Goal: Task Accomplishment & Management: Manage account settings

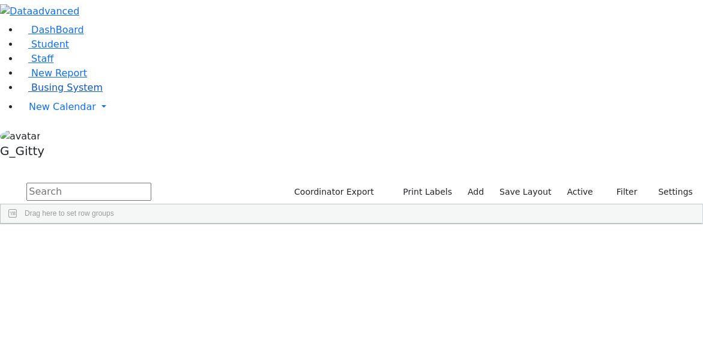
click at [64, 93] on span "Busing System" at bounding box center [66, 87] width 71 height 11
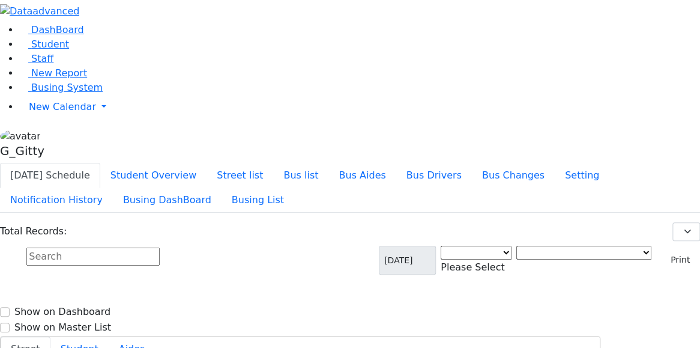
select select "3"
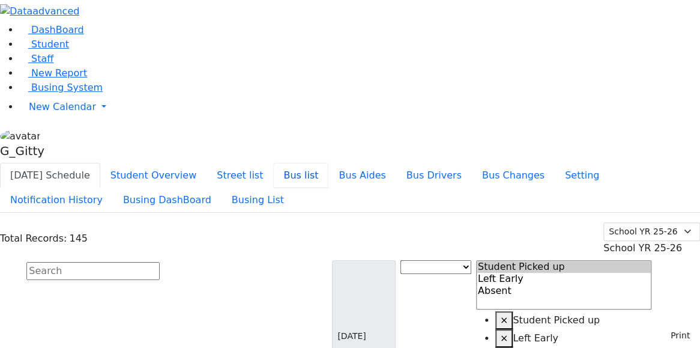
drag, startPoint x: 387, startPoint y: 20, endPoint x: 381, endPoint y: 28, distance: 10.3
click at [328, 163] on button "Bus list" at bounding box center [300, 175] width 55 height 25
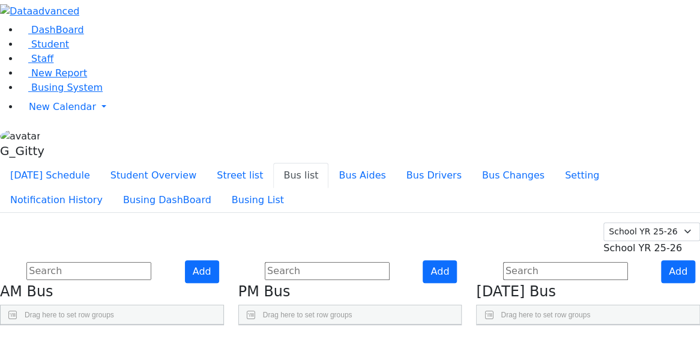
scroll to position [192, 0]
click at [47, 64] on link "Staff" at bounding box center [36, 58] width 34 height 11
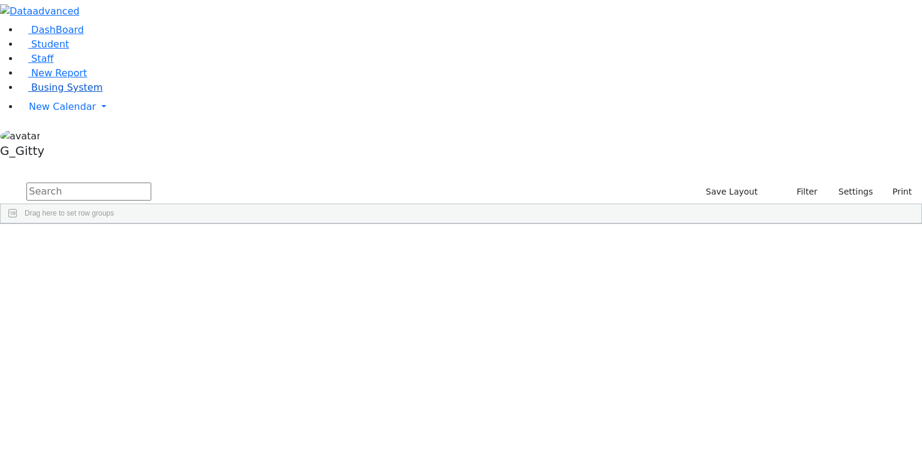
click at [74, 93] on span "Busing System" at bounding box center [66, 87] width 71 height 11
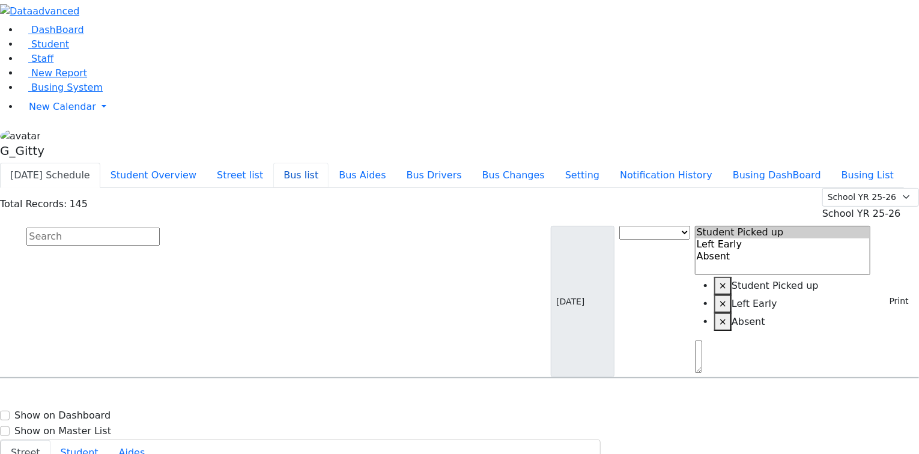
click at [328, 163] on button "Bus list" at bounding box center [300, 175] width 55 height 25
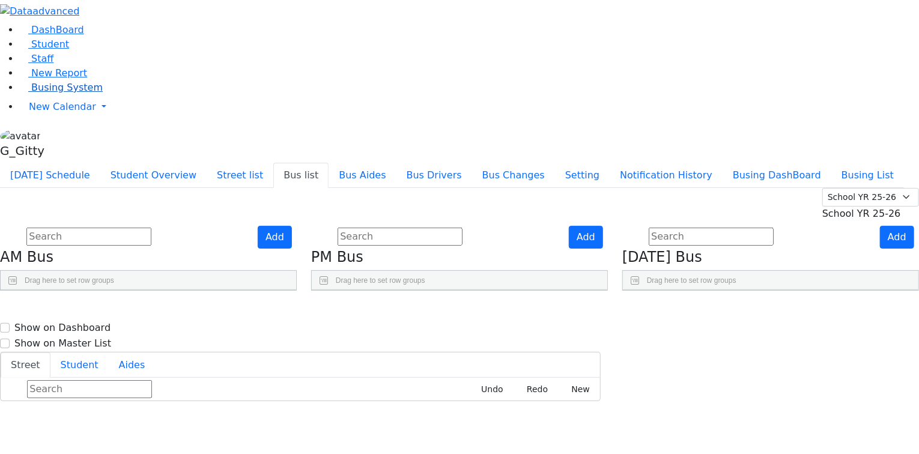
click at [74, 93] on span "Busing System" at bounding box center [66, 87] width 71 height 11
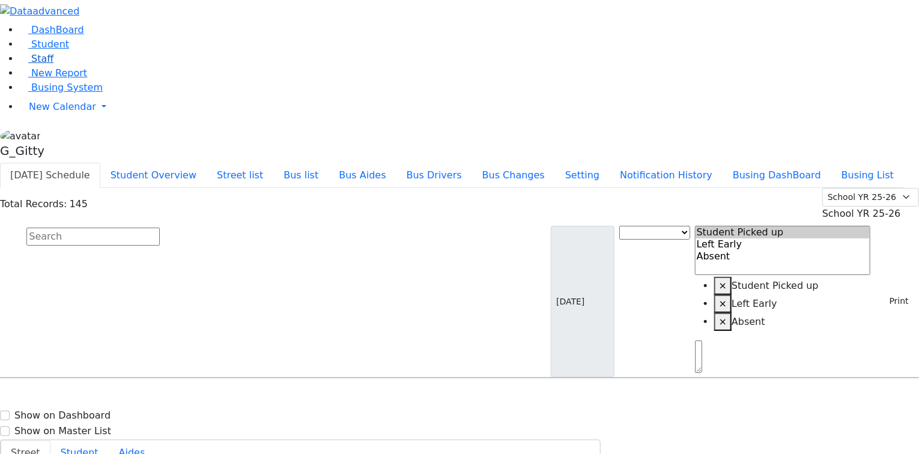
click at [53, 64] on link "Staff" at bounding box center [36, 58] width 34 height 11
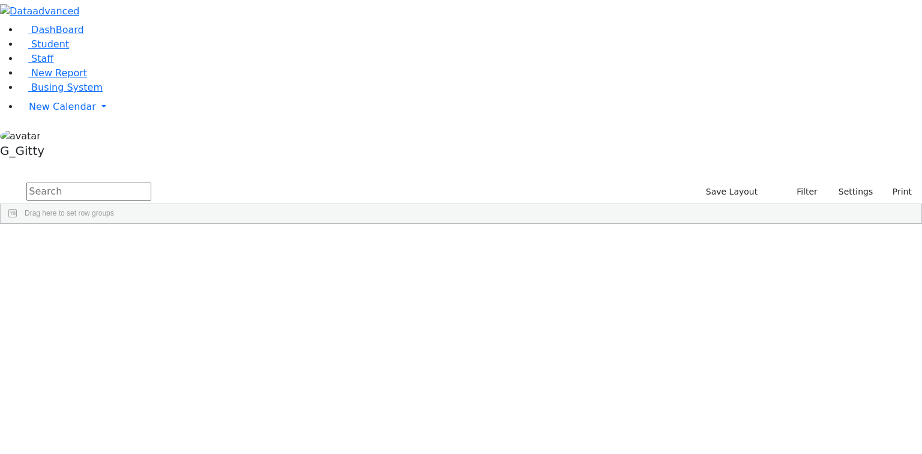
click at [110, 260] on div "[PERSON_NAME]" at bounding box center [83, 268] width 54 height 17
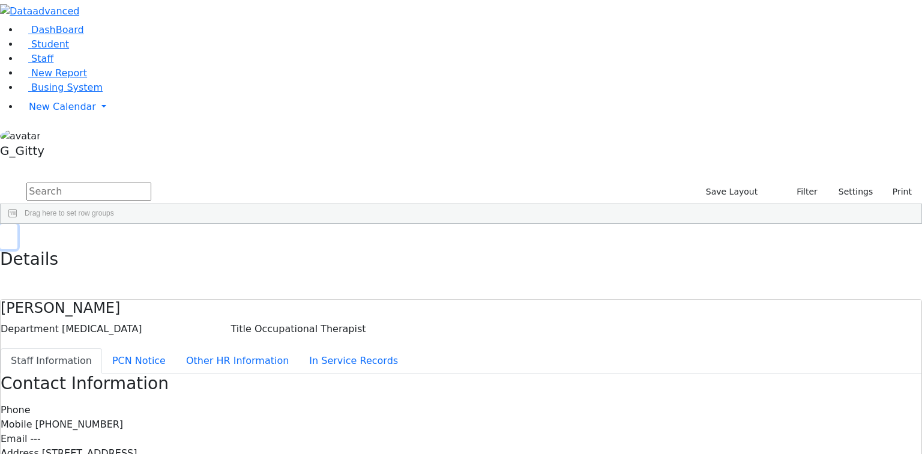
click at [17, 224] on button "button" at bounding box center [8, 236] width 17 height 25
click at [65, 93] on span "Busing System" at bounding box center [66, 87] width 71 height 11
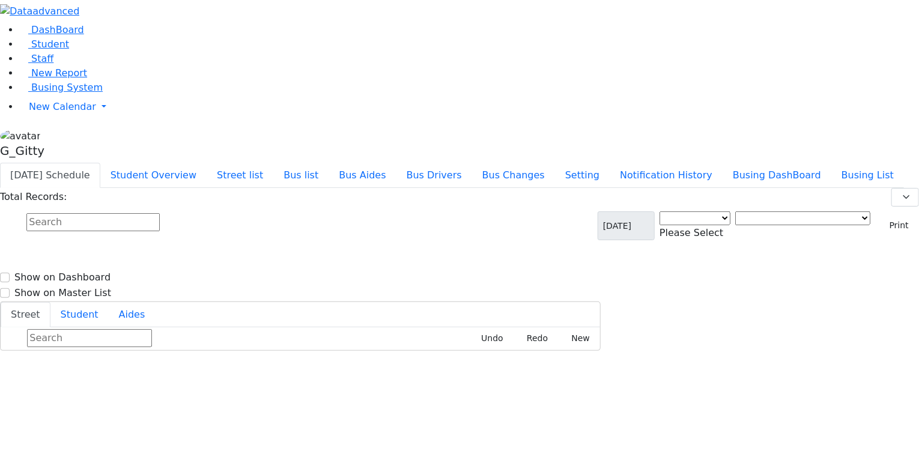
select select "3"
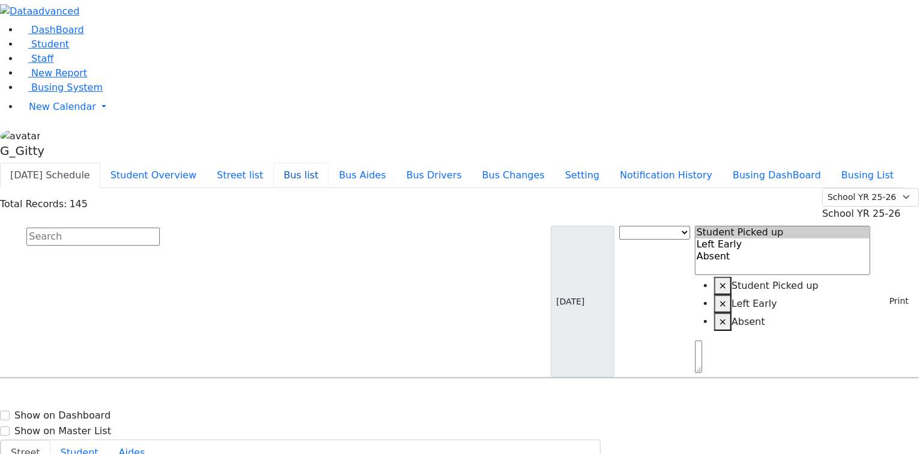
click at [328, 163] on button "Bus list" at bounding box center [300, 175] width 55 height 25
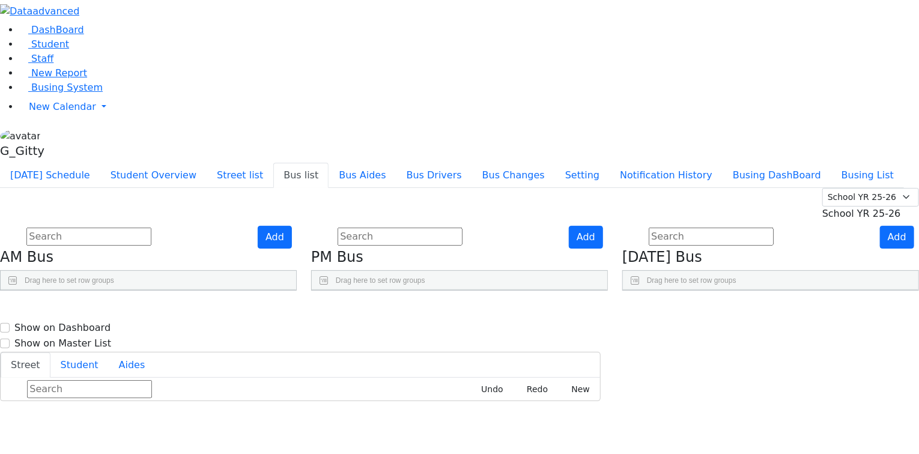
drag, startPoint x: 495, startPoint y: 173, endPoint x: 581, endPoint y: 179, distance: 86.7
click at [581, 290] on div "BusNumber Aides" at bounding box center [459, 309] width 295 height 39
drag, startPoint x: 422, startPoint y: 168, endPoint x: 439, endPoint y: 168, distance: 16.8
click at [349, 290] on div at bounding box center [346, 299] width 5 height 19
drag, startPoint x: 234, startPoint y: 169, endPoint x: 301, endPoint y: 178, distance: 67.9
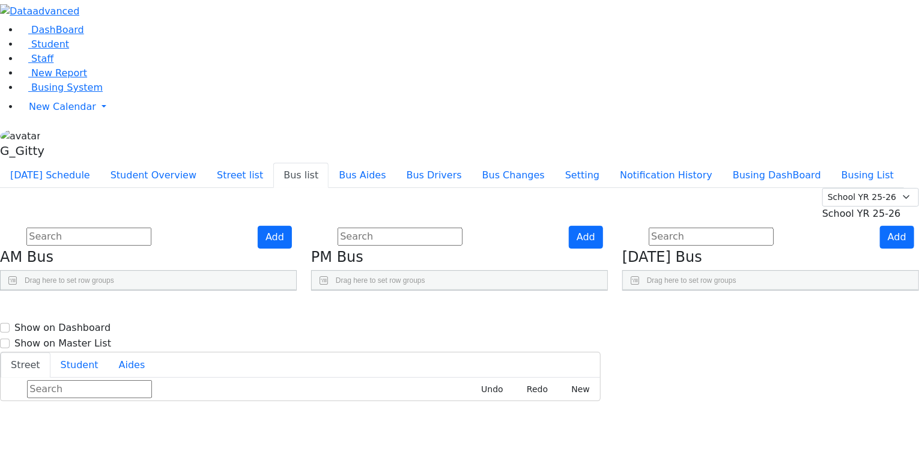
click at [163, 290] on div at bounding box center [161, 299] width 5 height 19
drag, startPoint x: 159, startPoint y: 169, endPoint x: 179, endPoint y: 173, distance: 20.7
click at [42, 290] on div at bounding box center [39, 299] width 5 height 19
click at [43, 93] on span "Busing System" at bounding box center [66, 87] width 71 height 11
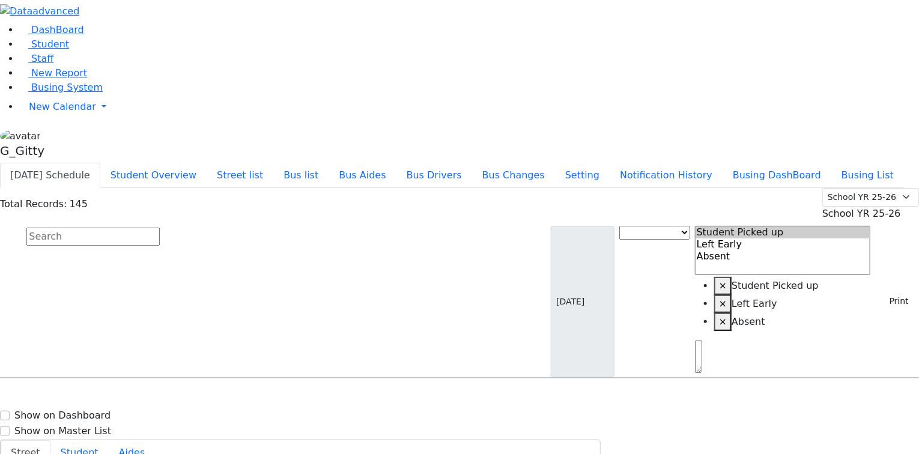
click at [160, 228] on input "text" at bounding box center [92, 237] width 133 height 18
type input "kauf"
click at [255, 397] on div "[STREET_ADDRESS]" at bounding box center [191, 412] width 127 height 30
select select
drag, startPoint x: 720, startPoint y: 384, endPoint x: 717, endPoint y: 377, distance: 7.0
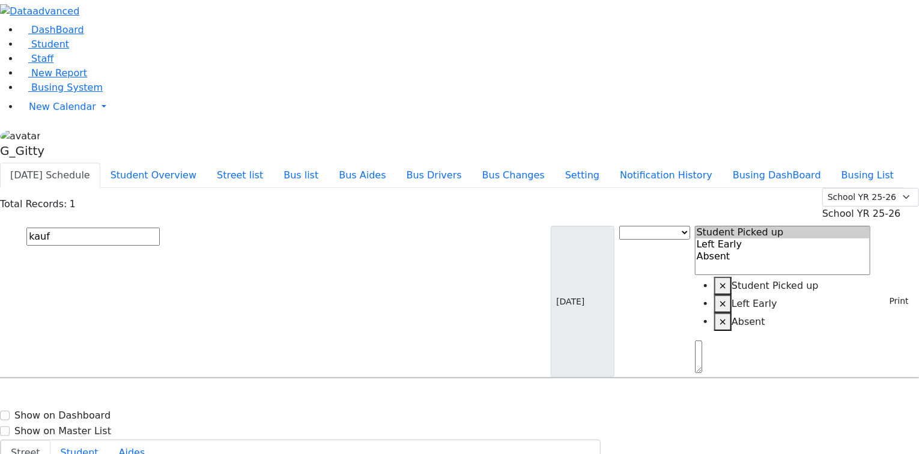
click at [328, 163] on button "Bus list" at bounding box center [300, 175] width 55 height 25
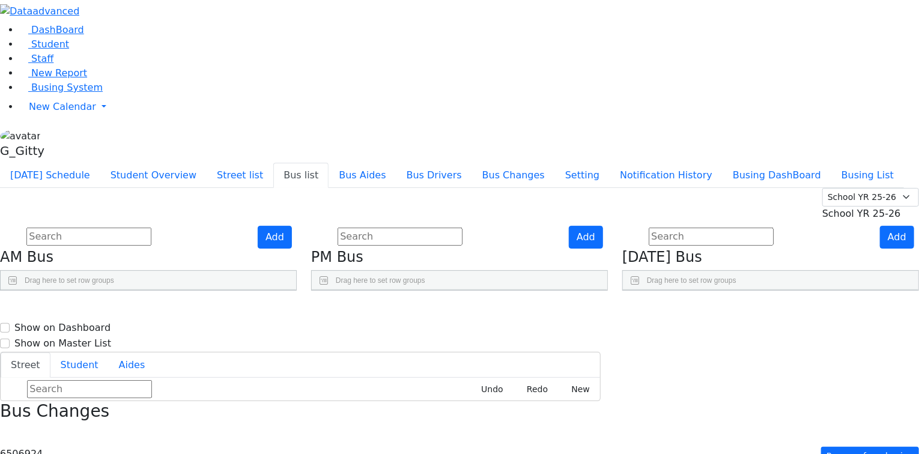
drag, startPoint x: 235, startPoint y: 171, endPoint x: 293, endPoint y: 174, distance: 58.3
click at [140, 290] on div at bounding box center [138, 299] width 5 height 19
drag, startPoint x: 161, startPoint y: 168, endPoint x: 154, endPoint y: 168, distance: 7.2
click at [156, 290] on div at bounding box center [118, 299] width 235 height 19
drag, startPoint x: 159, startPoint y: 168, endPoint x: 192, endPoint y: 171, distance: 33.7
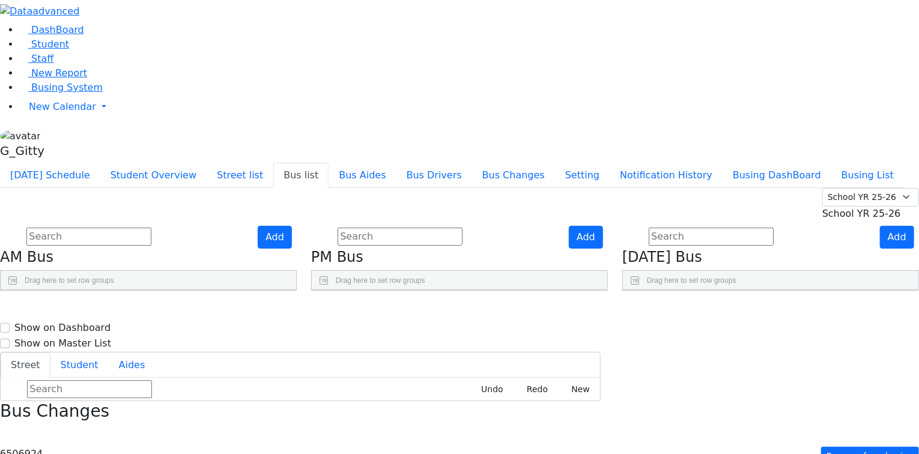
click at [55, 290] on div at bounding box center [52, 299] width 5 height 19
click at [38, 64] on span "Staff" at bounding box center [42, 58] width 22 height 11
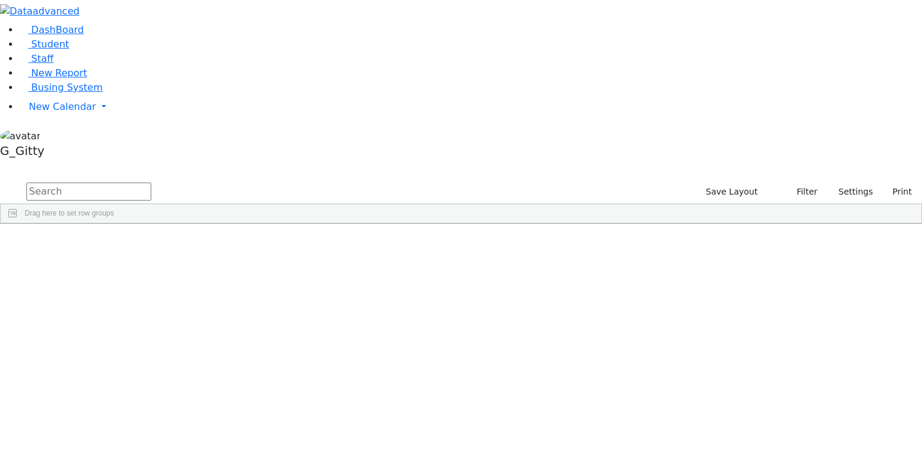
click at [151, 183] on input "text" at bounding box center [88, 192] width 125 height 18
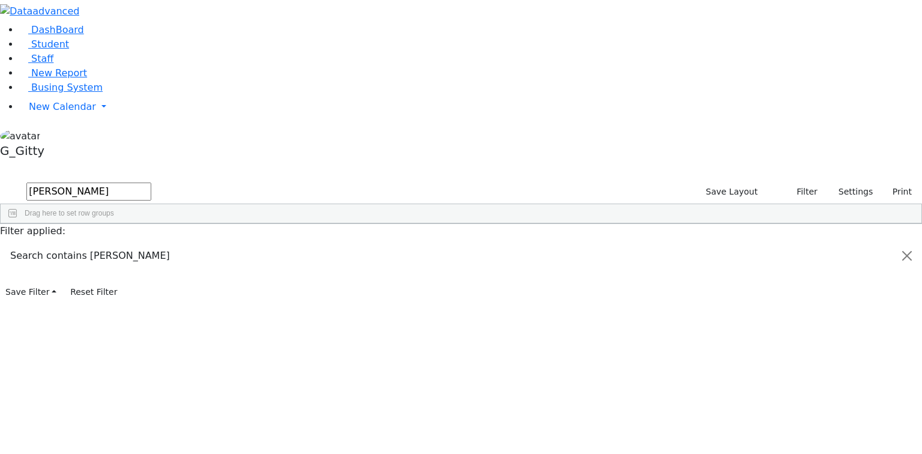
type input "kellner"
click at [110, 243] on div "Kellner" at bounding box center [83, 251] width 54 height 17
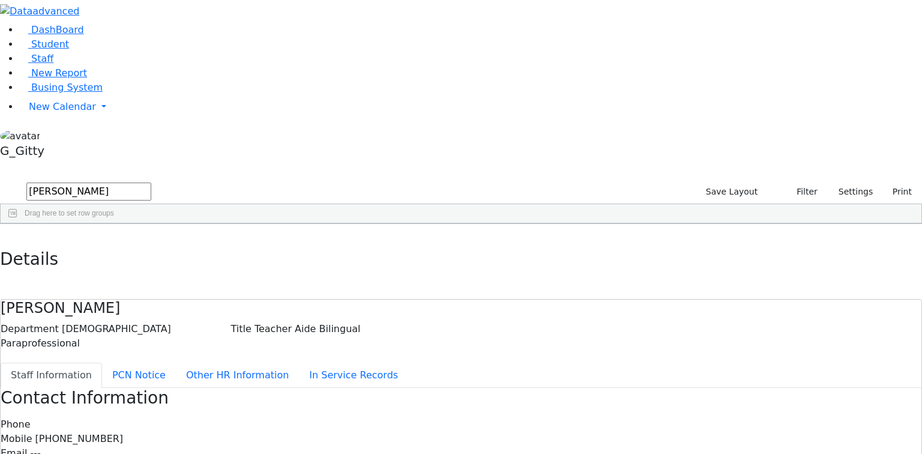
drag, startPoint x: 182, startPoint y: 19, endPoint x: 174, endPoint y: 25, distance: 9.8
click at [17, 224] on button "button" at bounding box center [8, 236] width 17 height 25
drag, startPoint x: 48, startPoint y: 87, endPoint x: 72, endPoint y: 82, distance: 24.6
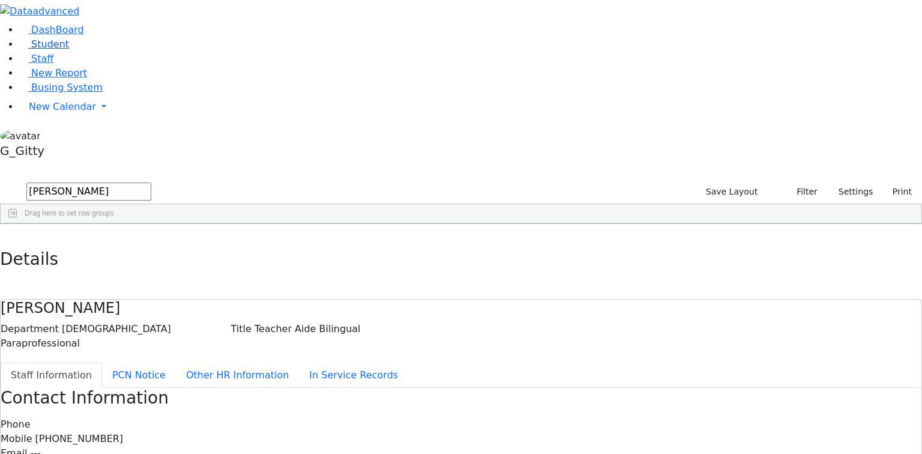
click at [48, 50] on span "Student" at bounding box center [50, 43] width 38 height 11
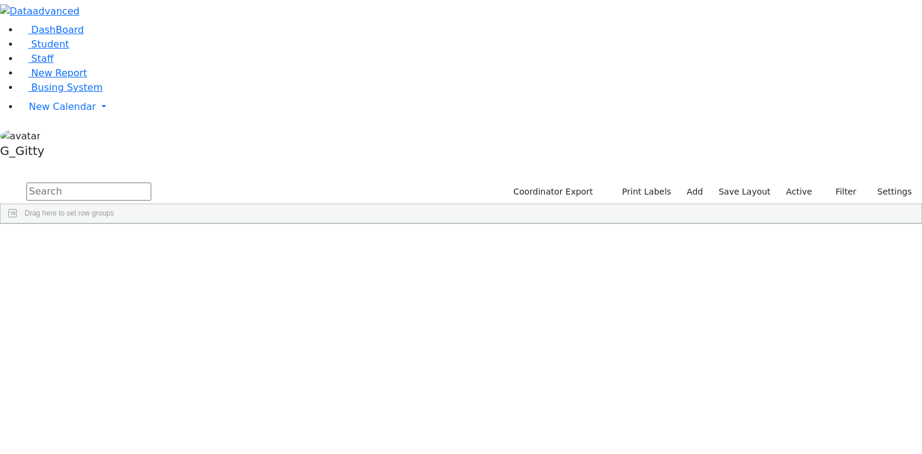
click at [151, 183] on input "text" at bounding box center [88, 192] width 125 height 18
click at [152, 243] on div "Link" at bounding box center [114, 251] width 76 height 17
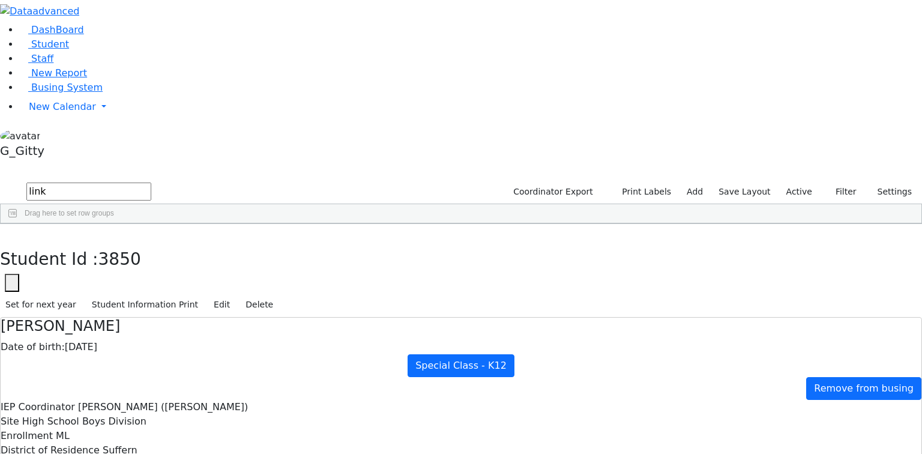
click at [137, 444] on span "Suffern" at bounding box center [120, 449] width 35 height 11
click at [539, 443] on div "District of Residence Suffern" at bounding box center [461, 450] width 921 height 14
click at [137, 444] on span "Suffern" at bounding box center [120, 449] width 35 height 11
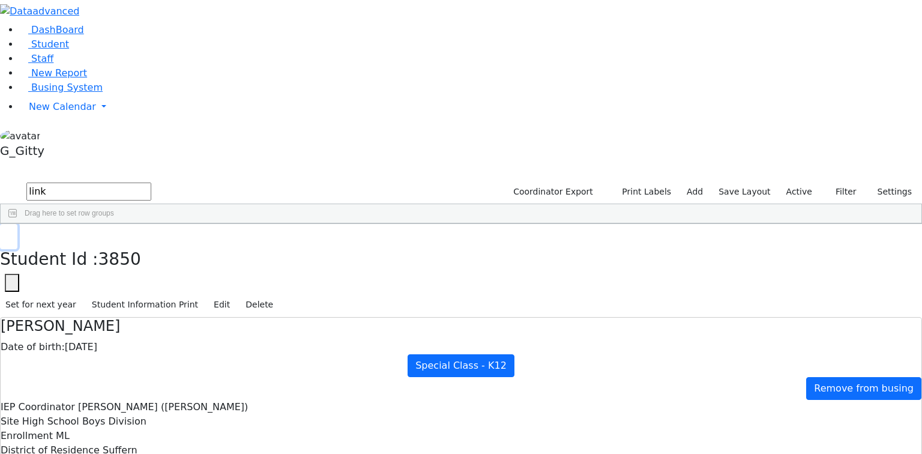
drag, startPoint x: 183, startPoint y: 19, endPoint x: 187, endPoint y: 41, distance: 22.0
click at [12, 233] on icon "button" at bounding box center [8, 236] width 7 height 7
click at [151, 183] on input "link" at bounding box center [88, 192] width 125 height 18
type input "abraham rosen"
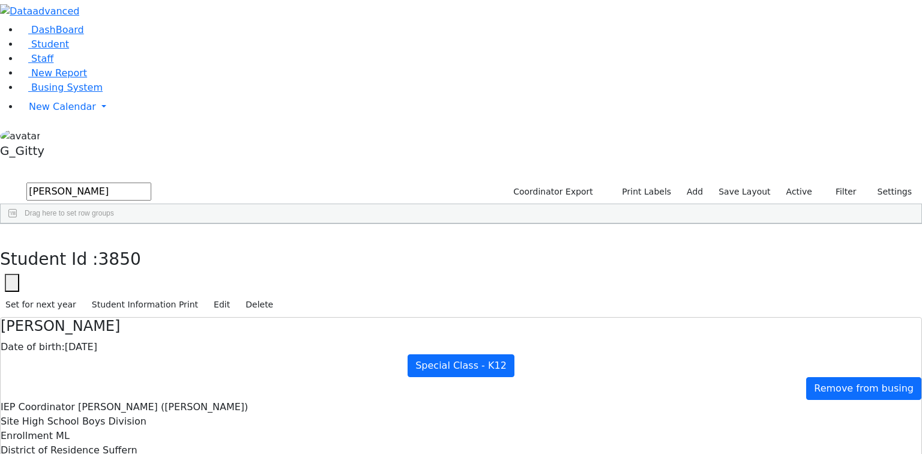
click at [152, 294] on div "Rosenberg" at bounding box center [114, 302] width 76 height 17
drag, startPoint x: 330, startPoint y: 139, endPoint x: 492, endPoint y: 274, distance: 211.1
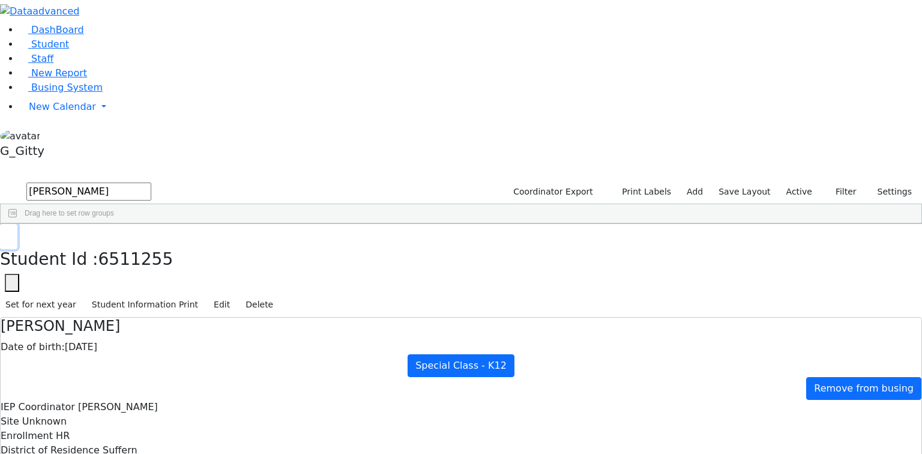
click at [17, 224] on button "button" at bounding box center [8, 236] width 17 height 25
click at [151, 183] on input "abraham rosen" at bounding box center [88, 192] width 125 height 18
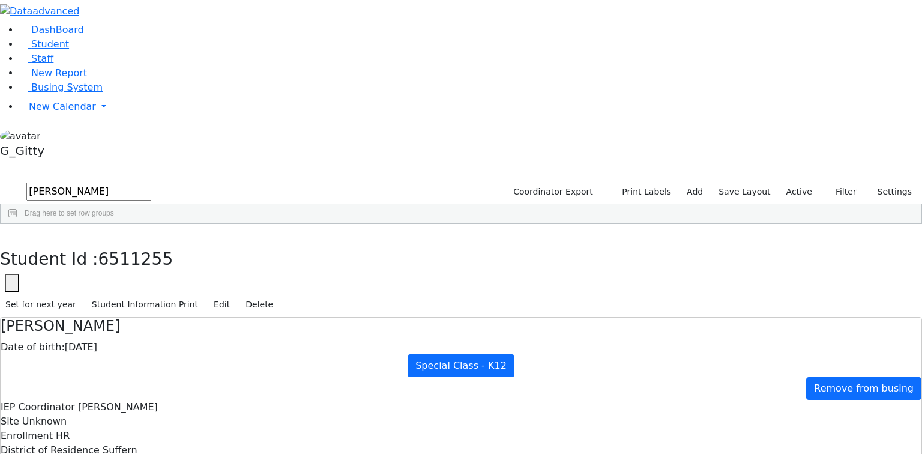
click at [151, 183] on input "abraham rosen" at bounding box center [88, 192] width 125 height 18
click at [151, 183] on input "text" at bounding box center [88, 192] width 125 height 18
click at [65, 50] on link "Student" at bounding box center [44, 43] width 50 height 11
click at [151, 183] on input "text" at bounding box center [88, 192] width 125 height 18
type input "y"
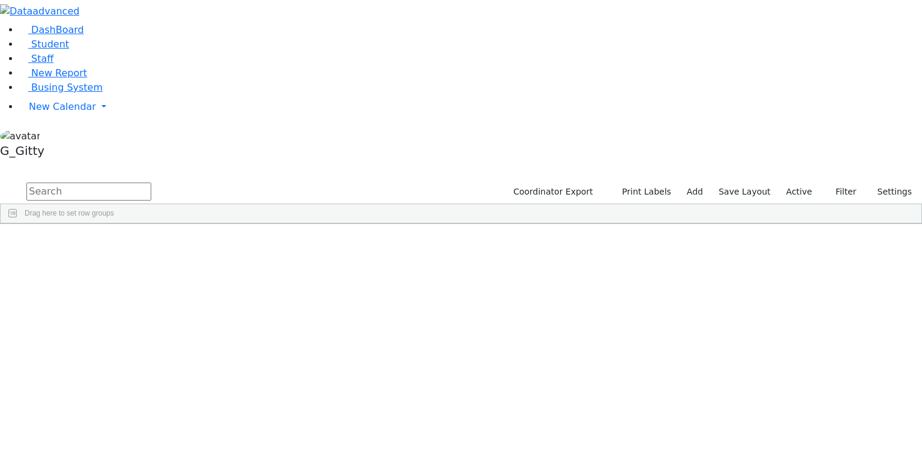
click at [151, 183] on input "text" at bounding box center [88, 192] width 125 height 18
type input "yuda"
click at [152, 260] on div "[PERSON_NAME]" at bounding box center [114, 268] width 76 height 17
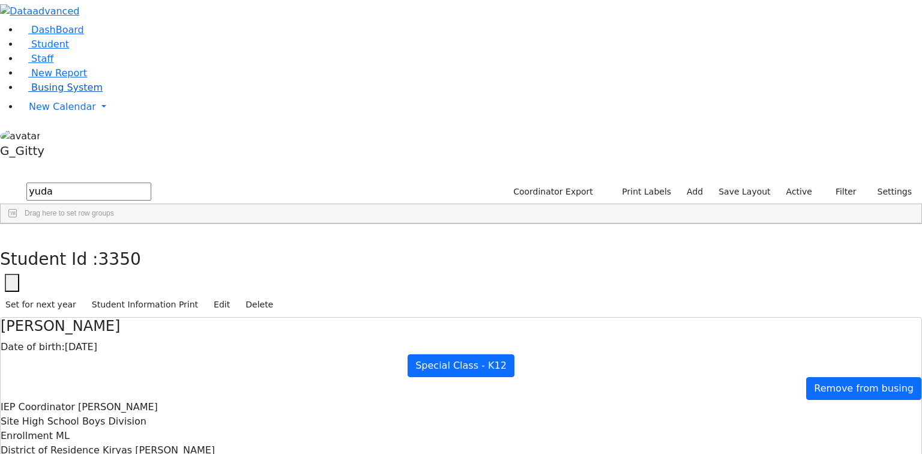
click at [59, 93] on link "Busing System" at bounding box center [60, 87] width 83 height 11
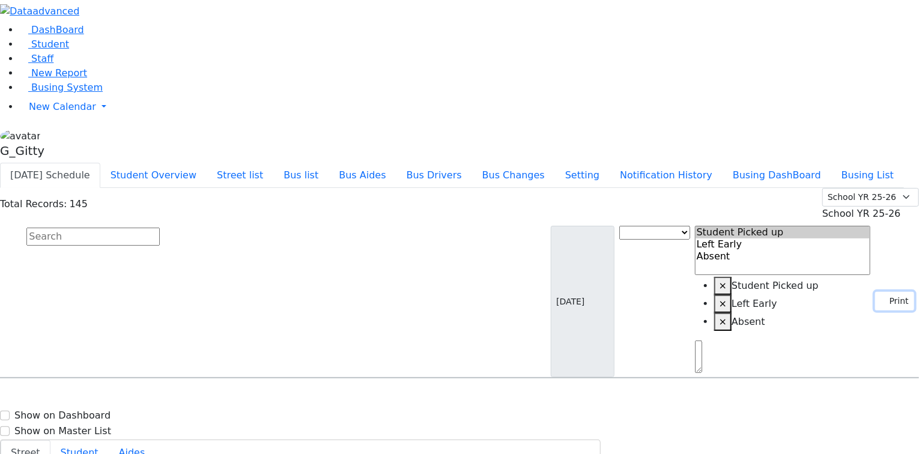
click at [898, 292] on button "Print" at bounding box center [894, 301] width 39 height 19
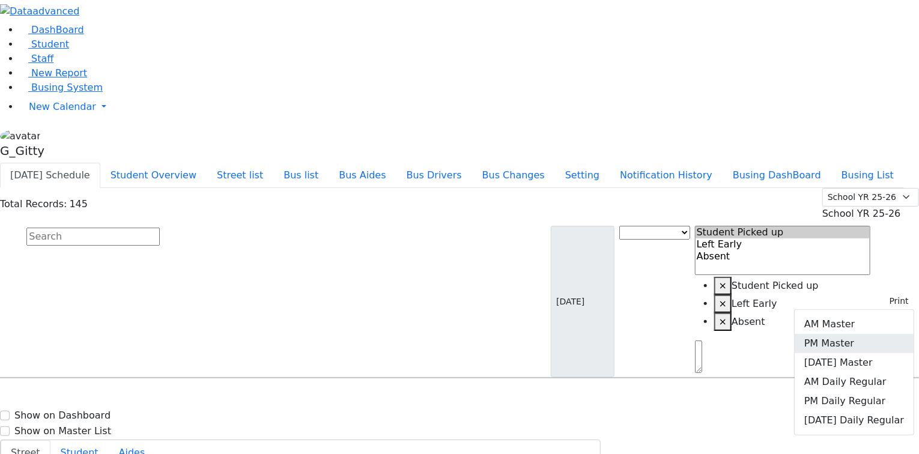
drag, startPoint x: 853, startPoint y: 136, endPoint x: 824, endPoint y: 146, distance: 31.1
click at [853, 334] on link "PM Master" at bounding box center [853, 343] width 119 height 19
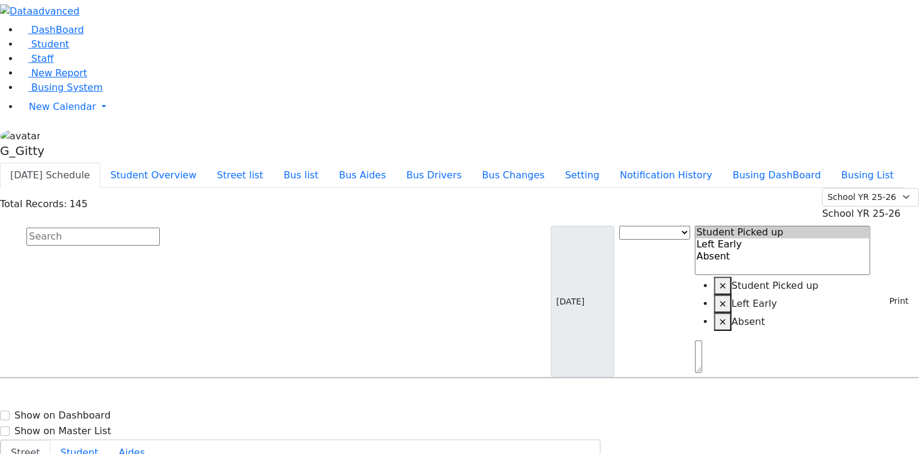
click at [160, 228] on input "text" at bounding box center [92, 237] width 133 height 18
click at [328, 163] on button "Bus list" at bounding box center [300, 175] width 55 height 25
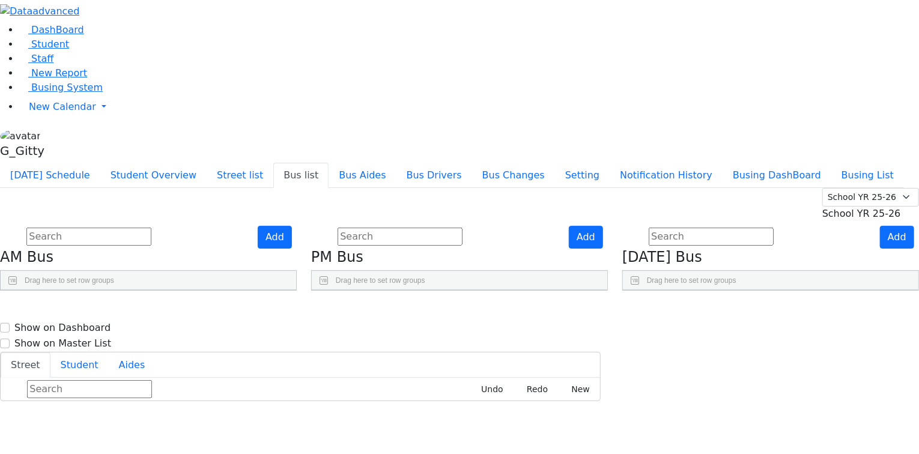
scroll to position [17, 0]
select select
drag, startPoint x: 537, startPoint y: 153, endPoint x: 581, endPoint y: 154, distance: 43.8
click at [581, 290] on div "BusNumber Aides" at bounding box center [459, 309] width 295 height 39
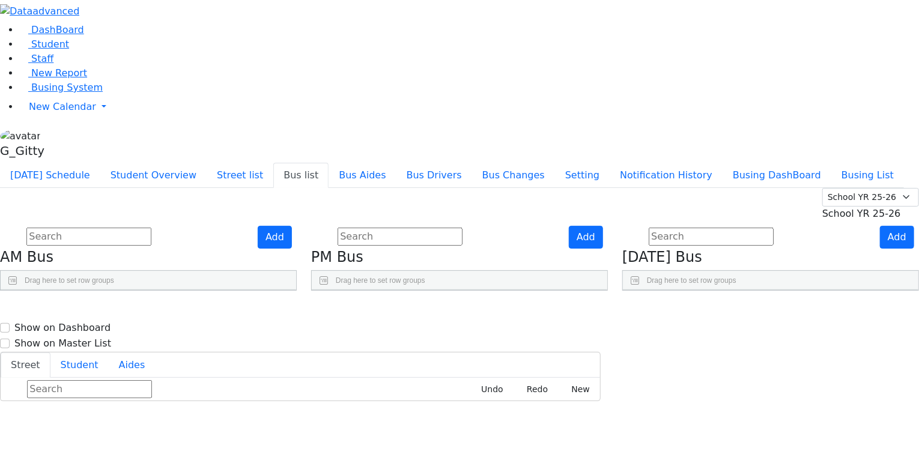
drag, startPoint x: 419, startPoint y: 150, endPoint x: 432, endPoint y: 163, distance: 18.7
click at [354, 290] on div at bounding box center [351, 299] width 5 height 19
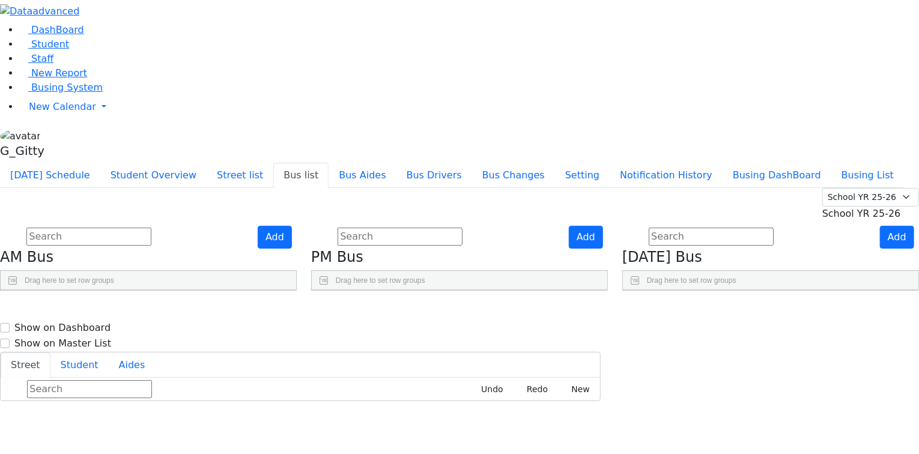
type input "4:45 Girls a"
click at [304, 291] on div "Add AM Bus Drag here to set row groups Drag here to set column labels BusNumber" at bounding box center [148, 258] width 311 height 65
click at [603, 226] on button "Add" at bounding box center [586, 237] width 34 height 23
drag, startPoint x: 420, startPoint y: 149, endPoint x: 468, endPoint y: 156, distance: 48.0
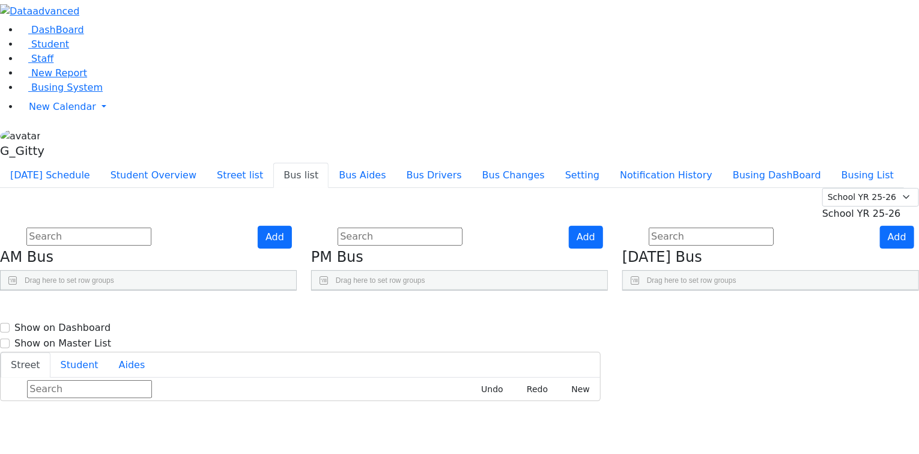
click at [378, 290] on div at bounding box center [375, 299] width 5 height 19
click at [375, 329] on div "Press SPACE to select this row." at bounding box center [344, 344] width 64 height 30
type input "4:45 Girls b"
click at [304, 226] on div "Add AM Bus Drag here to set row groups Drag here to set column labels BusNumber" at bounding box center [148, 258] width 311 height 65
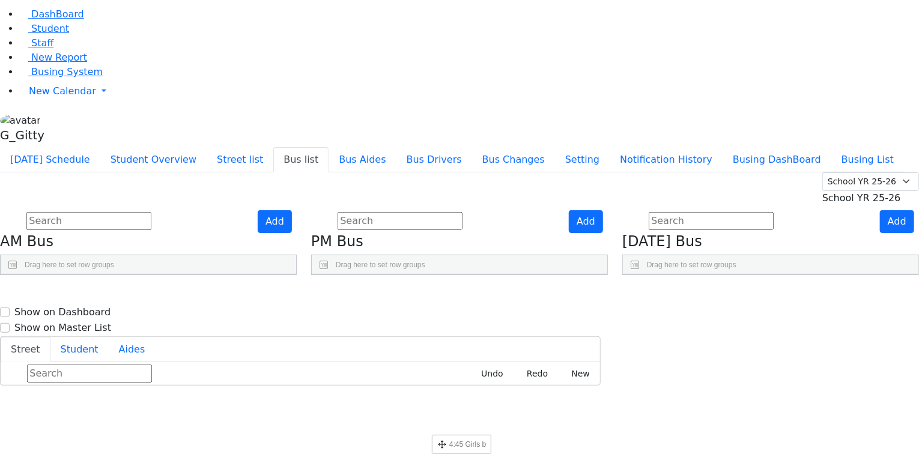
scroll to position [448, 0]
drag, startPoint x: 426, startPoint y: 233, endPoint x: 408, endPoint y: 436, distance: 204.4
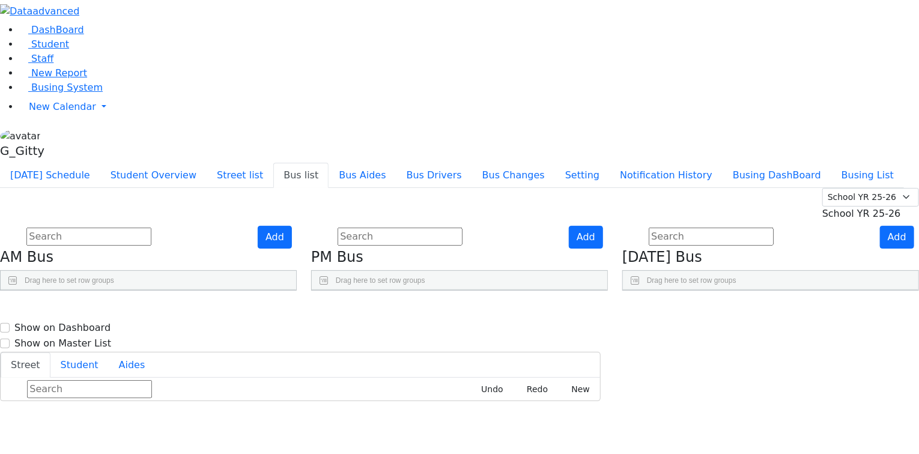
click at [304, 291] on div "Add AM Bus Drag here to set row groups Drag here to set column labels BusNumber" at bounding box center [148, 258] width 311 height 65
click at [78, 93] on link "Busing System" at bounding box center [60, 87] width 83 height 11
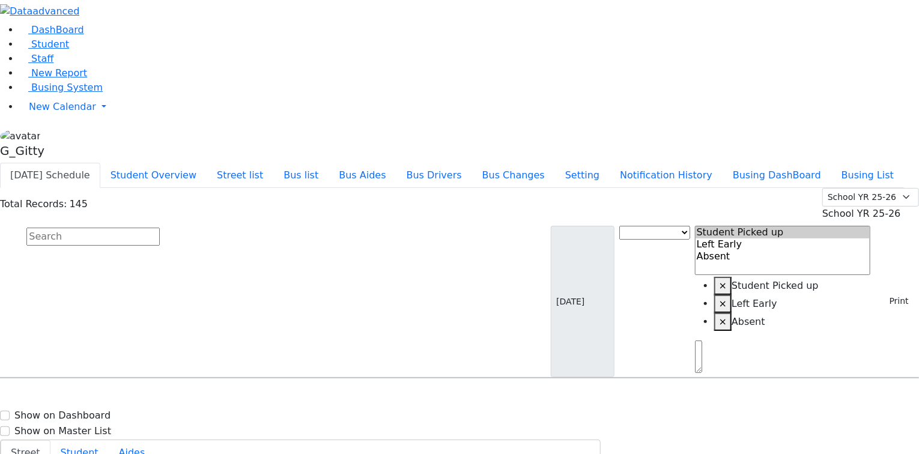
click at [160, 228] on input "text" at bounding box center [92, 237] width 133 height 18
type input "[PERSON_NAME]"
click at [160, 228] on input "[PERSON_NAME]" at bounding box center [92, 237] width 133 height 18
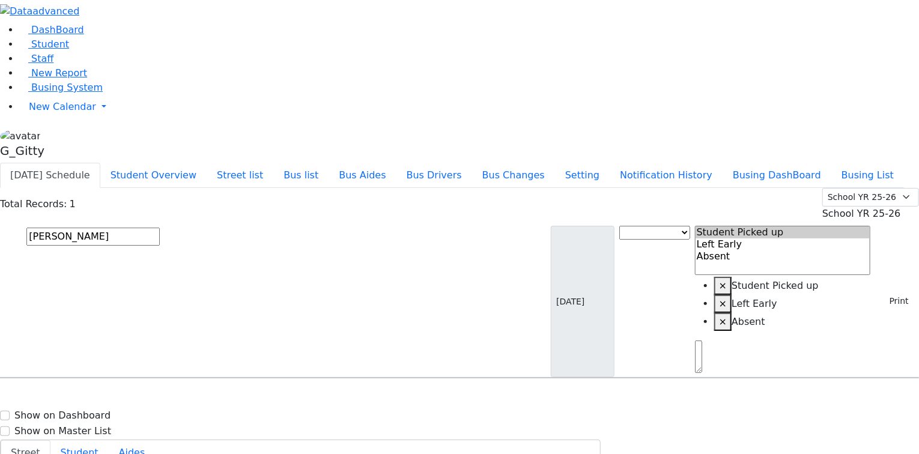
click at [160, 228] on input "[PERSON_NAME]" at bounding box center [92, 237] width 133 height 18
drag, startPoint x: 336, startPoint y: 101, endPoint x: 313, endPoint y: 92, distance: 25.1
click at [160, 228] on input "text" at bounding box center [92, 237] width 133 height 18
click at [207, 163] on button "Student Overview" at bounding box center [153, 175] width 106 height 25
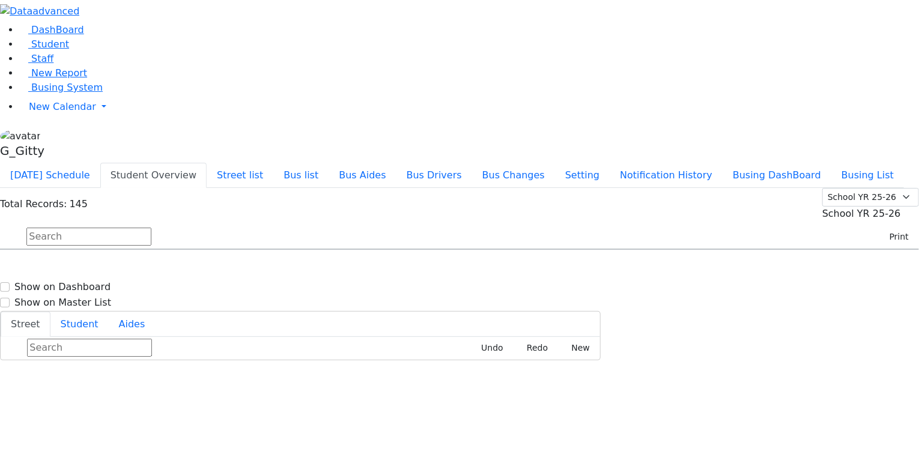
click at [151, 228] on input "text" at bounding box center [88, 237] width 125 height 18
type input "fai"
click at [169, 267] on span "Faivelson Shmuel Eliyahu Avigdor 5/22/2018 7733984442" at bounding box center [88, 283] width 161 height 32
select select
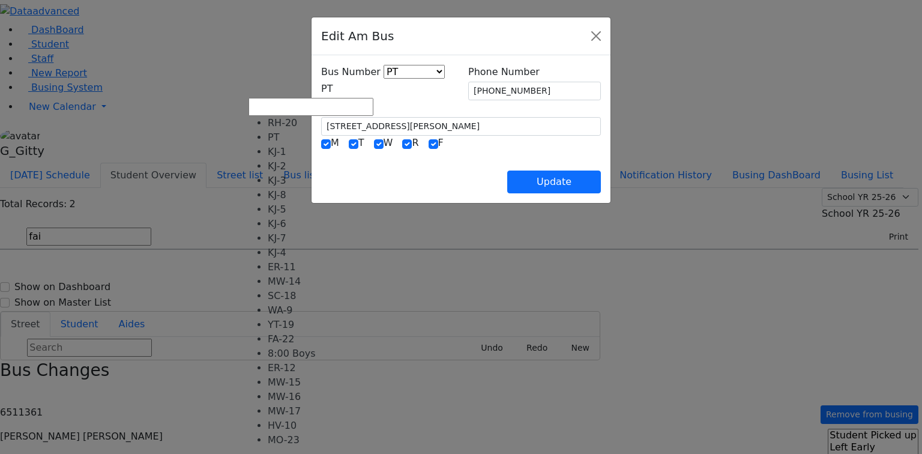
click at [333, 91] on span "PT" at bounding box center [326, 88] width 11 height 11
select select "438"
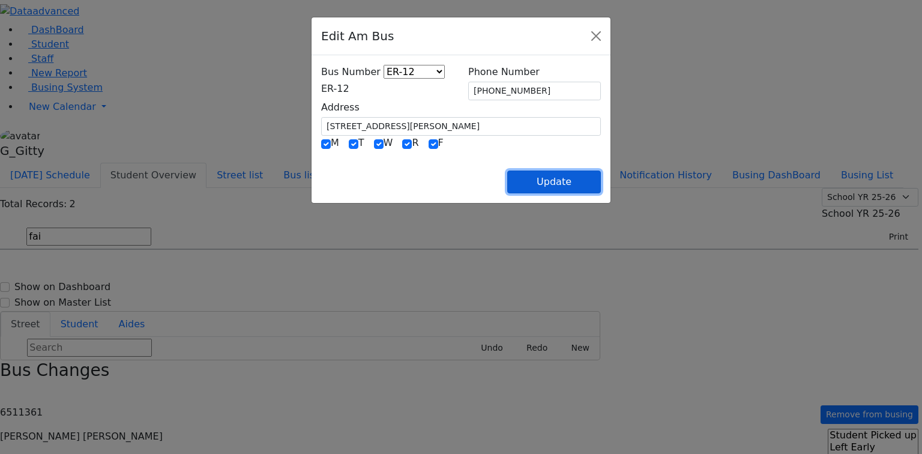
click at [601, 183] on button "Update" at bounding box center [554, 182] width 94 height 23
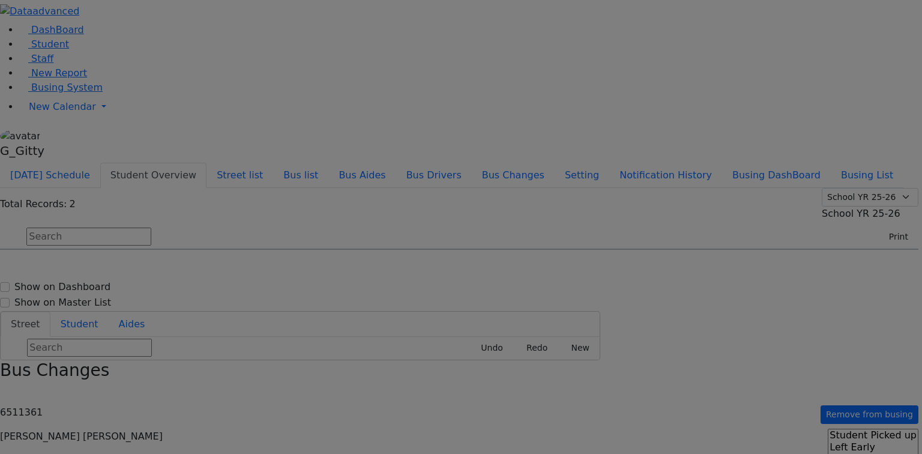
select select
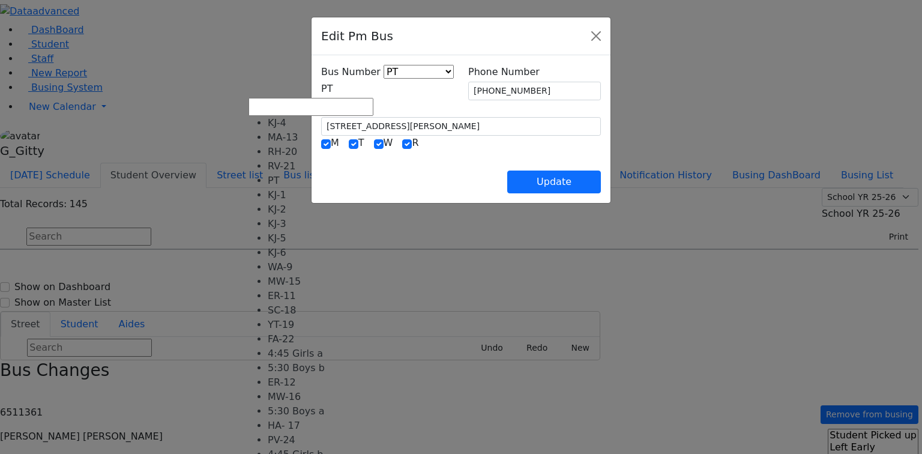
click at [333, 90] on span "PT" at bounding box center [326, 88] width 11 height 11
select select "439"
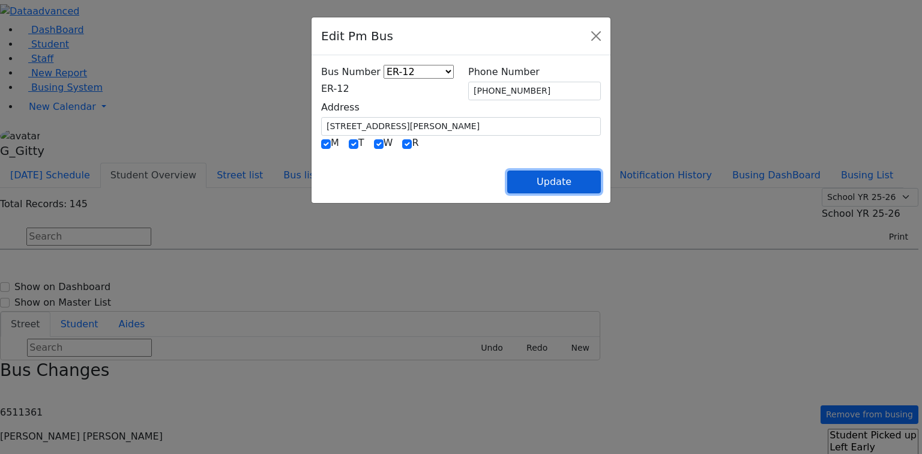
click at [601, 173] on button "Update" at bounding box center [554, 182] width 94 height 23
select select
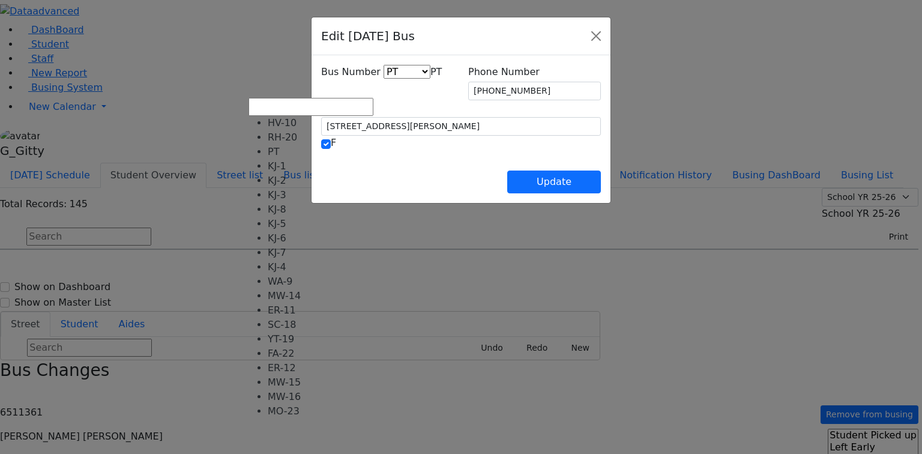
drag, startPoint x: 350, startPoint y: 91, endPoint x: 378, endPoint y: 154, distance: 69.1
click at [430, 77] on span "PT" at bounding box center [435, 71] width 11 height 11
select select "440"
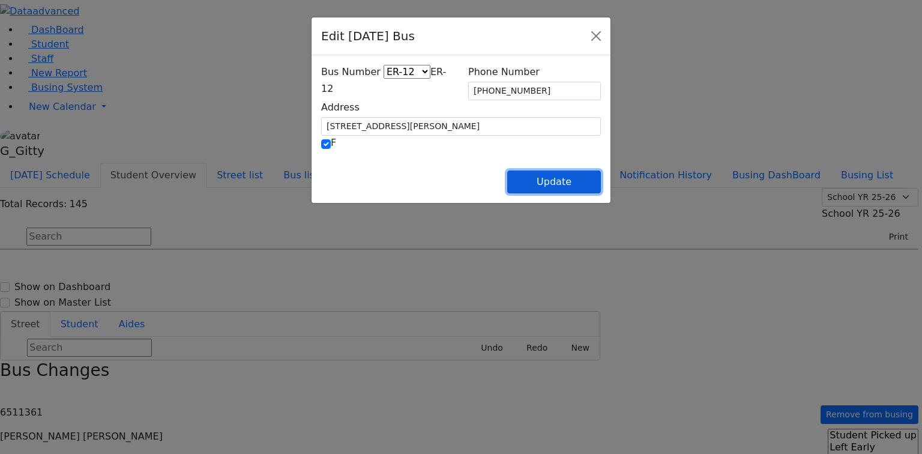
click at [601, 176] on button "Update" at bounding box center [554, 182] width 94 height 23
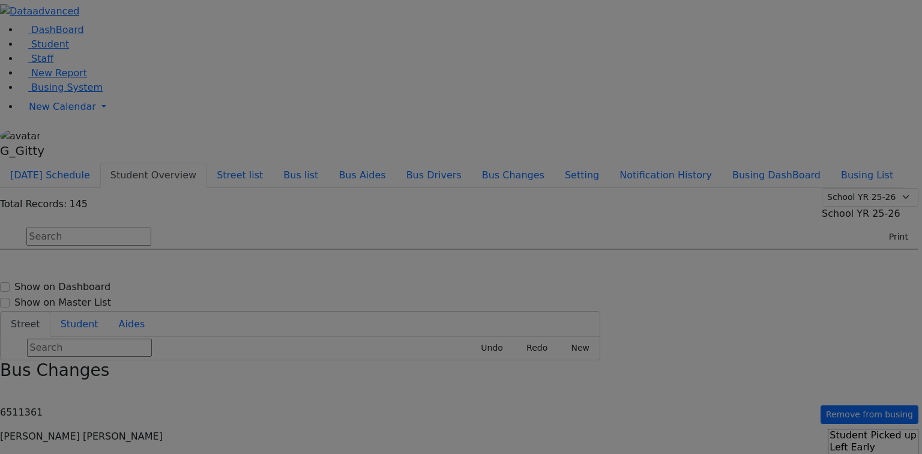
select select
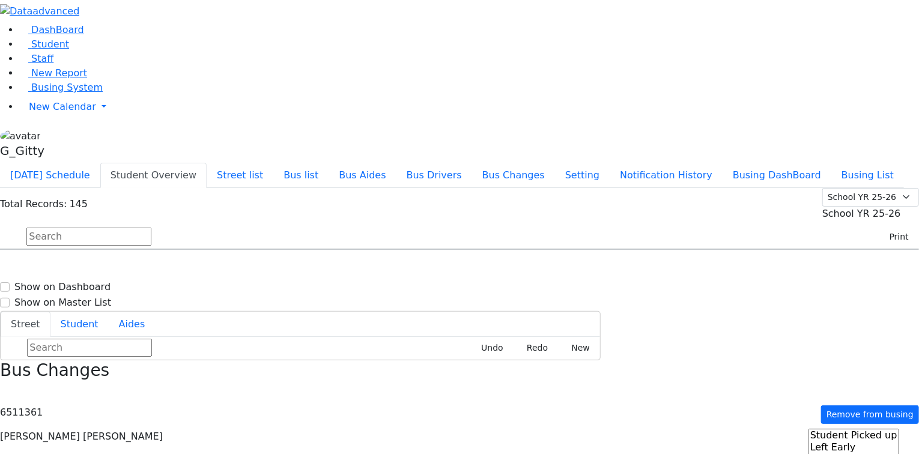
click at [151, 228] on input "text" at bounding box center [88, 237] width 125 height 18
type input "friedman"
click at [96, 297] on span "Friedman Shalom 3/3/2015 8454263554" at bounding box center [52, 313] width 88 height 32
select select
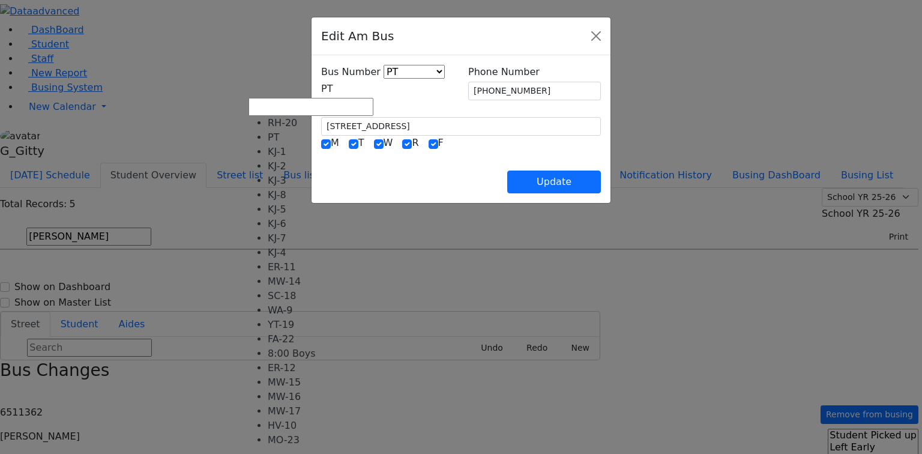
click at [333, 88] on span "PT" at bounding box center [326, 88] width 11 height 11
select select "438"
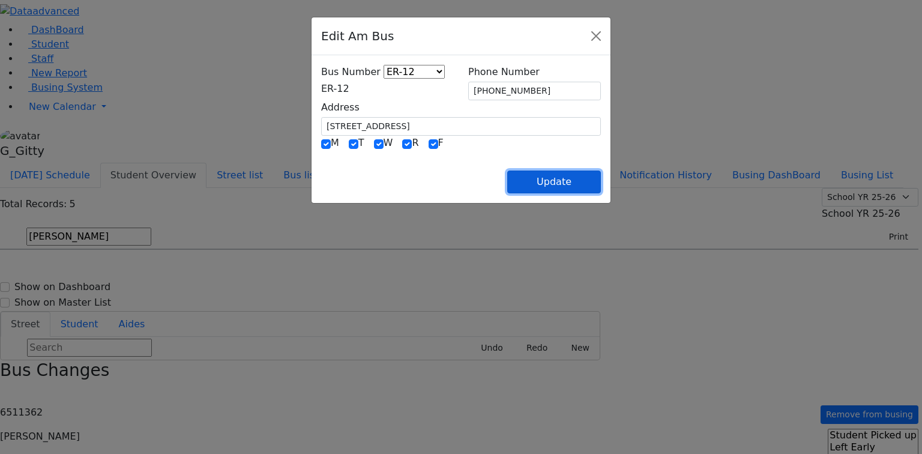
click at [601, 175] on button "Update" at bounding box center [554, 182] width 94 height 23
select select
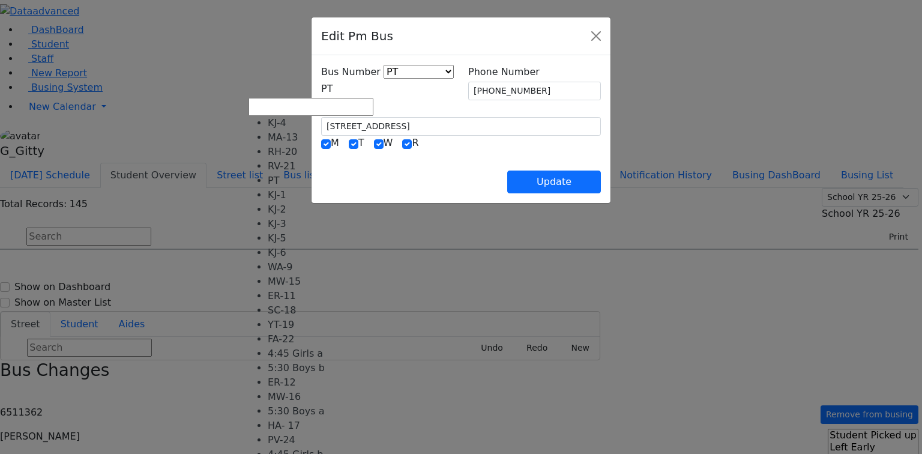
click at [321, 85] on span "PT" at bounding box center [326, 88] width 11 height 11
select select "439"
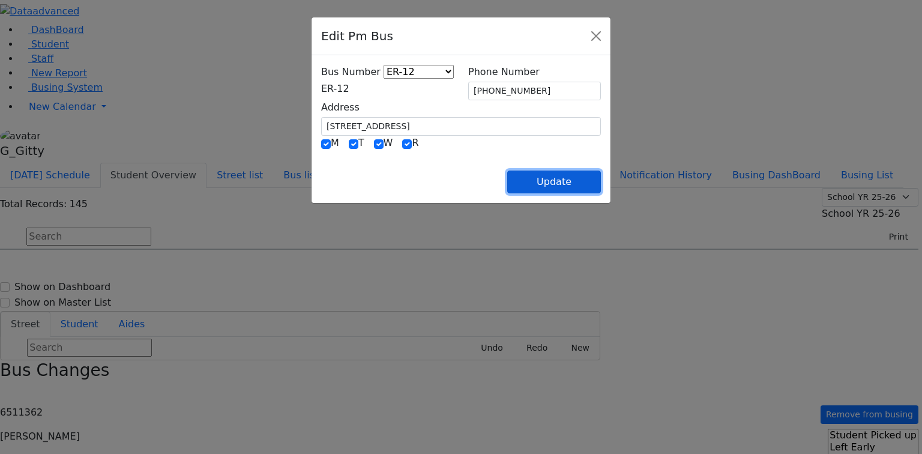
click at [601, 178] on button "Update" at bounding box center [554, 182] width 94 height 23
select select
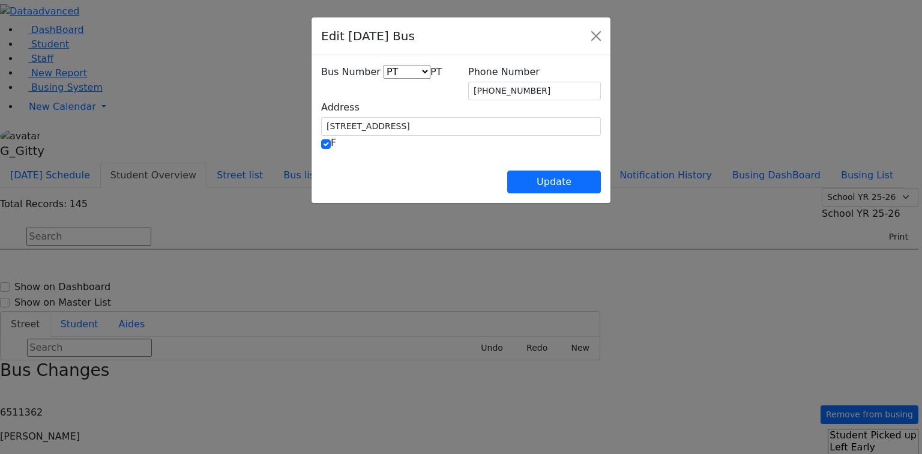
click at [430, 77] on span "PT" at bounding box center [435, 71] width 11 height 11
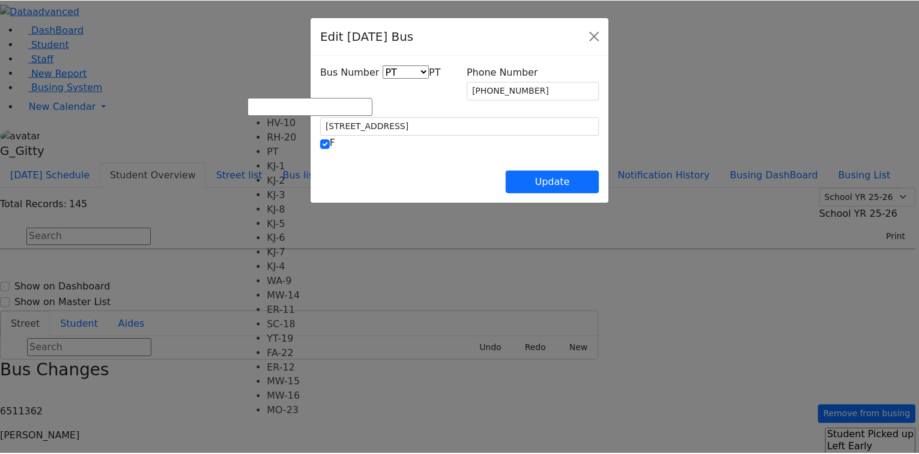
scroll to position [89, 0]
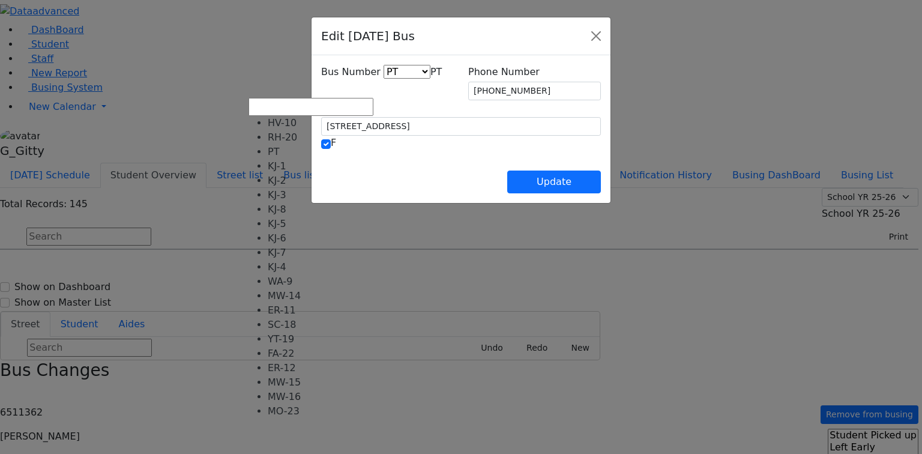
select select "440"
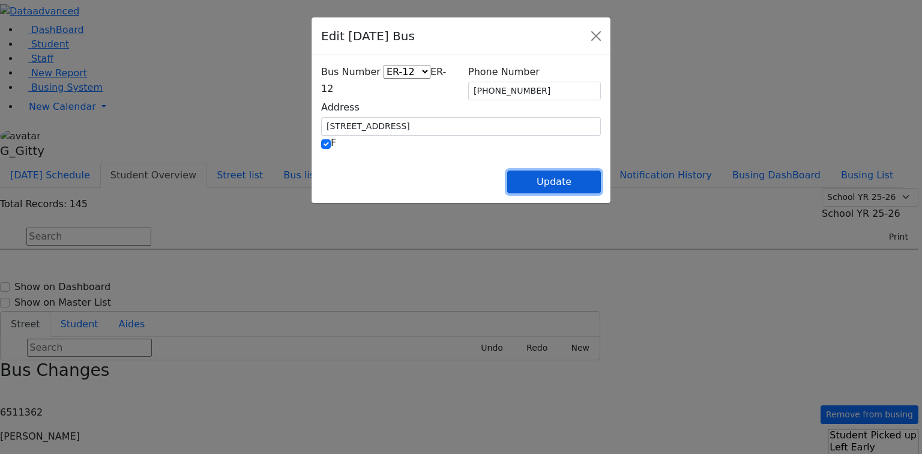
click at [601, 185] on button "Update" at bounding box center [554, 182] width 94 height 23
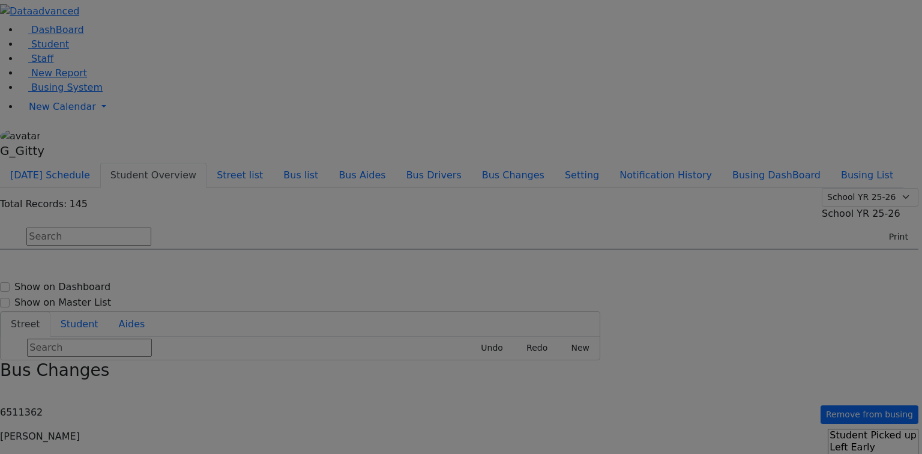
select select
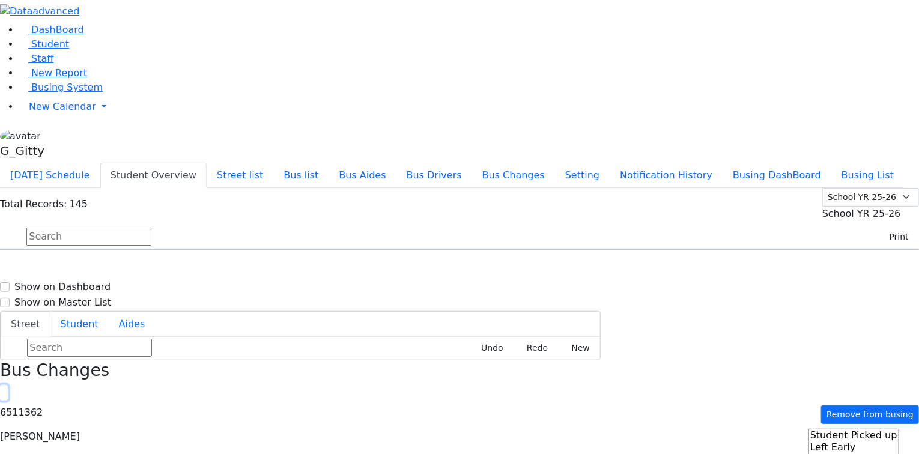
drag, startPoint x: 895, startPoint y: 14, endPoint x: 838, endPoint y: 37, distance: 61.2
click at [7, 390] on icon "button" at bounding box center [4, 393] width 7 height 7
click at [151, 228] on input "text" at bounding box center [88, 237] width 125 height 18
click at [887, 228] on button "Print" at bounding box center [894, 237] width 39 height 19
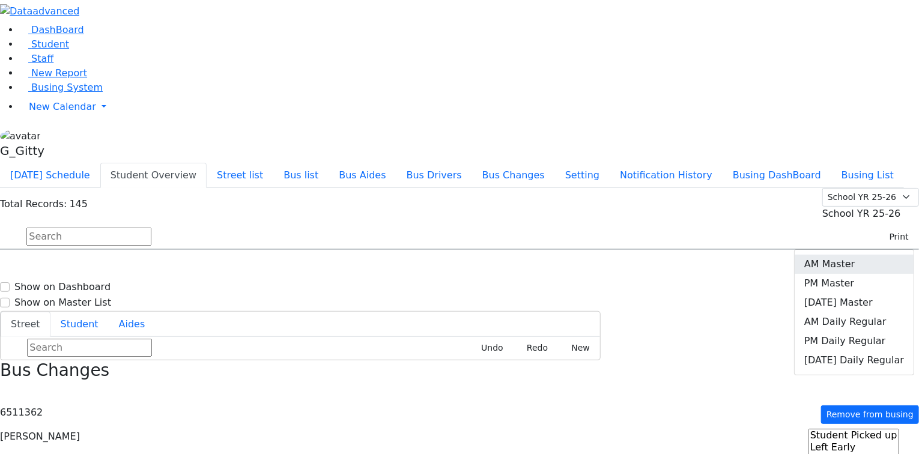
click at [848, 255] on link "AM Master" at bounding box center [853, 264] width 119 height 19
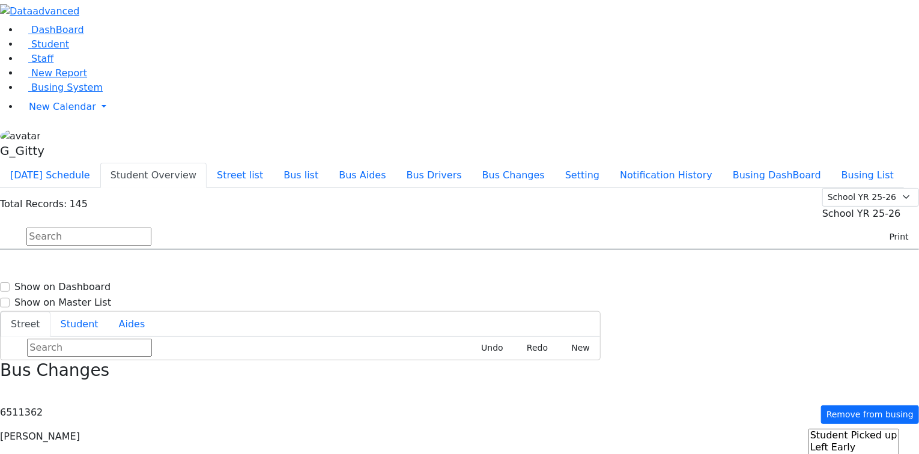
scroll to position [0, 0]
click at [43, 93] on span "Busing System" at bounding box center [66, 87] width 71 height 11
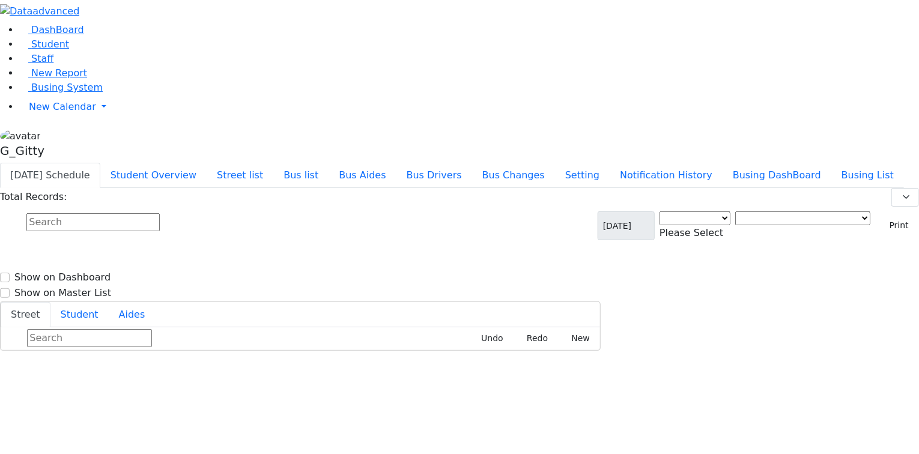
click at [160, 213] on input "text" at bounding box center [92, 222] width 133 height 18
select select "3"
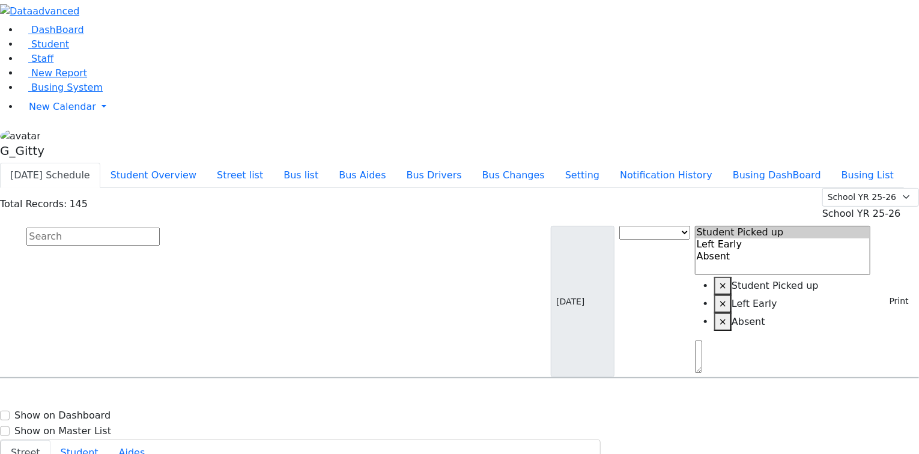
click at [872, 226] on div "[DATE] Bus Change Student Picked up Left Early Absent × Student Picked up × Lef…" at bounding box center [735, 301] width 368 height 151
click at [883, 292] on button "Print" at bounding box center [894, 301] width 39 height 19
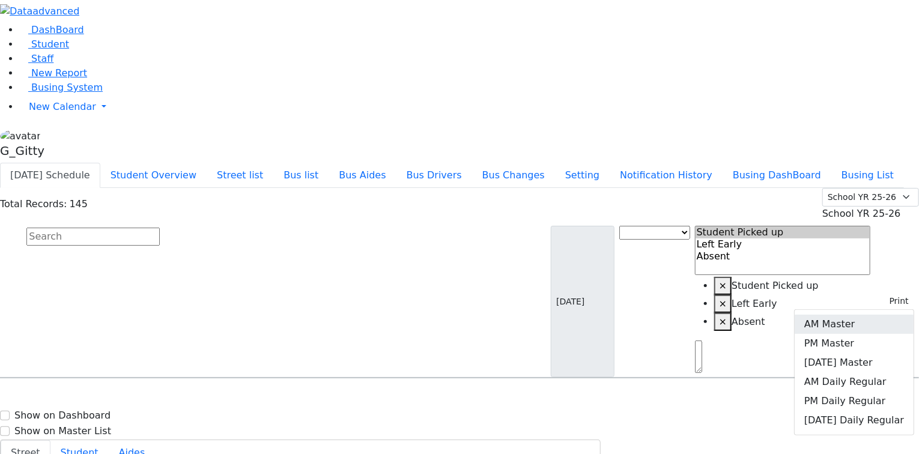
click at [838, 315] on link "AM Master" at bounding box center [853, 324] width 119 height 19
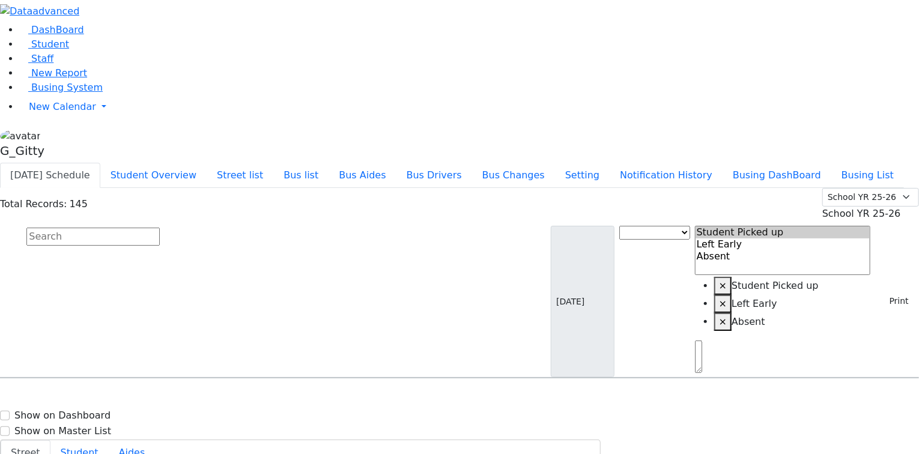
drag, startPoint x: 482, startPoint y: 105, endPoint x: 473, endPoint y: 105, distance: 9.0
click at [160, 228] on input "text" at bounding box center [92, 237] width 133 height 18
click at [207, 163] on button "Student Overview" at bounding box center [153, 175] width 106 height 25
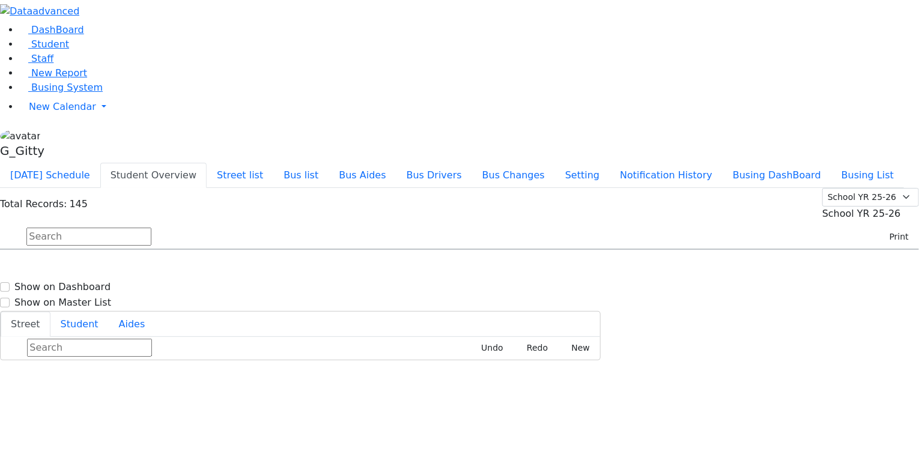
click at [151, 228] on input "text" at bounding box center [88, 237] width 125 height 18
type input "mei"
click at [96, 357] on h6 "Perl Meir" at bounding box center [52, 362] width 88 height 11
select select
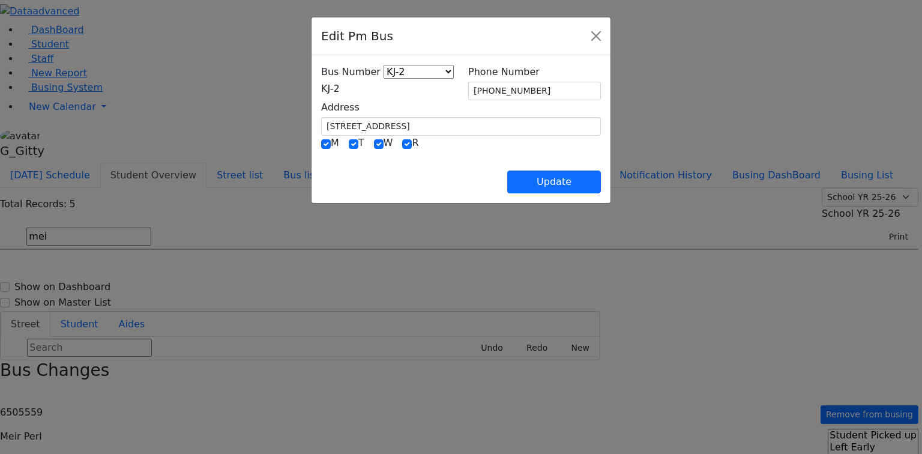
click at [353, 80] on div "Bus Number KJ-4 MA-13 RH-20 RV-21 PT KJ-1 KJ-2 KJ-3 KJ-5 KJ-6 WA-9 MW-15 ER-11 …" at bounding box center [387, 80] width 133 height 31
click at [340, 86] on span "KJ-2" at bounding box center [330, 88] width 19 height 11
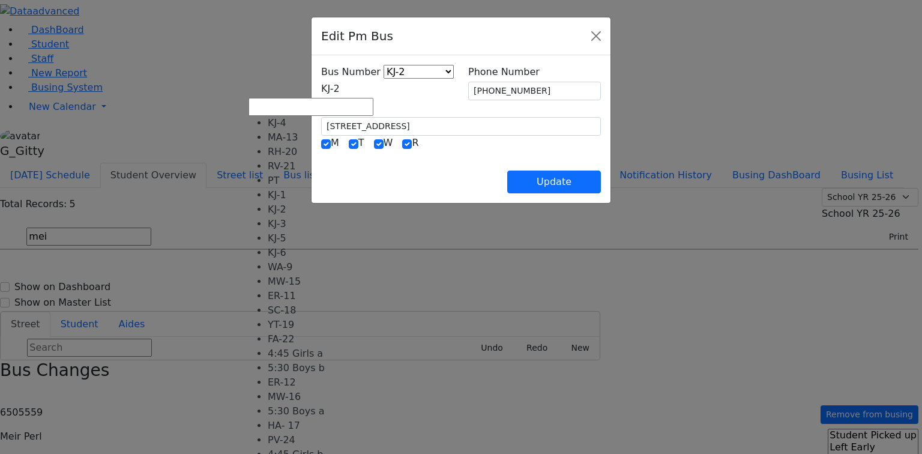
select select "372"
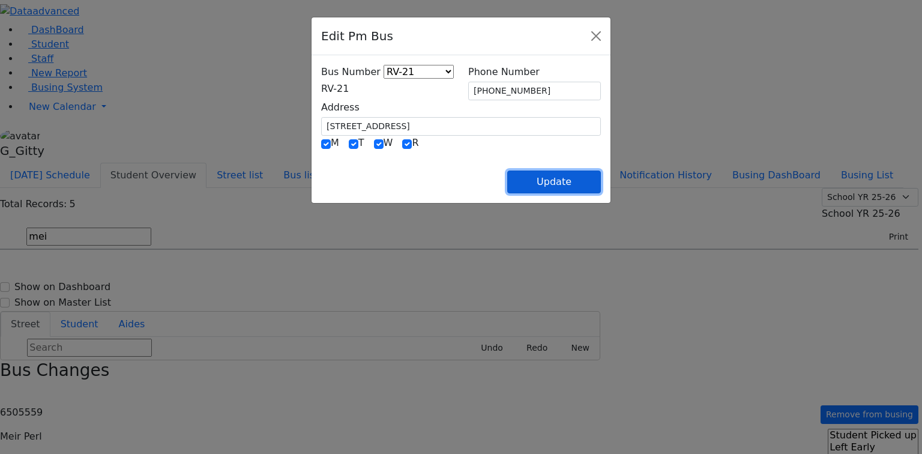
click at [601, 179] on button "Update" at bounding box center [554, 182] width 94 height 23
select select
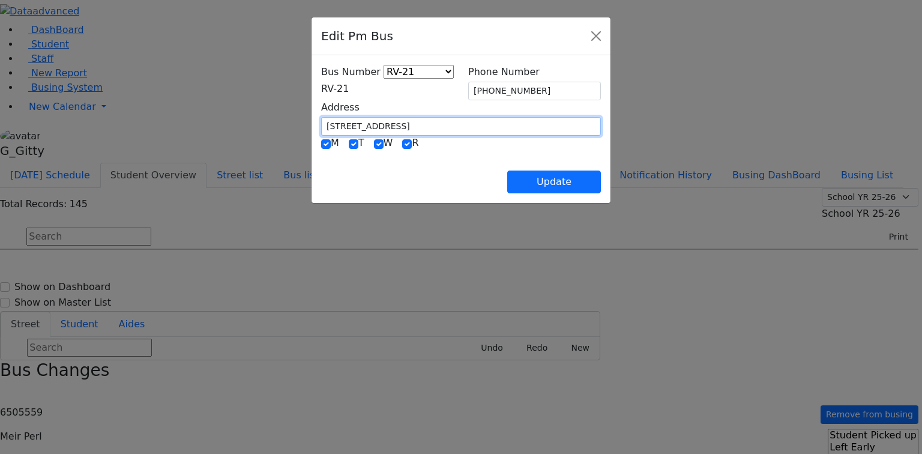
drag, startPoint x: 333, startPoint y: 116, endPoint x: 236, endPoint y: 118, distance: 97.3
click at [312, 118] on div "Bus Number KJ-4 MA-13 RH-20 RV-21 PT KJ-1 KJ-2 KJ-3 KJ-5 KJ-6 WA-9 MW-15 ER-11 …" at bounding box center [461, 129] width 299 height 148
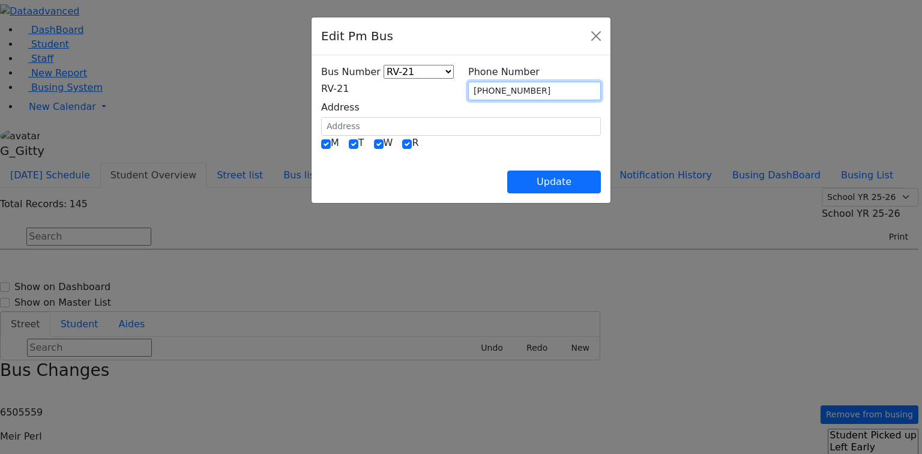
drag, startPoint x: 536, startPoint y: 91, endPoint x: 447, endPoint y: 94, distance: 88.9
click at [447, 94] on div "Bus Number KJ-4 MA-13 RH-20 RV-21 PT KJ-1 KJ-2 KJ-3 KJ-5 KJ-6 WA-9 MW-15 ER-11 …" at bounding box center [461, 100] width 294 height 71
click at [479, 158] on div "Update" at bounding box center [461, 172] width 280 height 42
click at [585, 182] on div "Update" at bounding box center [461, 172] width 280 height 42
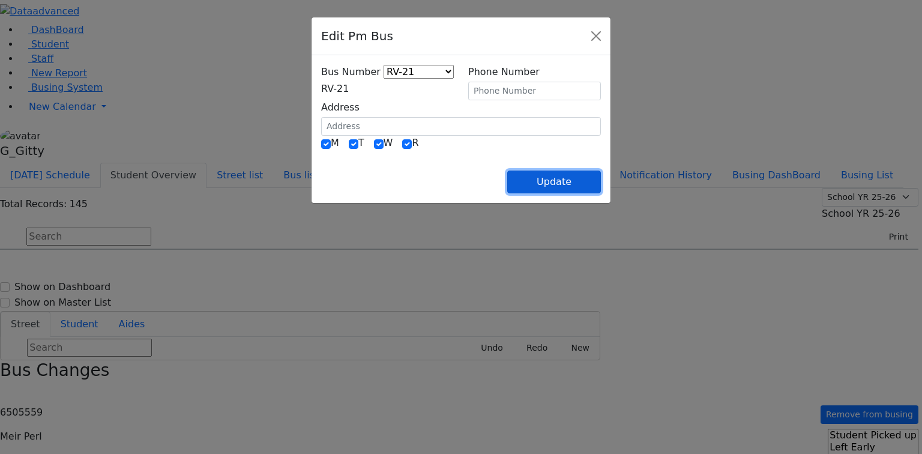
click at [601, 183] on button "Update" at bounding box center [554, 182] width 94 height 23
select select
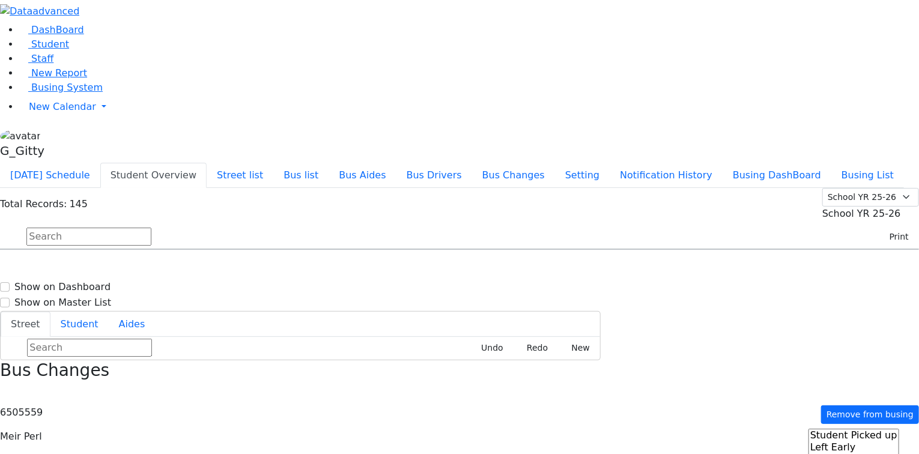
drag, startPoint x: 759, startPoint y: 391, endPoint x: 727, endPoint y: 369, distance: 39.2
click at [151, 228] on input "text" at bounding box center [88, 237] width 125 height 18
click at [8, 385] on button "button" at bounding box center [4, 393] width 8 height 16
click at [151, 228] on input "text" at bounding box center [88, 237] width 125 height 18
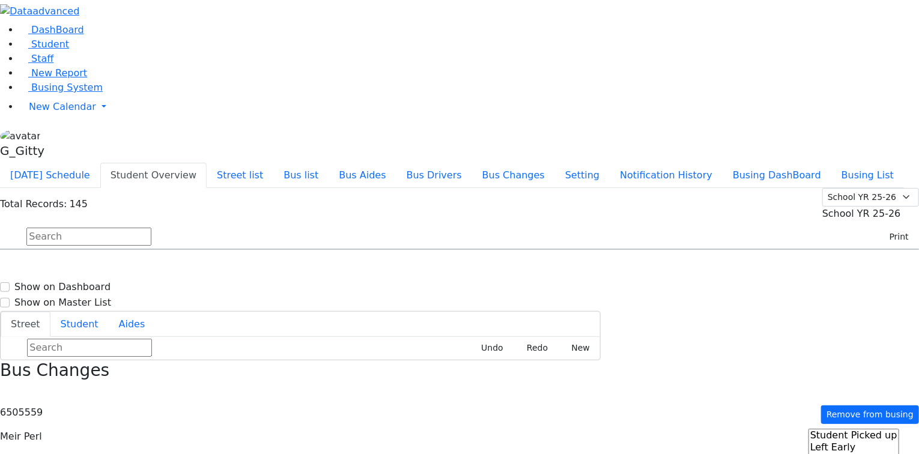
click at [151, 228] on input "text" at bounding box center [88, 237] width 125 height 18
click at [207, 163] on button "Student Overview" at bounding box center [153, 175] width 106 height 25
click at [880, 228] on button "Print" at bounding box center [894, 237] width 39 height 19
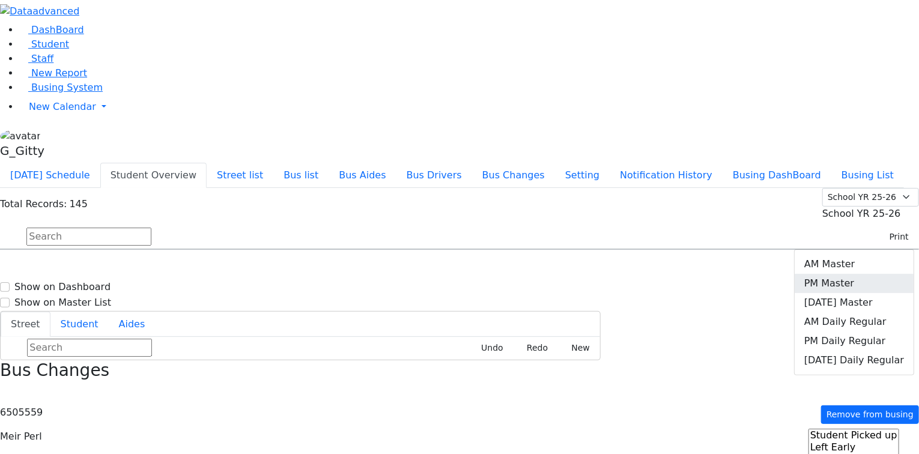
click at [840, 274] on link "PM Master" at bounding box center [853, 283] width 119 height 19
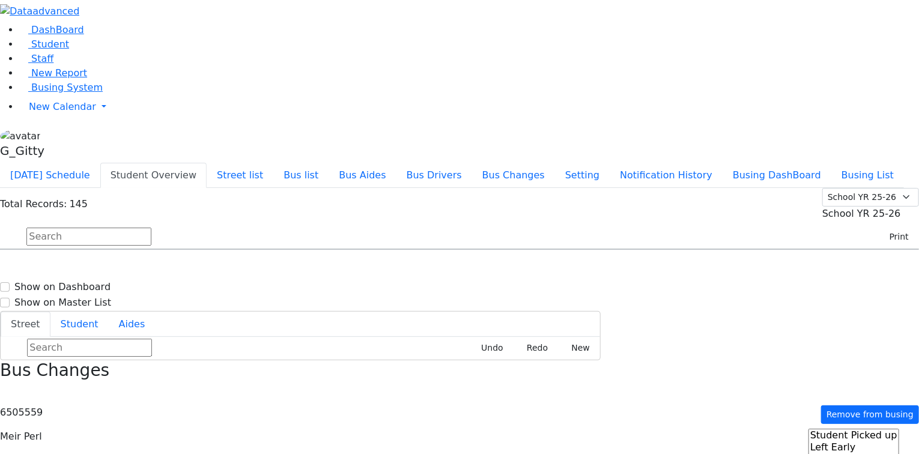
click at [31, 64] on span "Staff" at bounding box center [42, 58] width 22 height 11
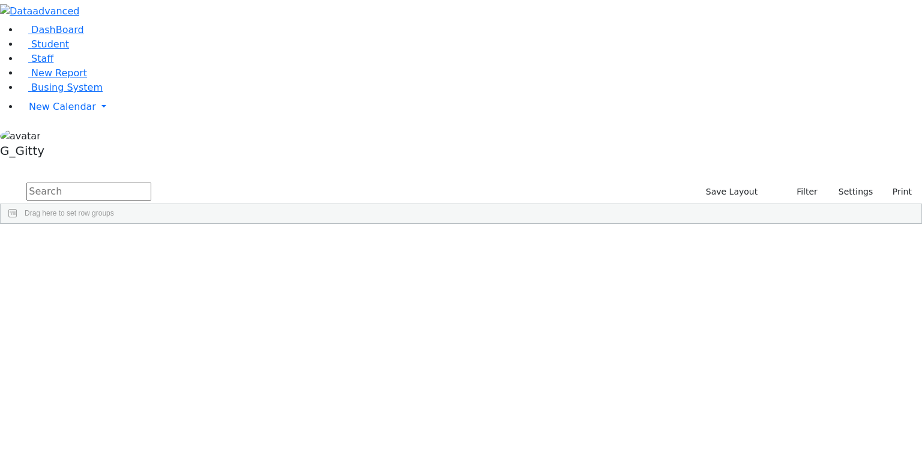
click at [151, 183] on input "text" at bounding box center [88, 192] width 125 height 18
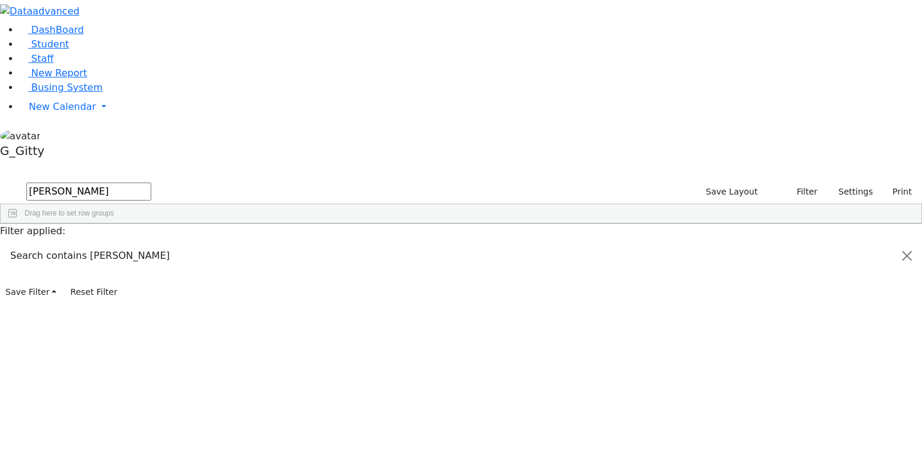
click at [110, 260] on div "[PERSON_NAME]" at bounding box center [83, 268] width 54 height 17
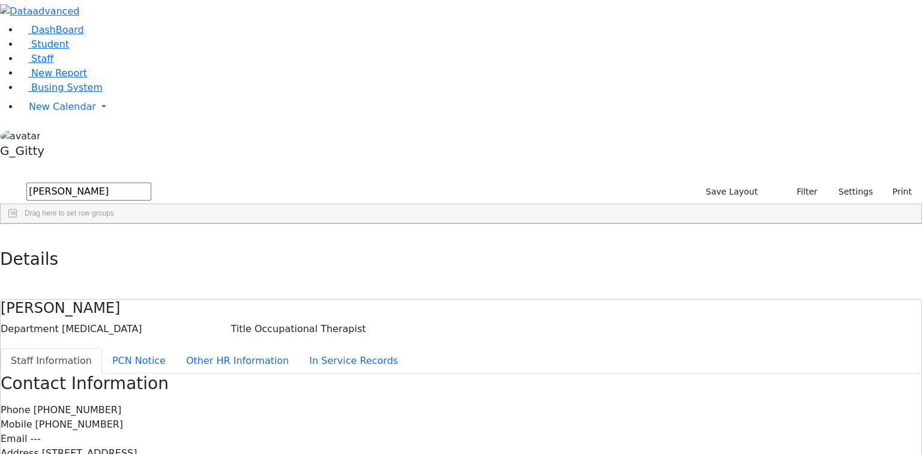
click at [485, 417] on div "Mobile [PHONE_NUMBER]" at bounding box center [461, 424] width 921 height 14
click at [361, 322] on div "Department [MEDICAL_DATA] Title Occupational Therapist" at bounding box center [461, 329] width 921 height 14
click at [17, 224] on button "button" at bounding box center [8, 236] width 17 height 25
click at [151, 183] on input "[PERSON_NAME]" at bounding box center [88, 192] width 125 height 18
click at [151, 183] on input "sharon" at bounding box center [88, 192] width 125 height 18
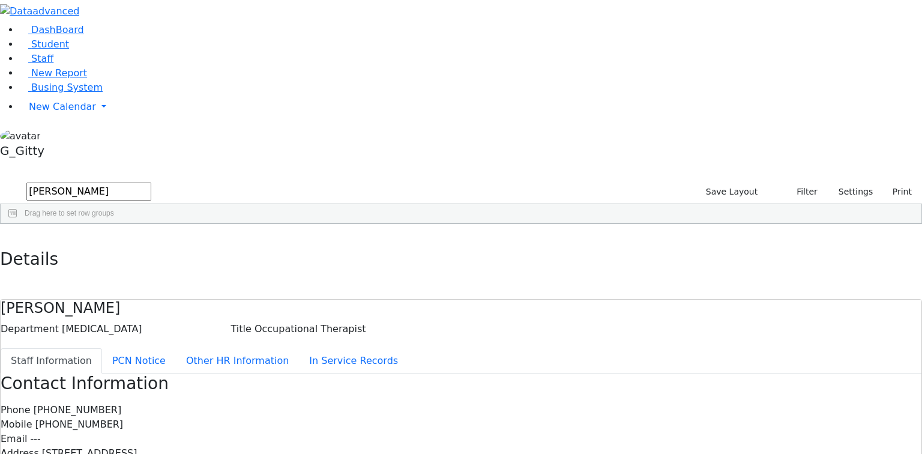
click at [151, 183] on input "sharon" at bounding box center [88, 192] width 125 height 18
type input "\"
click at [151, 183] on input "\" at bounding box center [88, 192] width 125 height 18
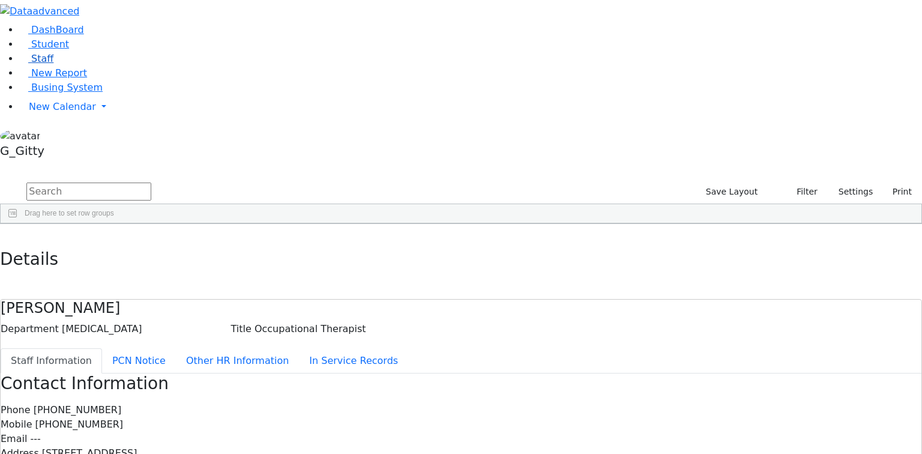
click at [53, 64] on link "Staff" at bounding box center [36, 58] width 34 height 11
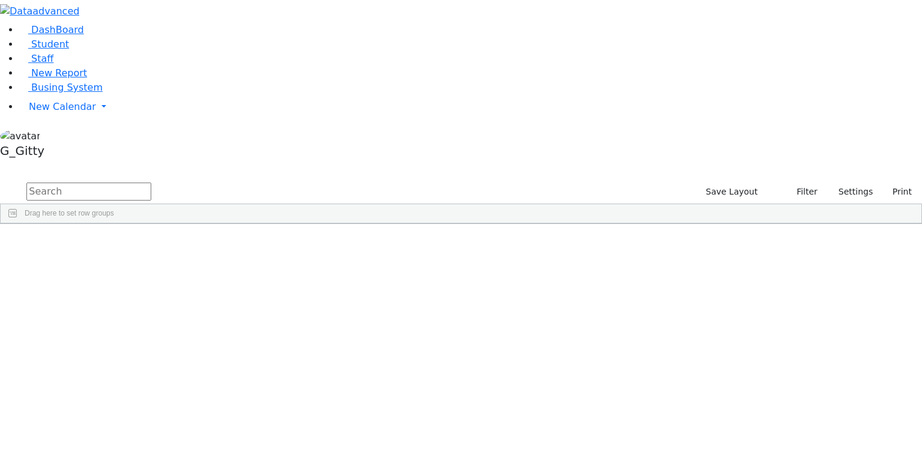
click at [151, 183] on input "text" at bounding box center [88, 192] width 125 height 18
type input "schwa"
click at [110, 243] on div "Schwab" at bounding box center [83, 251] width 54 height 17
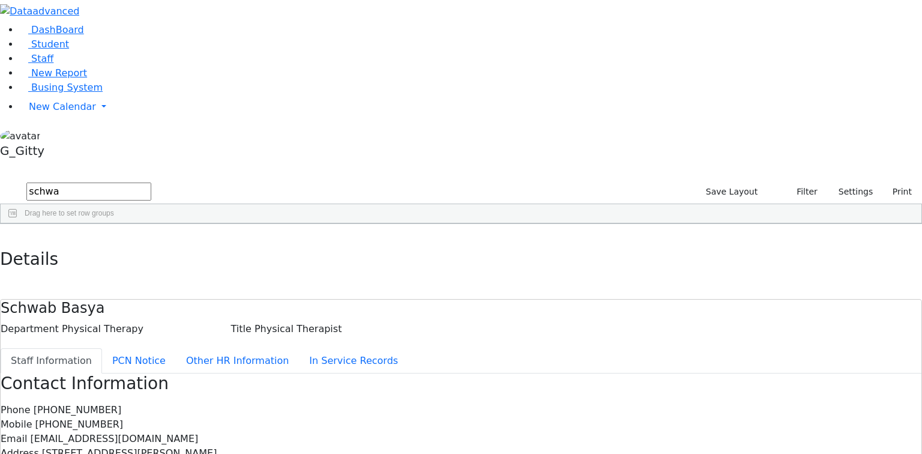
drag, startPoint x: 578, startPoint y: 202, endPoint x: 317, endPoint y: 96, distance: 281.4
click at [576, 446] on div "Address 94 Wilder Rd." at bounding box center [461, 453] width 921 height 14
click at [17, 224] on button "button" at bounding box center [8, 236] width 17 height 25
click at [69, 50] on link "Student" at bounding box center [44, 43] width 50 height 11
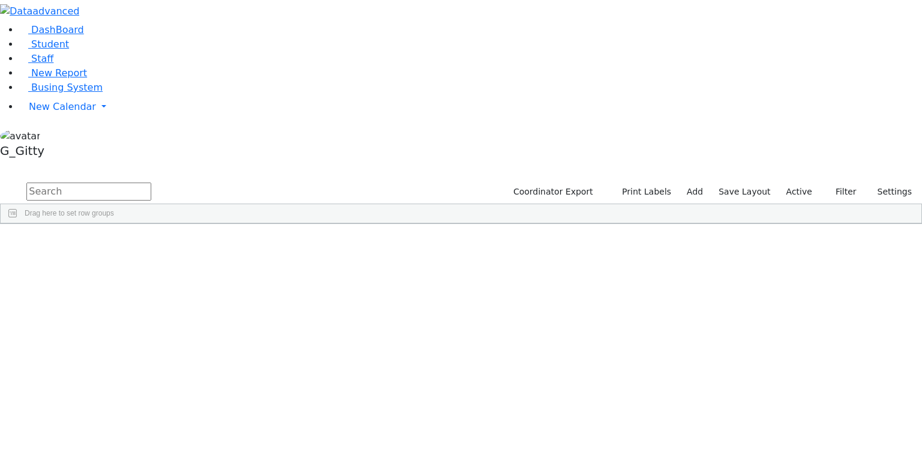
click at [151, 183] on input "text" at bounding box center [88, 192] width 125 height 18
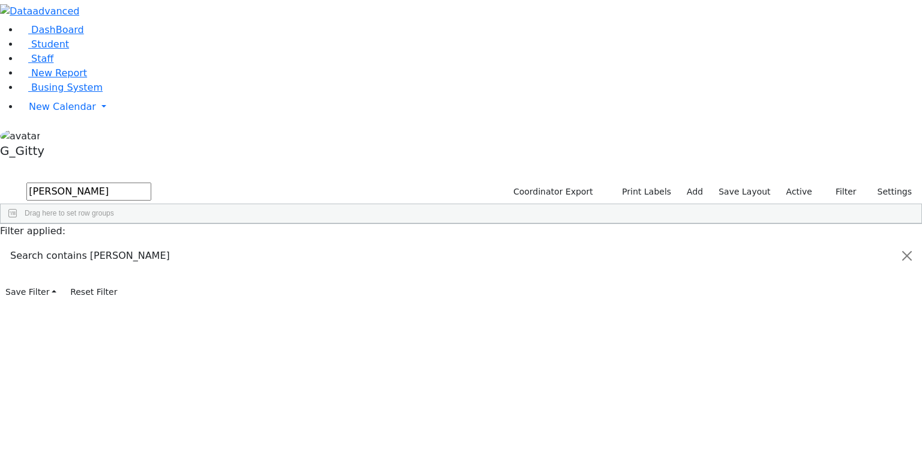
type input "[PERSON_NAME]"
click at [152, 243] on div "[PERSON_NAME]" at bounding box center [114, 251] width 76 height 17
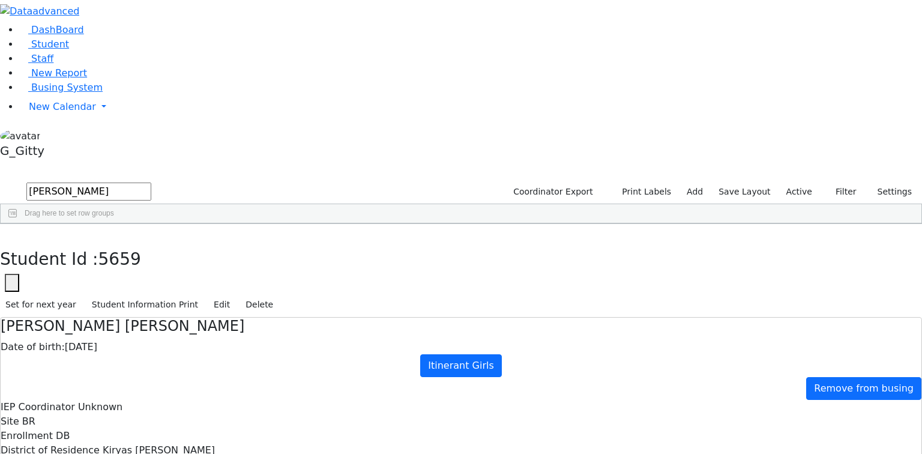
scroll to position [141, 0]
drag, startPoint x: 584, startPoint y: 341, endPoint x: 550, endPoint y: 340, distance: 33.6
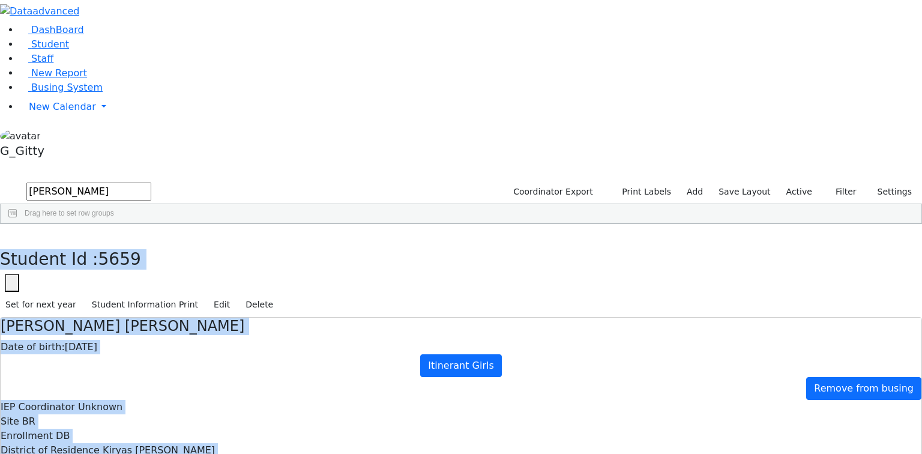
drag, startPoint x: 199, startPoint y: 17, endPoint x: 627, endPoint y: 398, distance: 572.8
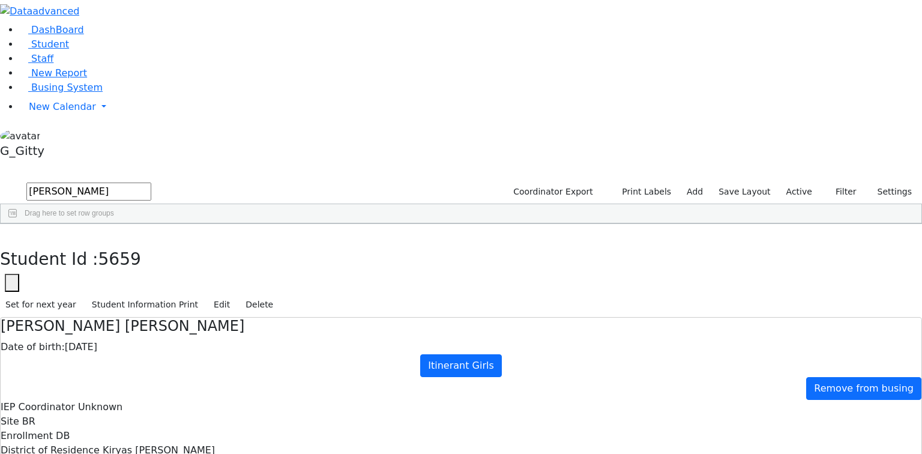
scroll to position [0, 0]
drag, startPoint x: 562, startPoint y: 298, endPoint x: 536, endPoint y: 254, distance: 51.2
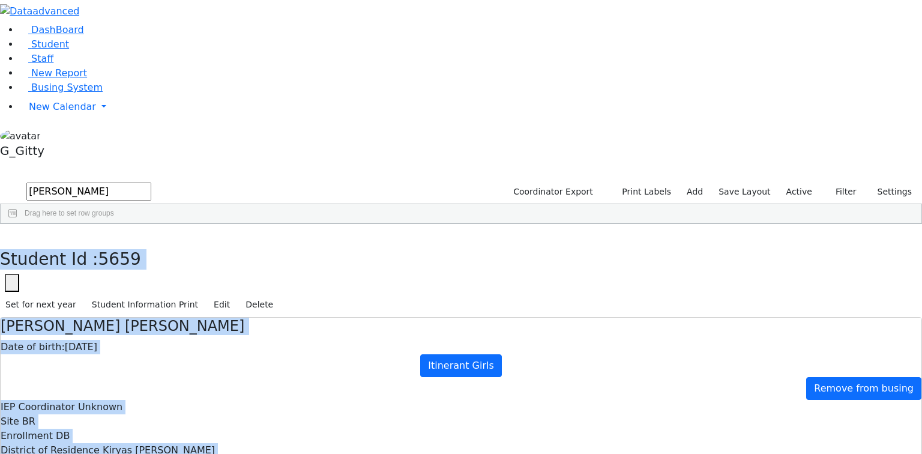
scroll to position [141, 0]
drag, startPoint x: 209, startPoint y: 24, endPoint x: 632, endPoint y: 403, distance: 568.0
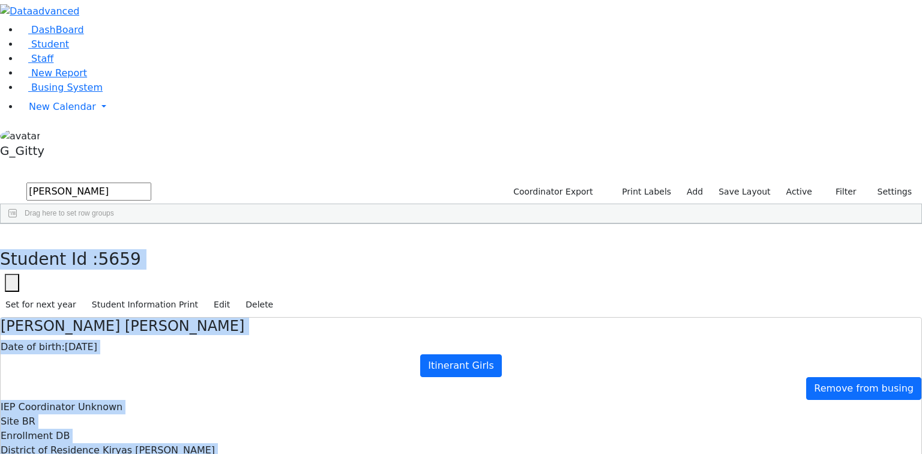
drag, startPoint x: 202, startPoint y: 20, endPoint x: 631, endPoint y: 408, distance: 578.9
drag, startPoint x: 205, startPoint y: 13, endPoint x: 564, endPoint y: 335, distance: 481.7
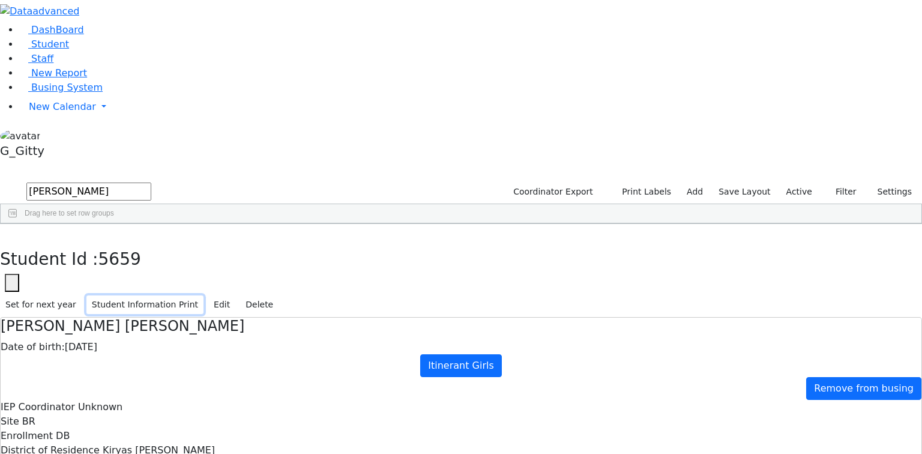
drag, startPoint x: 764, startPoint y: 43, endPoint x: 811, endPoint y: 33, distance: 47.9
click at [31, 93] on span "Busing System" at bounding box center [66, 87] width 71 height 11
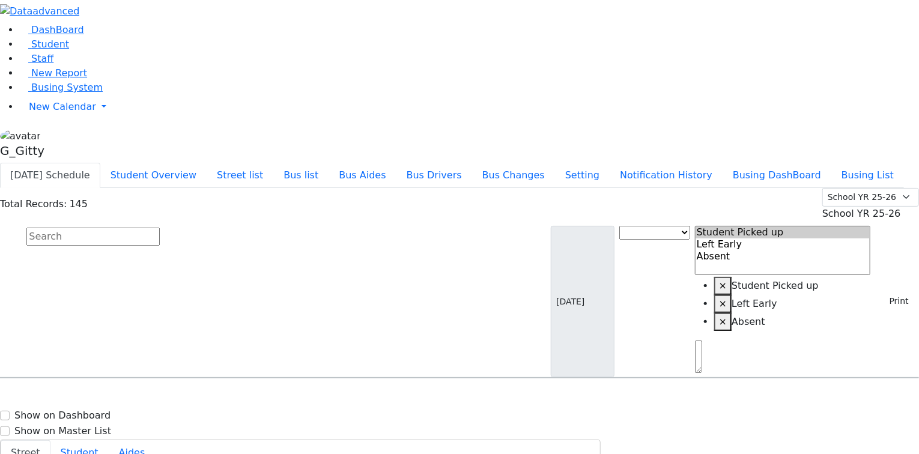
click at [160, 228] on input "text" at bounding box center [92, 237] width 133 height 18
click at [207, 163] on button "Student Overview" at bounding box center [153, 175] width 106 height 25
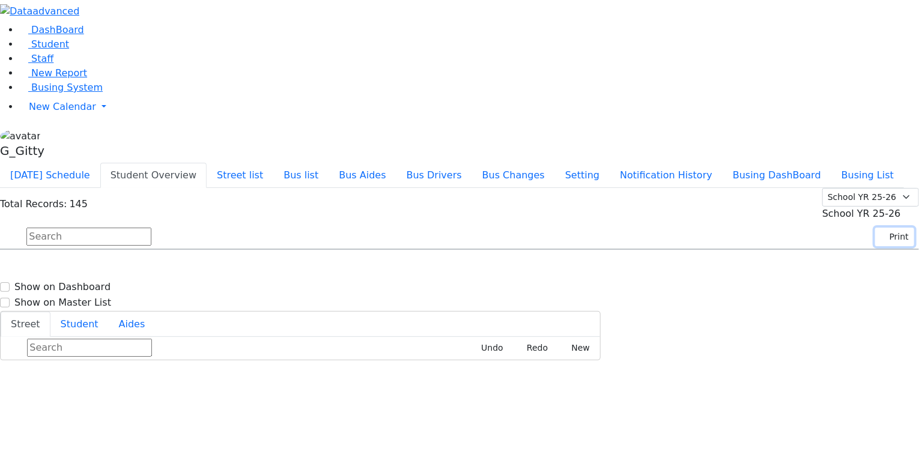
click at [885, 228] on button "Print" at bounding box center [894, 237] width 39 height 19
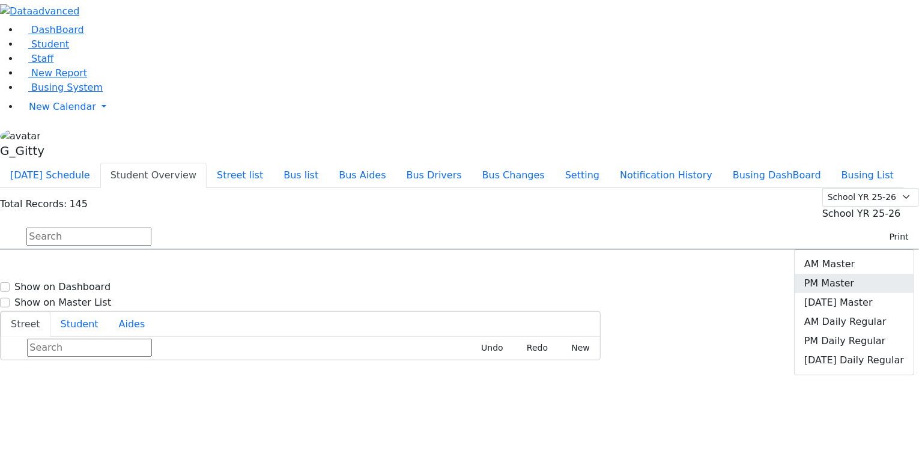
click at [857, 274] on link "PM Master" at bounding box center [853, 283] width 119 height 19
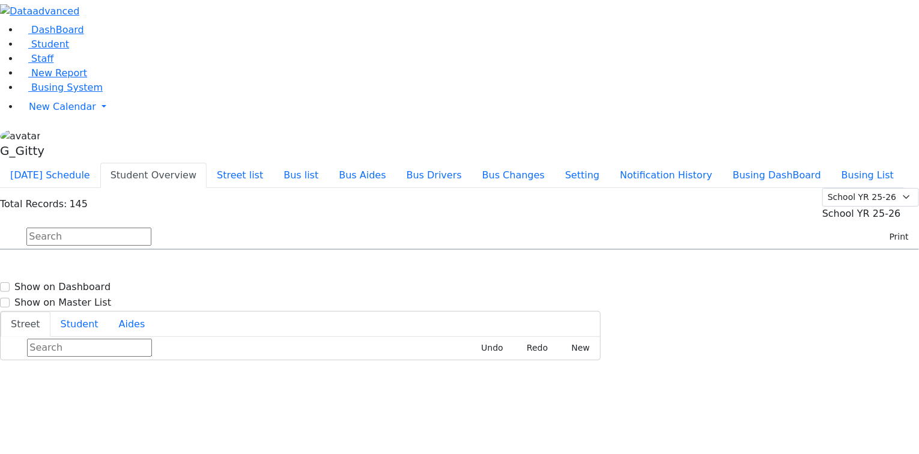
click at [151, 228] on input "text" at bounding box center [88, 237] width 125 height 18
click at [328, 163] on button "Bus list" at bounding box center [300, 175] width 55 height 25
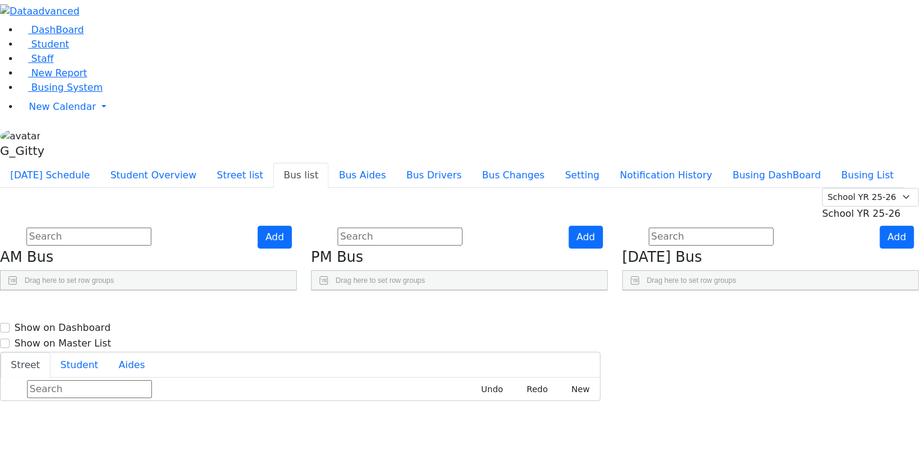
drag, startPoint x: 531, startPoint y: 173, endPoint x: 646, endPoint y: 173, distance: 115.3
click at [608, 226] on div "Add PM Bus Drag here to set row groups Drag here to set column labels BusNumber…" at bounding box center [459, 258] width 297 height 65
drag, startPoint x: 418, startPoint y: 171, endPoint x: 471, endPoint y: 174, distance: 53.0
click at [383, 290] on div at bounding box center [380, 299] width 5 height 19
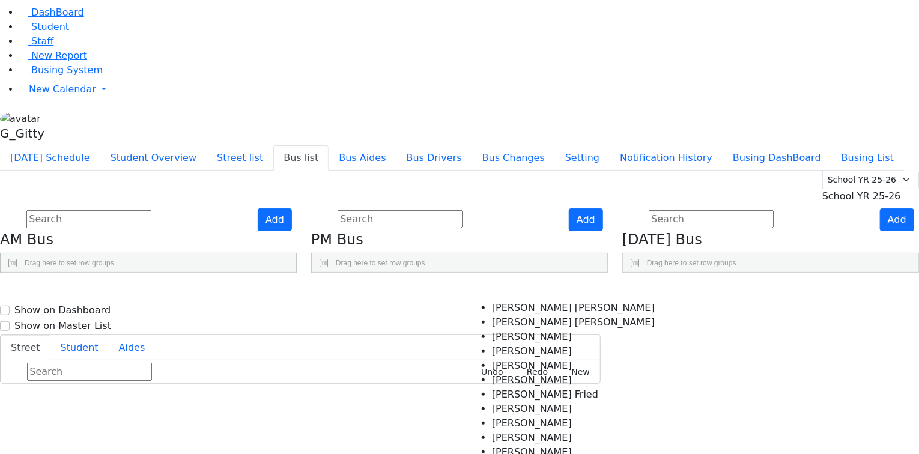
scroll to position [144, 0]
select select "Shiffy Weiss"
click at [304, 274] on div "Add AM Bus Drag here to set row groups Drag here to set column labels BusNumber" at bounding box center [148, 240] width 311 height 65
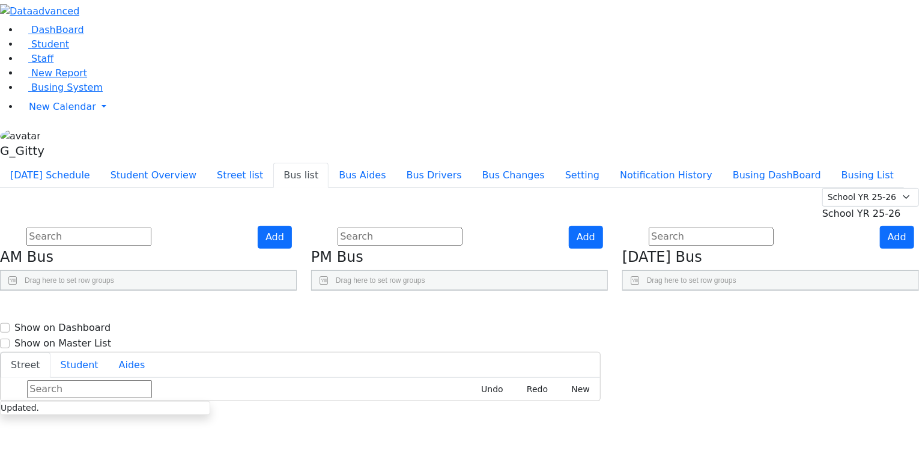
scroll to position [448, 0]
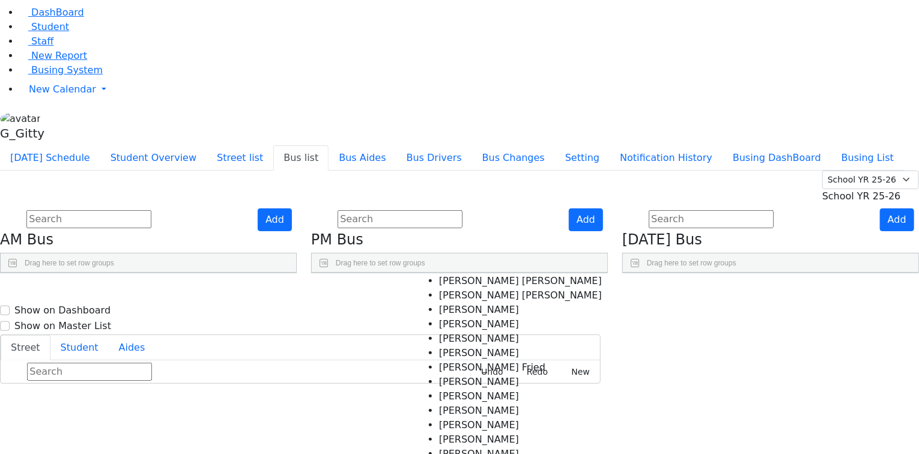
scroll to position [77, 0]
click at [439, 432] on Hershkowitz "Henchy Hershkowitz" at bounding box center [520, 439] width 163 height 14
select select "Henchy Hershkowitz"
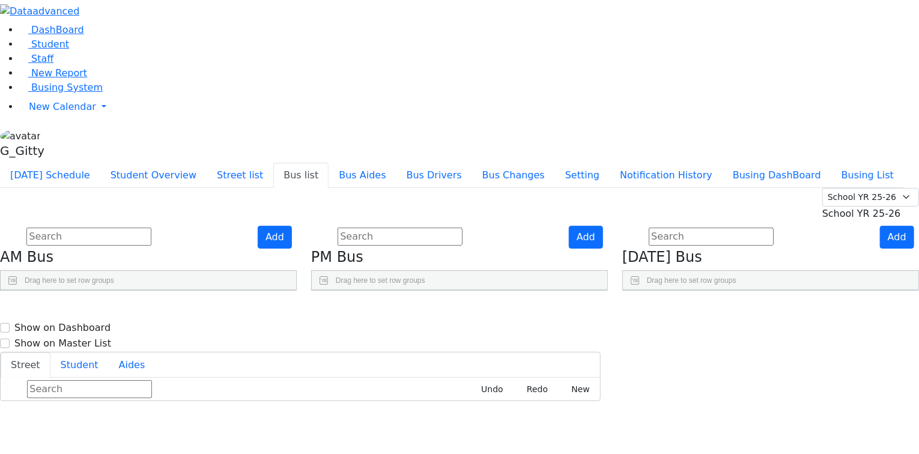
click at [304, 291] on div "Add AM Bus Drag here to set row groups Drag here to set column labels BusNumber" at bounding box center [148, 258] width 311 height 65
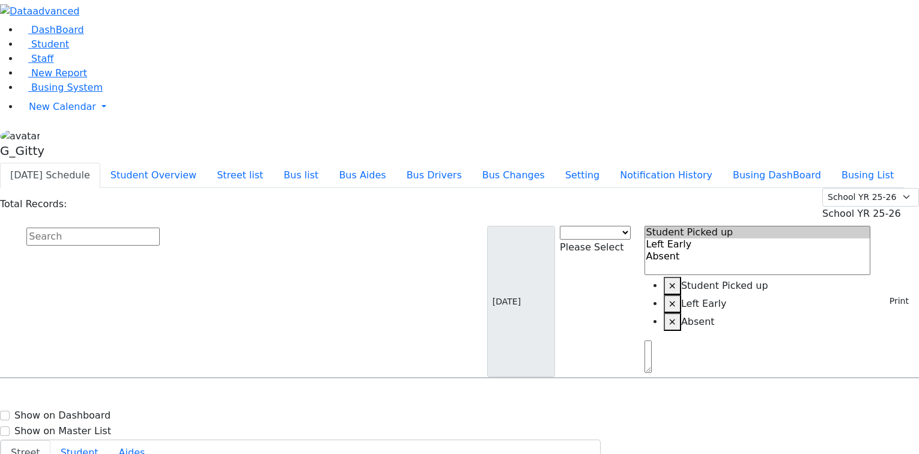
scroll to position [16, 0]
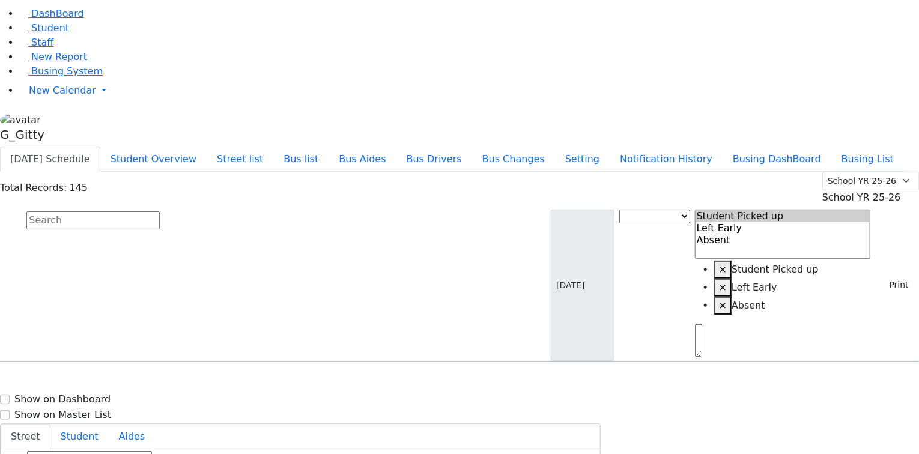
click at [160, 211] on input "text" at bounding box center [92, 220] width 133 height 18
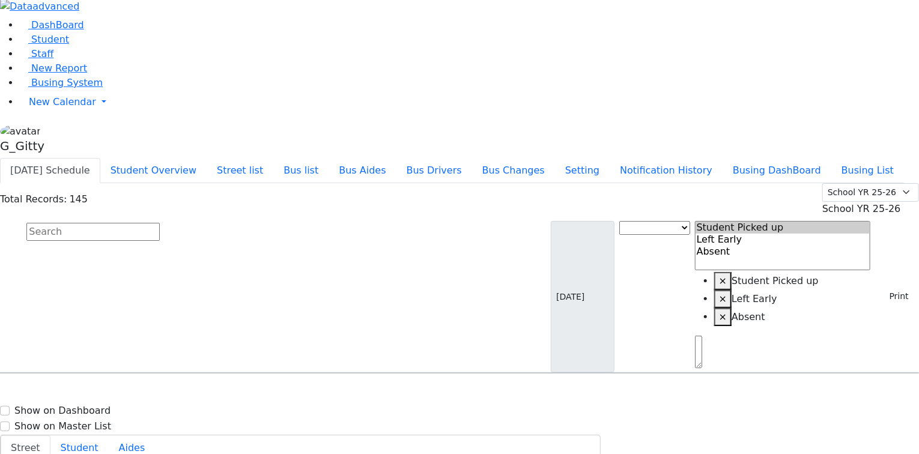
scroll to position [0, 0]
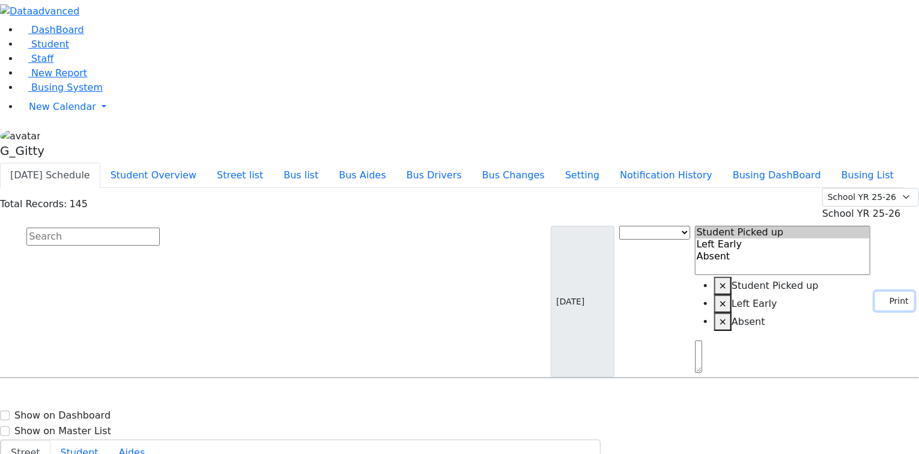
click at [894, 292] on button "Print" at bounding box center [894, 301] width 39 height 19
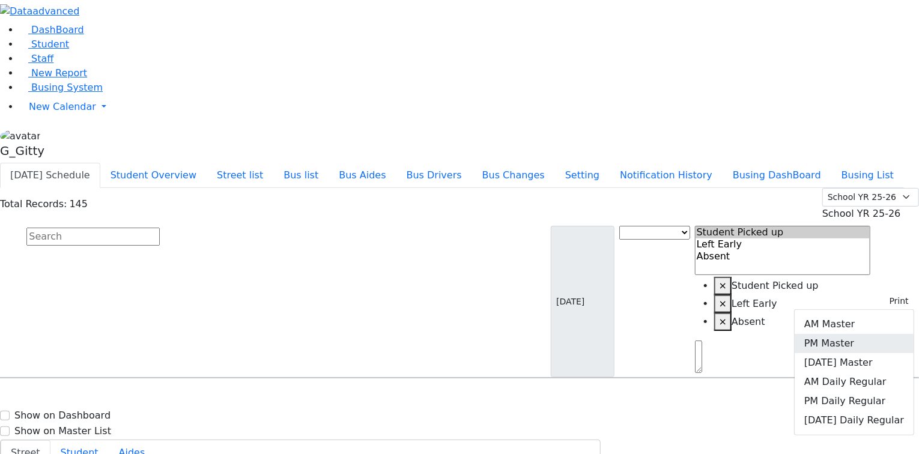
click at [855, 334] on link "PM Master" at bounding box center [853, 343] width 119 height 19
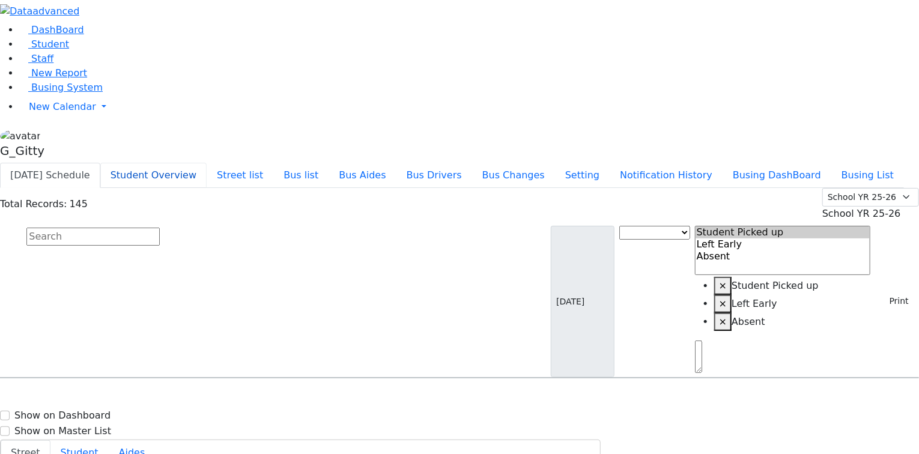
click at [207, 163] on button "Student Overview" at bounding box center [153, 175] width 106 height 25
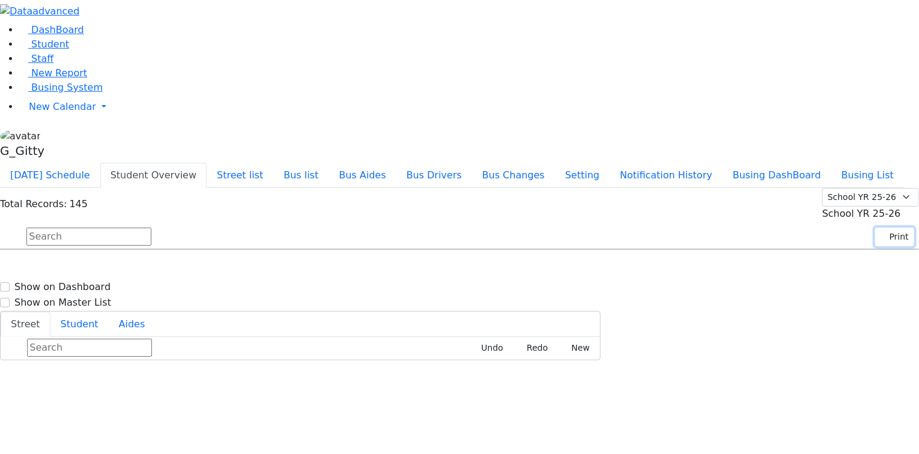
click at [880, 234] on icon "button" at bounding box center [883, 237] width 7 height 7
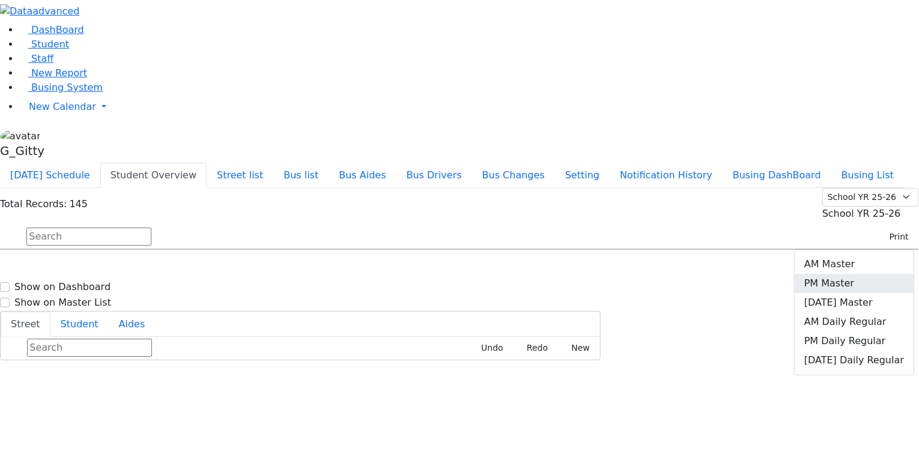
click at [862, 274] on link "PM Master" at bounding box center [853, 283] width 119 height 19
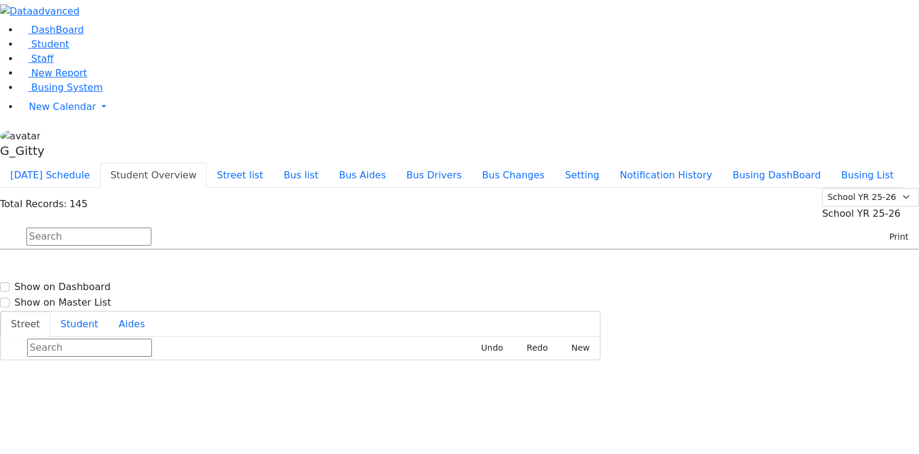
click at [151, 228] on input "text" at bounding box center [88, 237] width 125 height 18
click at [328, 163] on button "Bus list" at bounding box center [300, 175] width 55 height 25
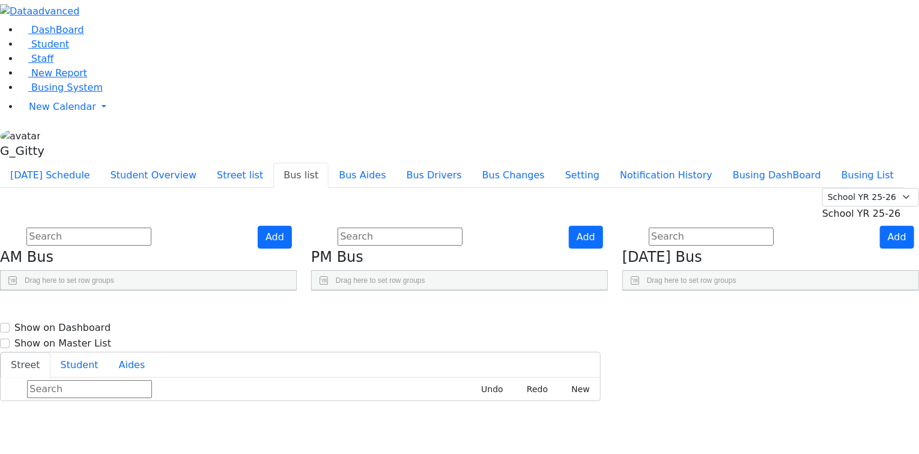
scroll to position [48, 0]
click at [545, 444] on use "Press SPACE to select this row." at bounding box center [545, 444] width 0 height 0
click at [151, 228] on input "text" at bounding box center [88, 237] width 125 height 18
click at [31, 93] on span "Busing System" at bounding box center [66, 87] width 71 height 11
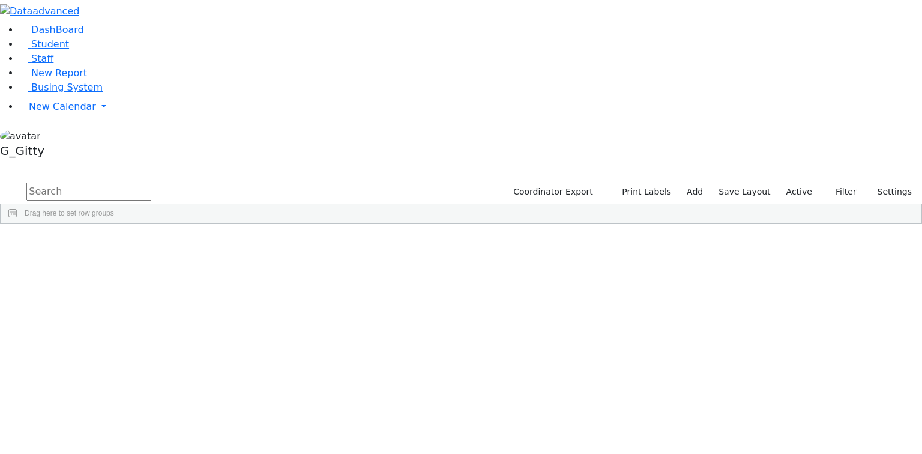
click at [151, 183] on input "text" at bounding box center [88, 192] width 125 height 18
click at [77, 93] on span "Busing System" at bounding box center [66, 87] width 71 height 11
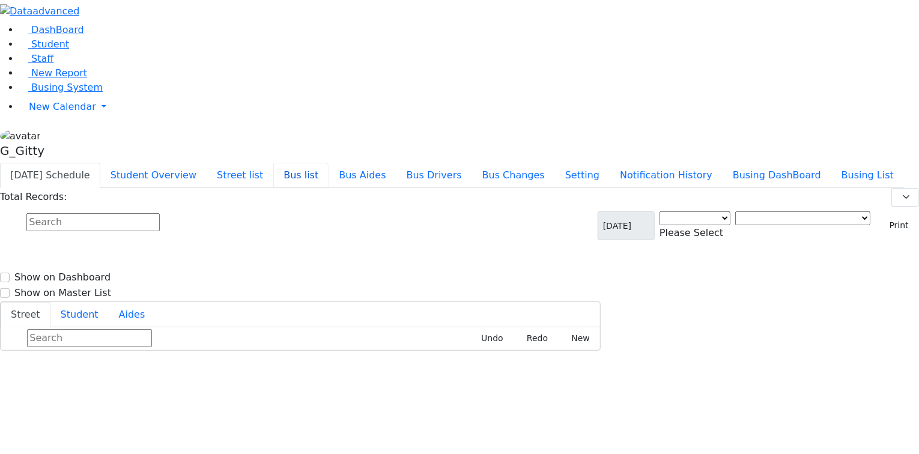
select select "3"
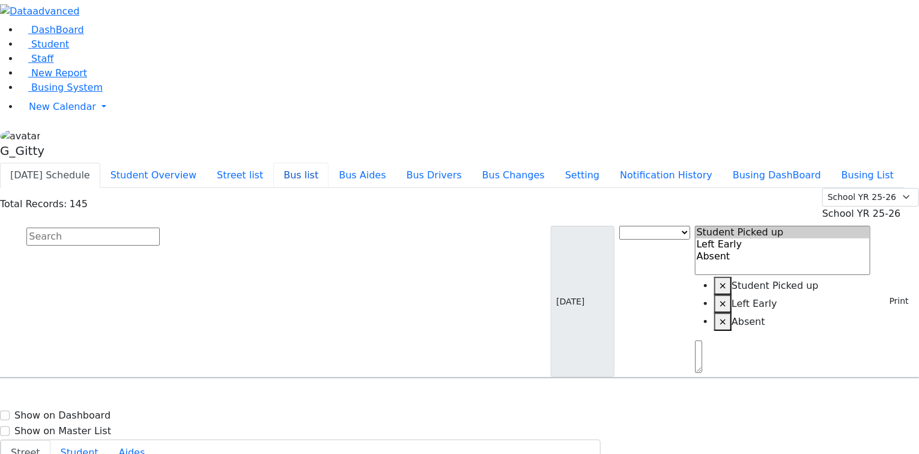
click at [328, 163] on button "Bus list" at bounding box center [300, 175] width 55 height 25
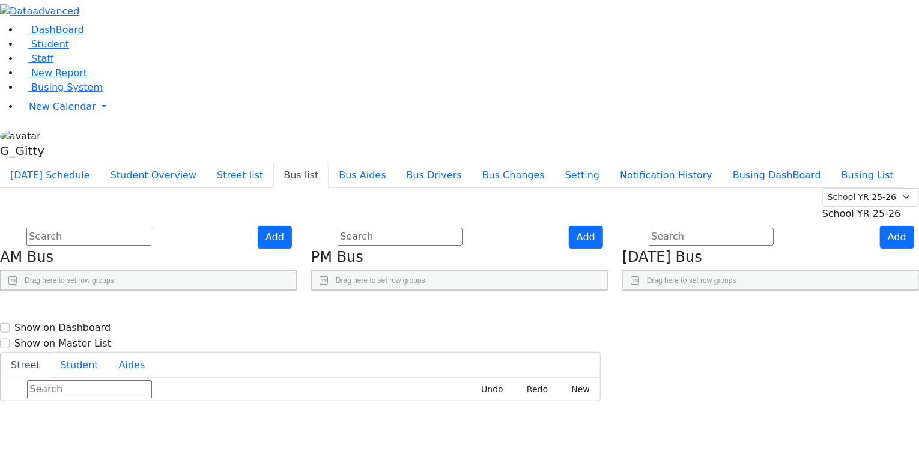
scroll to position [352, 0]
click at [559, 337] on div "Press SPACE to select this row." at bounding box center [547, 352] width 24 height 30
click at [545, 349] on use "Press SPACE to deselect this row." at bounding box center [545, 349] width 0 height 0
click at [62, 93] on span "Busing System" at bounding box center [66, 87] width 71 height 11
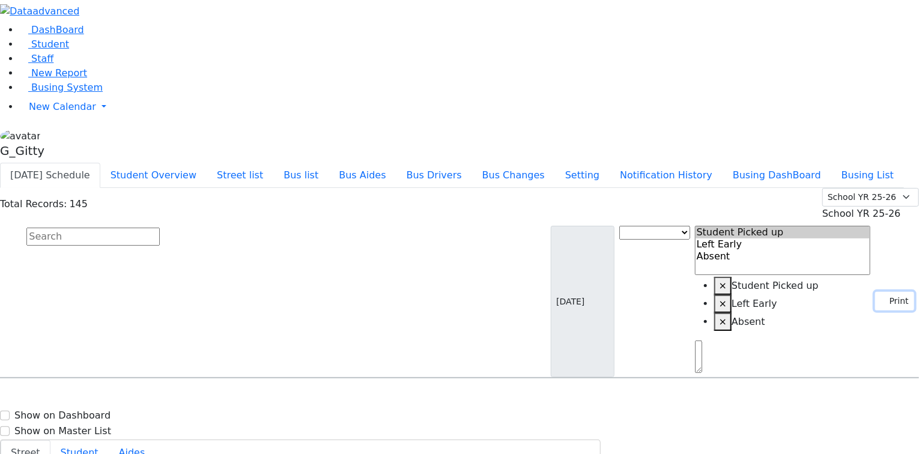
click at [875, 292] on button "Print" at bounding box center [894, 301] width 39 height 19
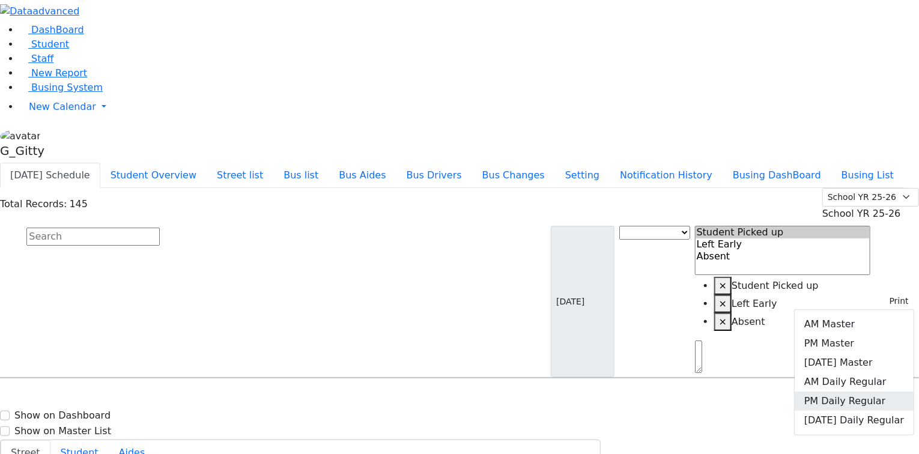
click at [859, 391] on link "PM Daily Regular" at bounding box center [853, 400] width 119 height 19
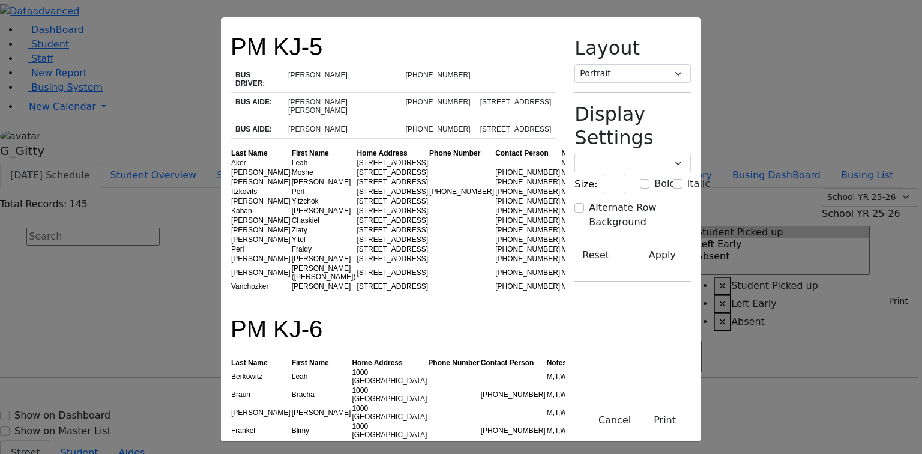
click at [291, 168] on td "Moshe" at bounding box center [323, 173] width 65 height 10
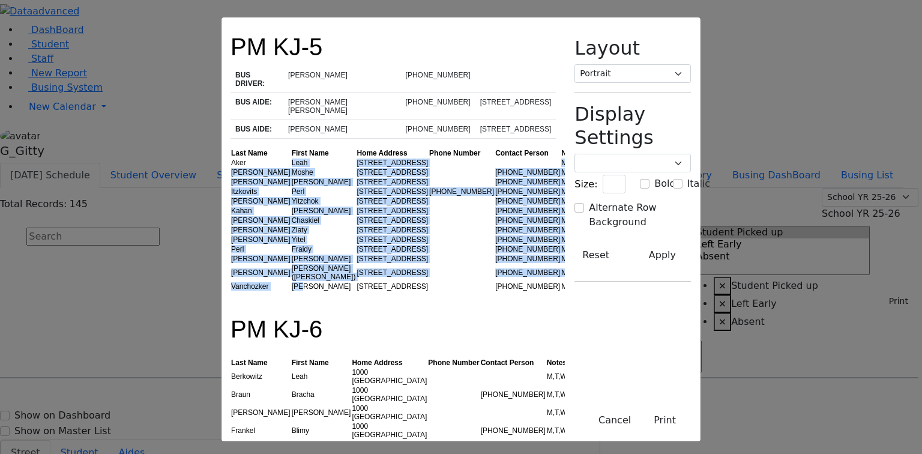
drag, startPoint x: 189, startPoint y: 120, endPoint x: 271, endPoint y: 269, distance: 170.4
click at [271, 269] on tbody "[PERSON_NAME] [STREET_ADDRESS] M,T,W,R [PERSON_NAME] [STREET_ADDRESS] [PHONE_NU…" at bounding box center [410, 224] width 358 height 133
click at [291, 282] on td "[PERSON_NAME]" at bounding box center [323, 287] width 65 height 10
click at [291, 254] on td "Tzvi" at bounding box center [323, 259] width 65 height 10
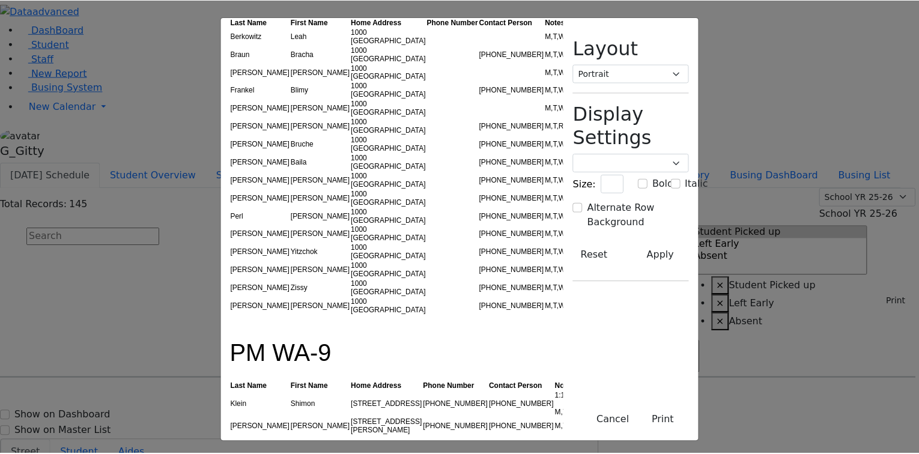
scroll to position [240, 0]
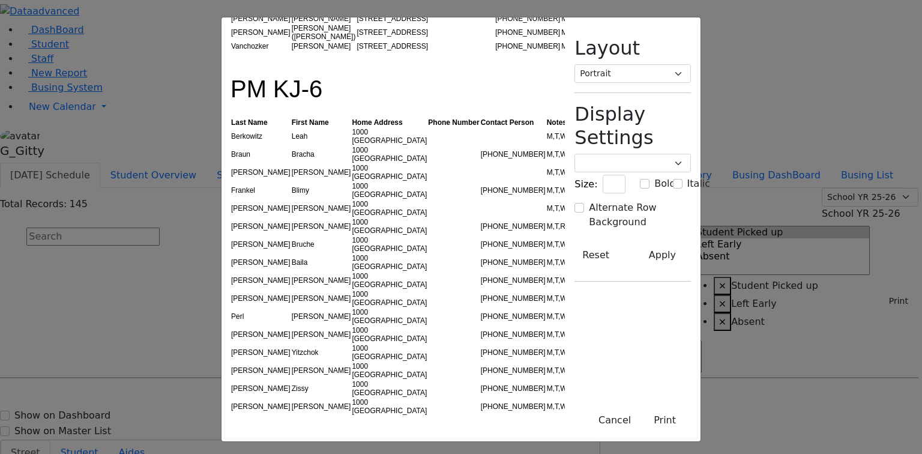
click at [546, 217] on td "M,T,R" at bounding box center [560, 226] width 28 height 18
click at [231, 217] on td "[PERSON_NAME]" at bounding box center [261, 226] width 61 height 18
click at [52, 82] on div "PM KJ-5 BUS DRIVER: Mr. Polatsek (844) 662-1485 BUS AIDE: Chana Baila Steinberg…" at bounding box center [461, 227] width 922 height 454
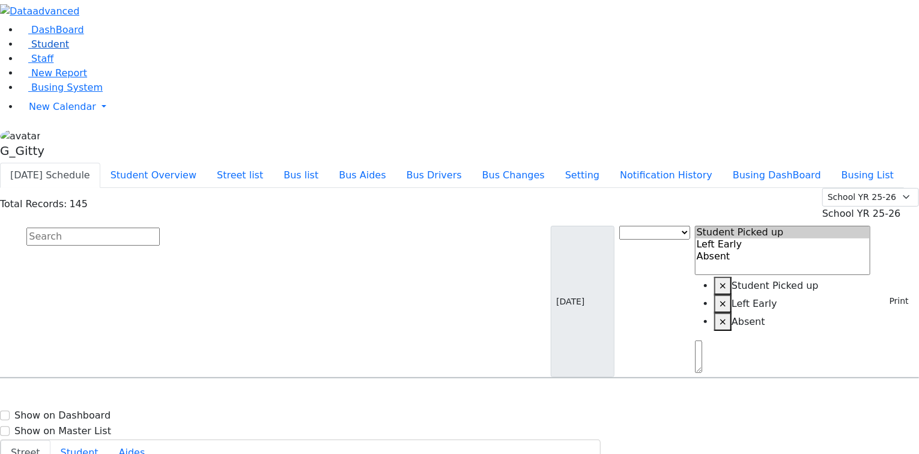
click at [53, 50] on span "Student" at bounding box center [50, 43] width 38 height 11
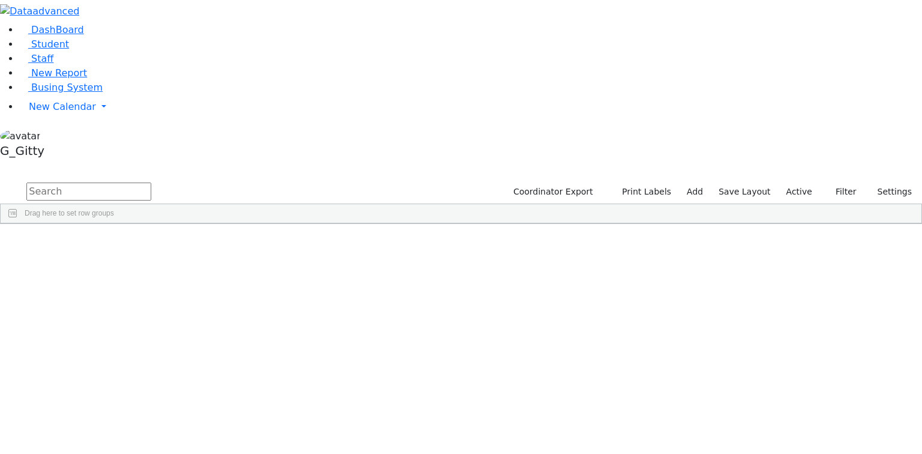
click at [151, 183] on input "text" at bounding box center [88, 192] width 125 height 18
type input "gla"
click at [152, 260] on div "Glancz" at bounding box center [114, 268] width 76 height 17
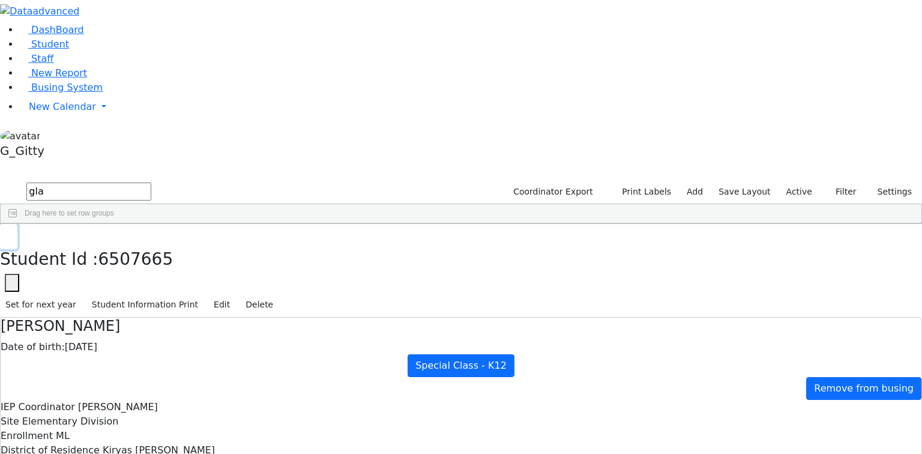
click at [5, 233] on use "button" at bounding box center [5, 233] width 0 height 0
click at [151, 183] on input "gla" at bounding box center [88, 192] width 125 height 18
click at [53, 93] on span "Busing System" at bounding box center [66, 87] width 71 height 11
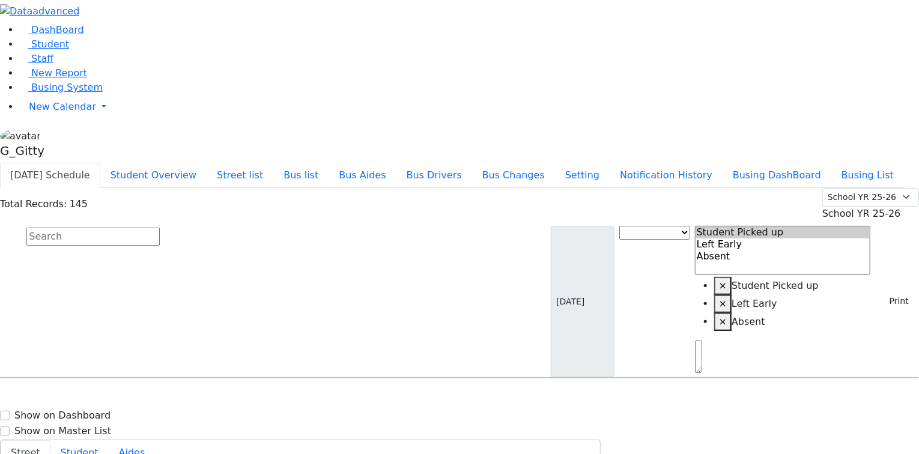
click at [160, 228] on input "text" at bounding box center [92, 237] width 133 height 18
click at [294, 10] on div "DashBoard Student Staff New Report Busing System" at bounding box center [459, 244] width 919 height 489
click at [207, 163] on button "Student Overview" at bounding box center [153, 175] width 106 height 25
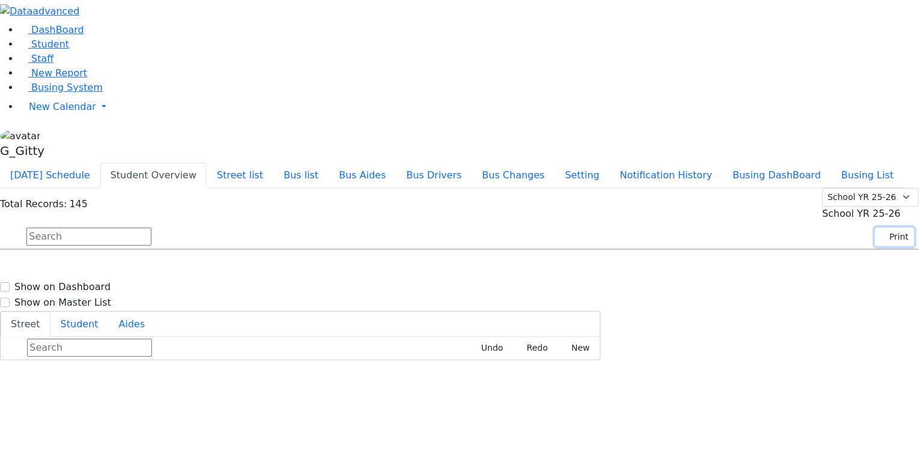
click at [877, 228] on button "Print" at bounding box center [894, 237] width 39 height 19
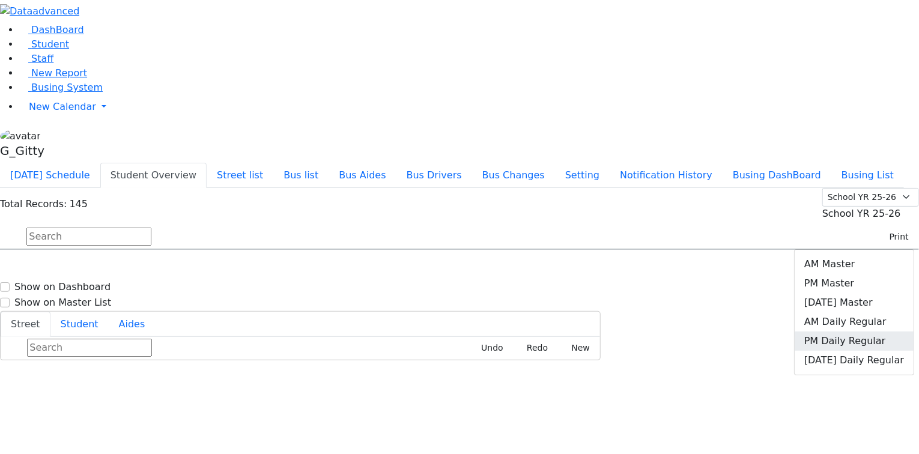
click at [872, 331] on link "PM Daily Regular" at bounding box center [853, 340] width 119 height 19
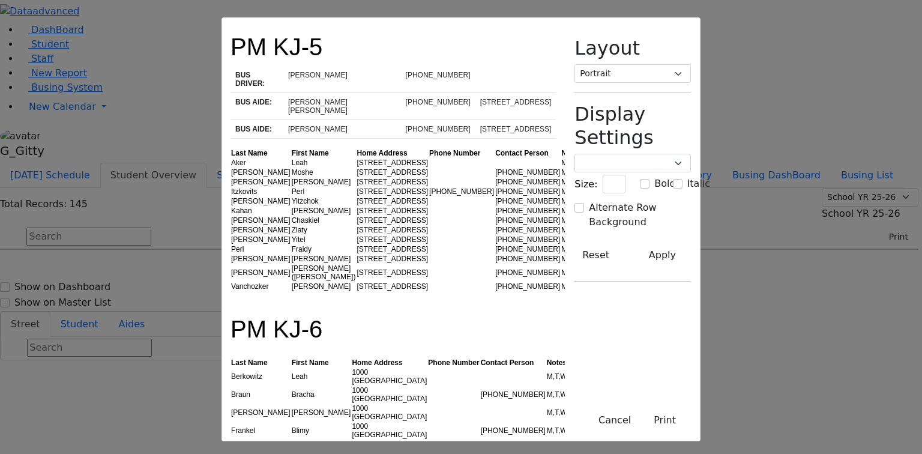
click at [291, 177] on td "Nechama" at bounding box center [323, 182] width 65 height 10
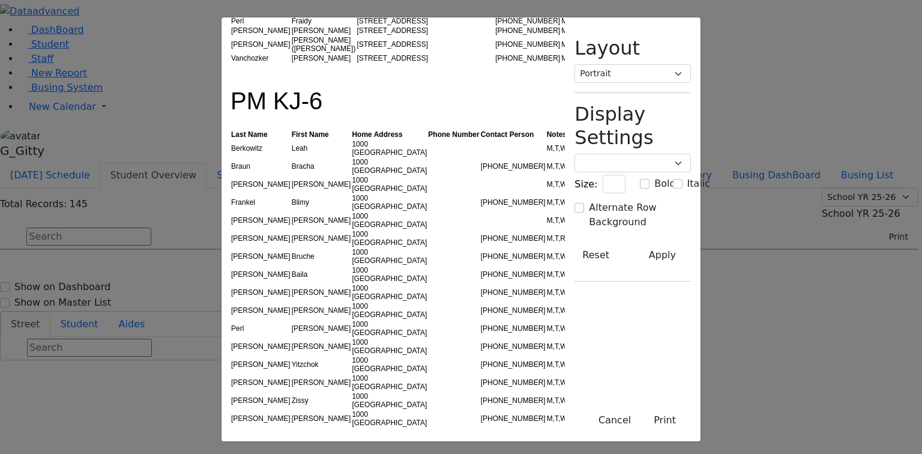
scroll to position [288, 0]
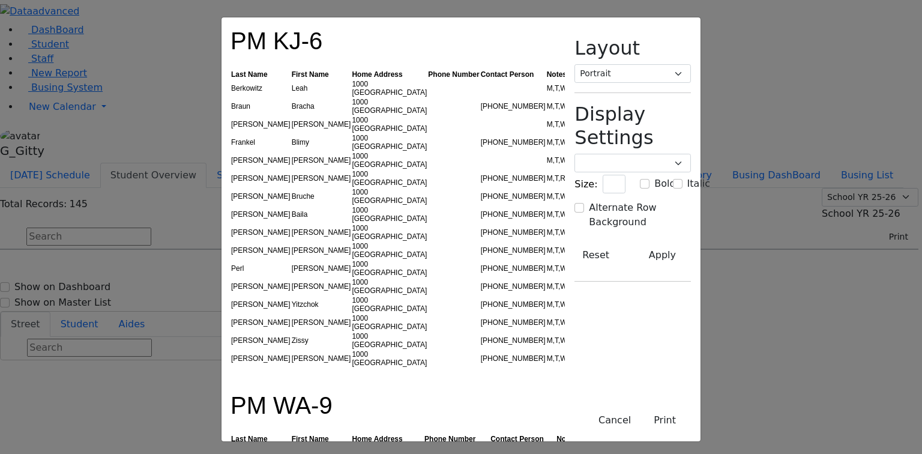
click at [547, 174] on div "M,T,R" at bounding box center [560, 178] width 27 height 8
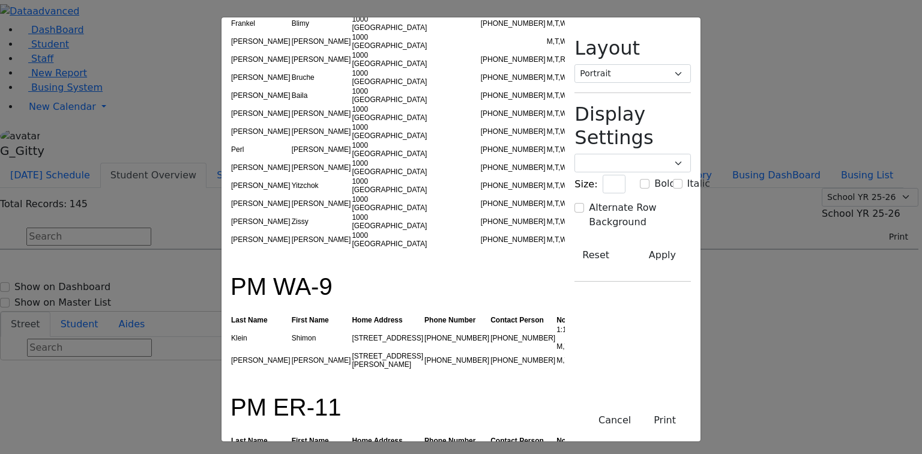
scroll to position [432, 0]
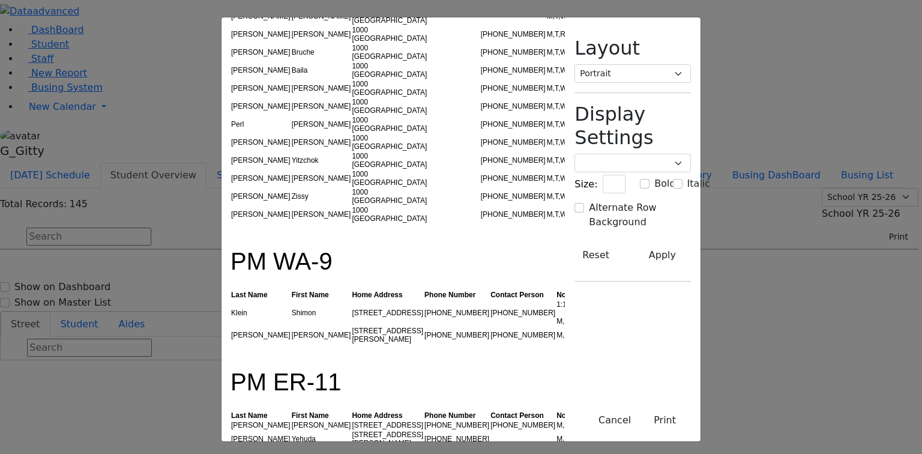
click at [291, 300] on td "Shimon" at bounding box center [321, 313] width 61 height 26
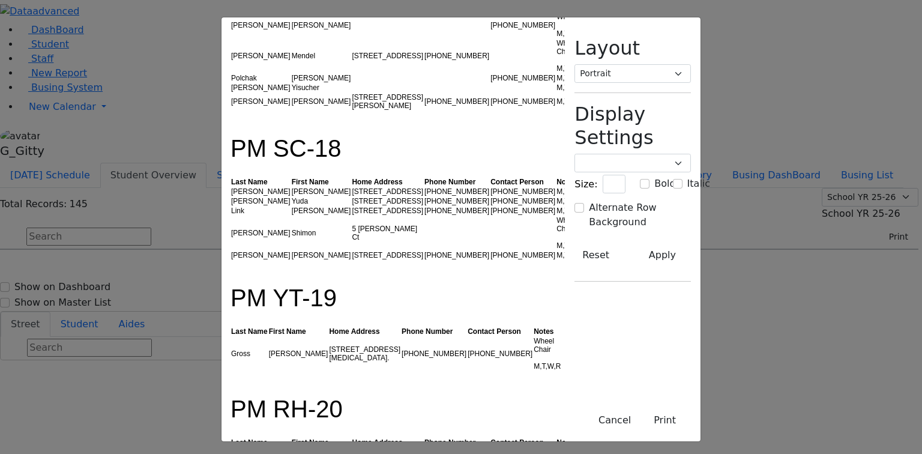
scroll to position [1729, 0]
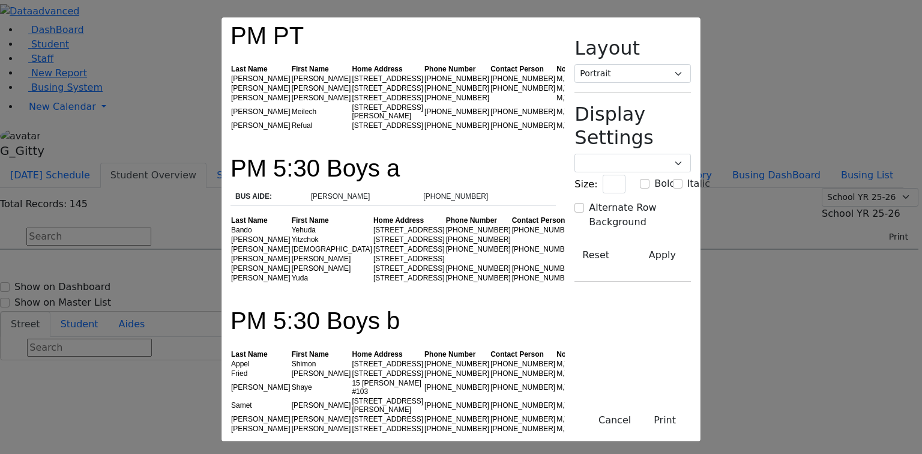
scroll to position [2546, 0]
drag, startPoint x: 336, startPoint y: 256, endPoint x: 365, endPoint y: 232, distance: 38.4
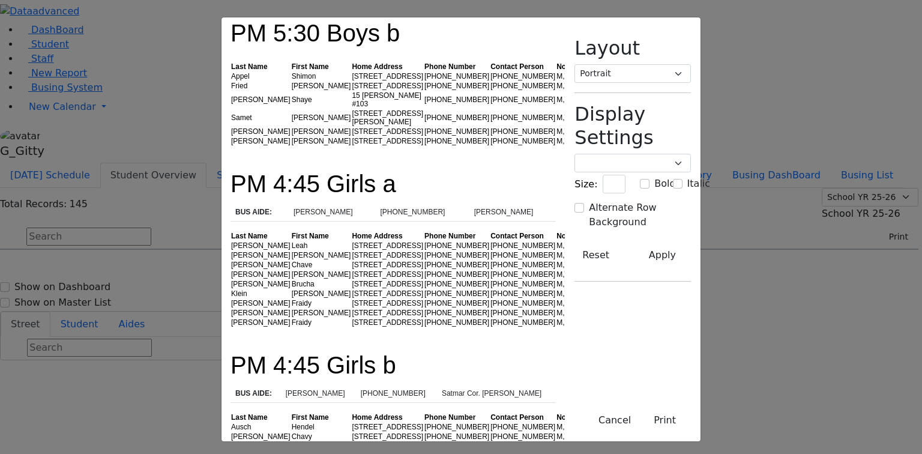
scroll to position [2882, 0]
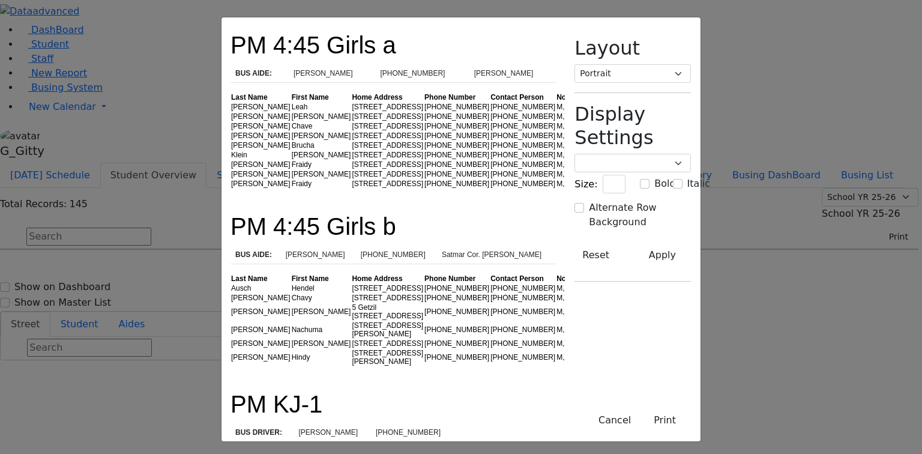
scroll to position [3122, 0]
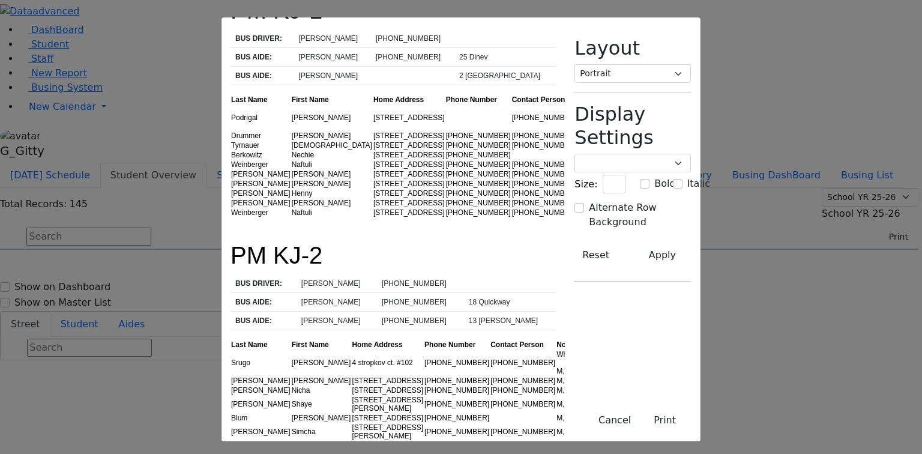
scroll to position [3366, 0]
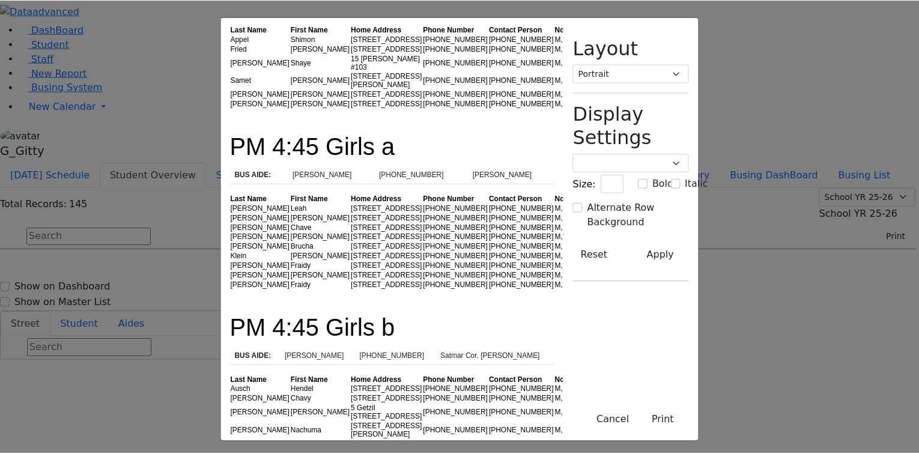
scroll to position [2741, 0]
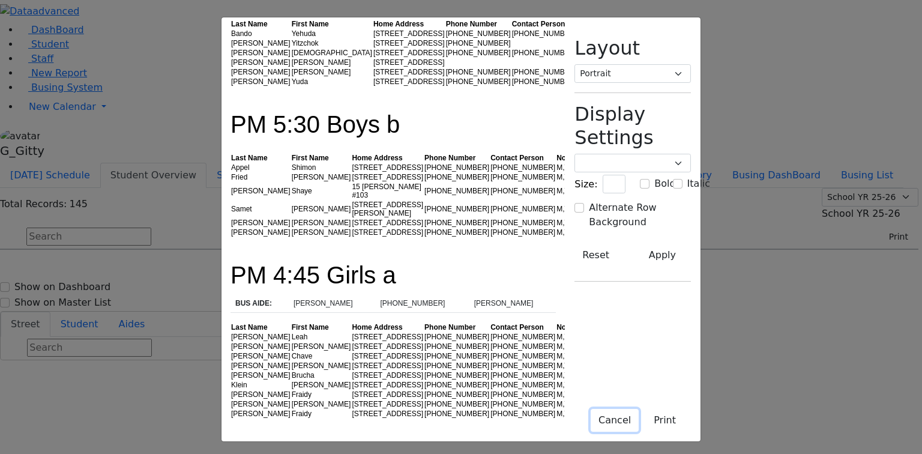
drag, startPoint x: 727, startPoint y: 418, endPoint x: 716, endPoint y: 414, distance: 11.4
click at [639, 418] on button "Cancel" at bounding box center [615, 420] width 48 height 23
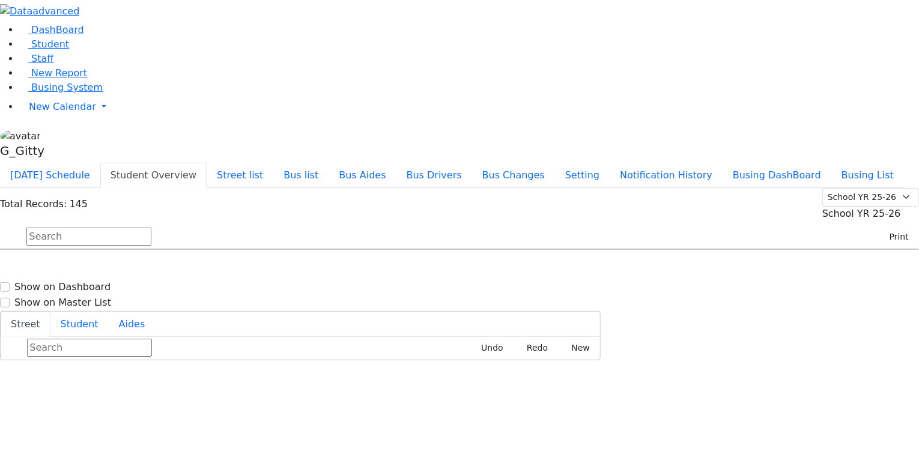
click at [151, 228] on input "text" at bounding box center [88, 237] width 125 height 18
click at [207, 163] on button "Student Overview" at bounding box center [153, 175] width 106 height 25
click at [896, 228] on button "Print" at bounding box center [894, 237] width 39 height 19
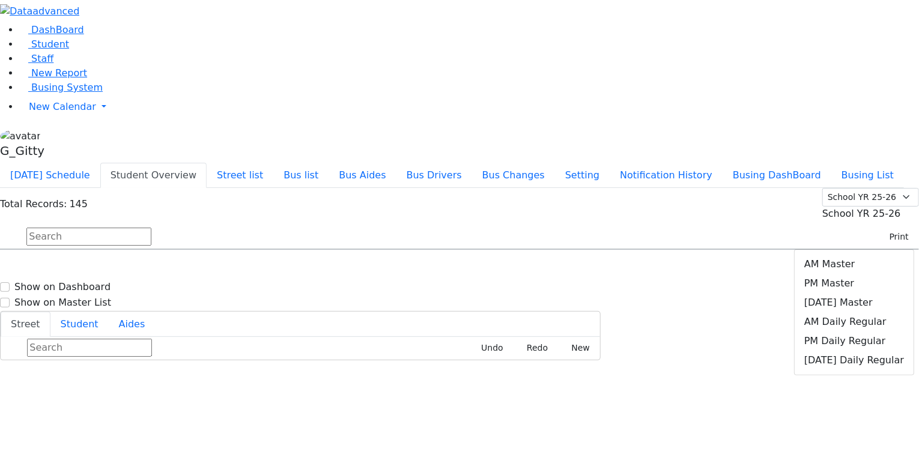
click at [151, 228] on input "text" at bounding box center [88, 237] width 125 height 18
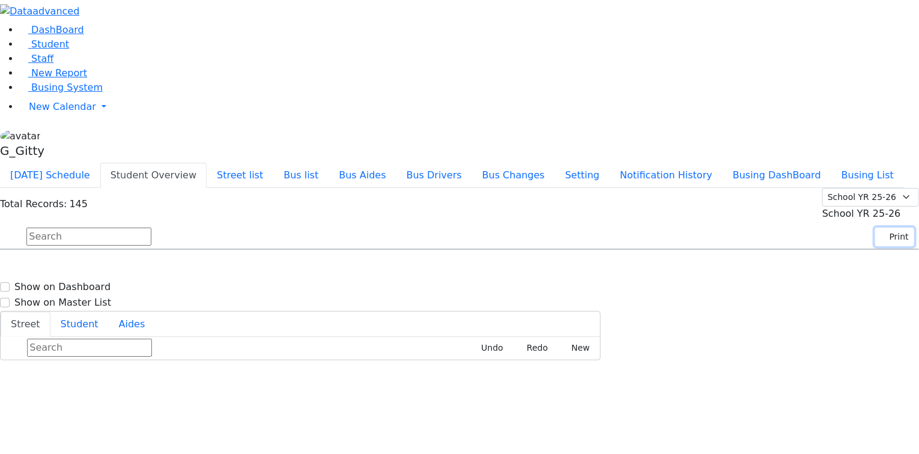
click at [895, 228] on button "Print" at bounding box center [894, 237] width 39 height 19
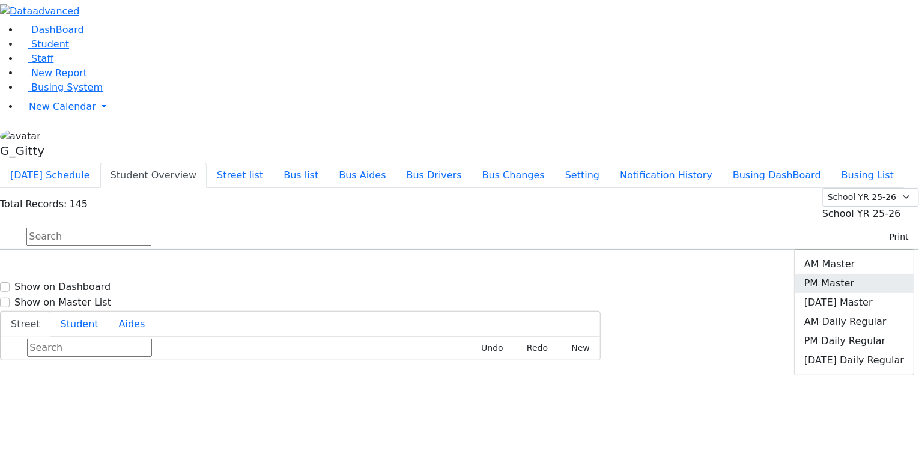
click at [857, 274] on link "PM Master" at bounding box center [853, 283] width 119 height 19
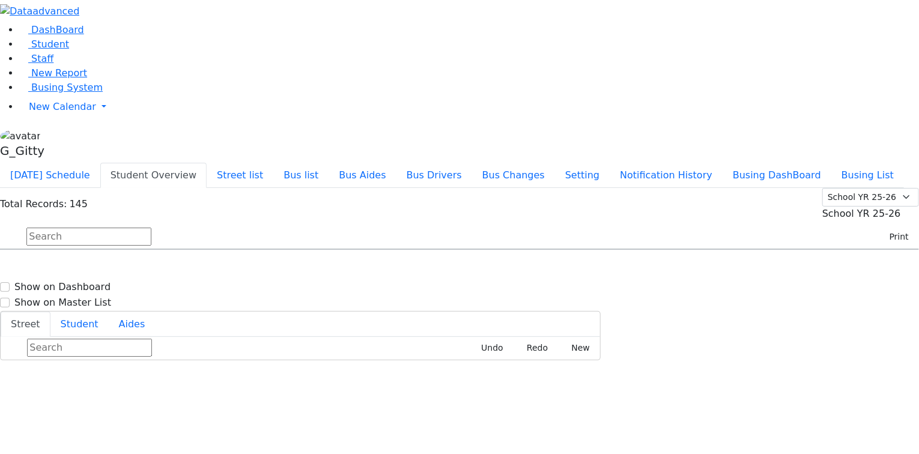
scroll to position [0, 0]
click at [100, 163] on button "Today's Schedule" at bounding box center [50, 175] width 100 height 25
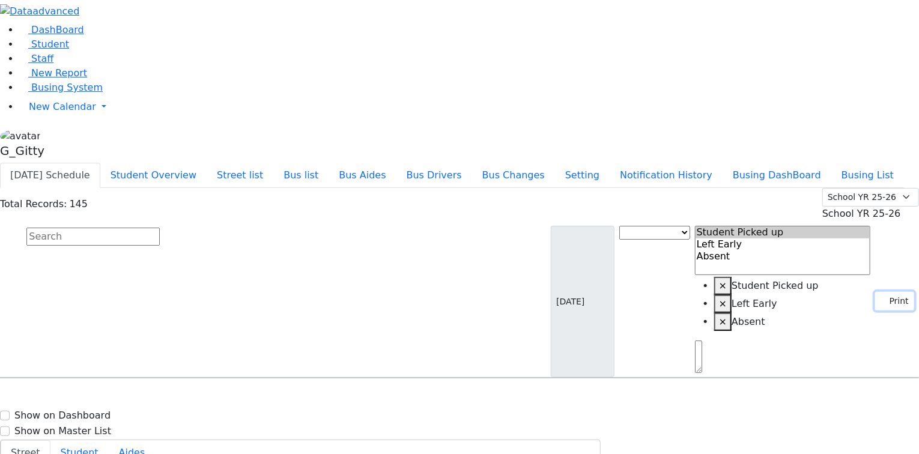
click at [880, 298] on icon "button" at bounding box center [883, 301] width 7 height 7
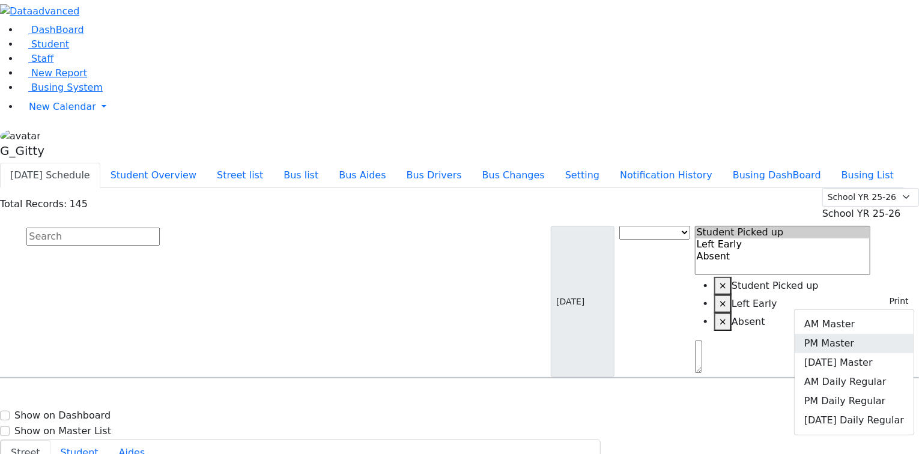
click at [855, 334] on link "PM Master" at bounding box center [853, 343] width 119 height 19
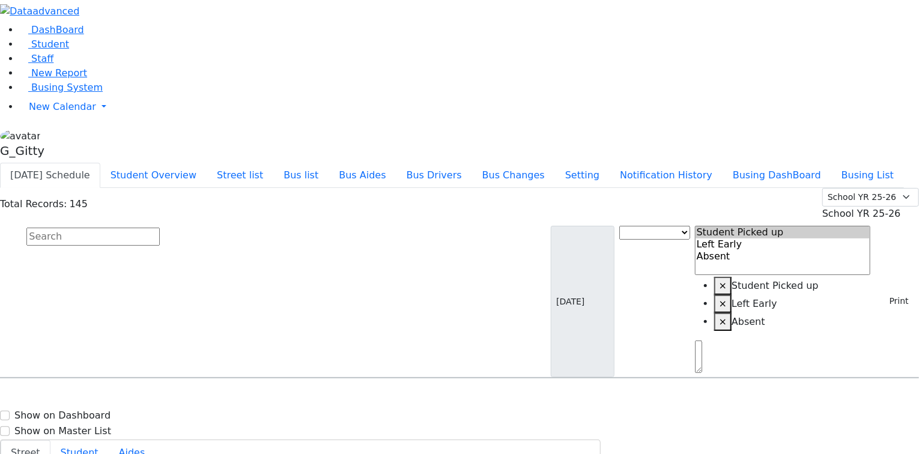
click at [160, 228] on input "text" at bounding box center [92, 237] width 133 height 18
click at [794, 163] on button "Busing DashBoard" at bounding box center [776, 175] width 109 height 25
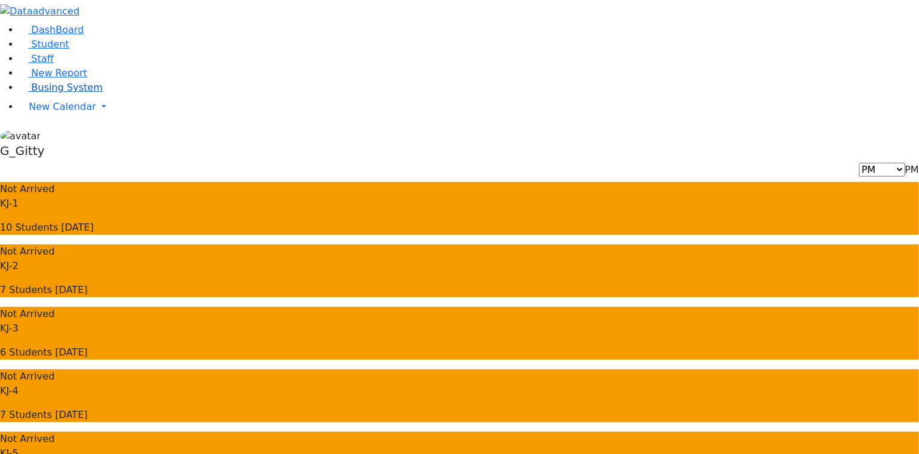
click at [63, 93] on link "Busing System" at bounding box center [60, 87] width 83 height 11
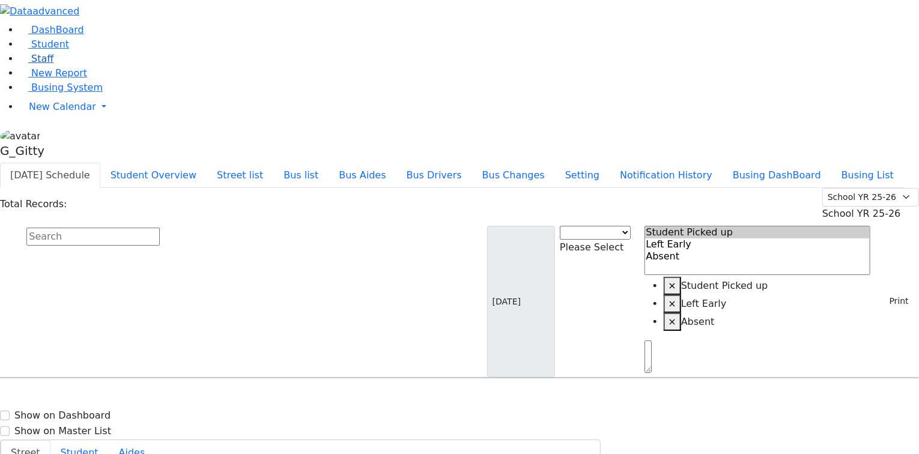
click at [46, 64] on link "Staff" at bounding box center [36, 58] width 34 height 11
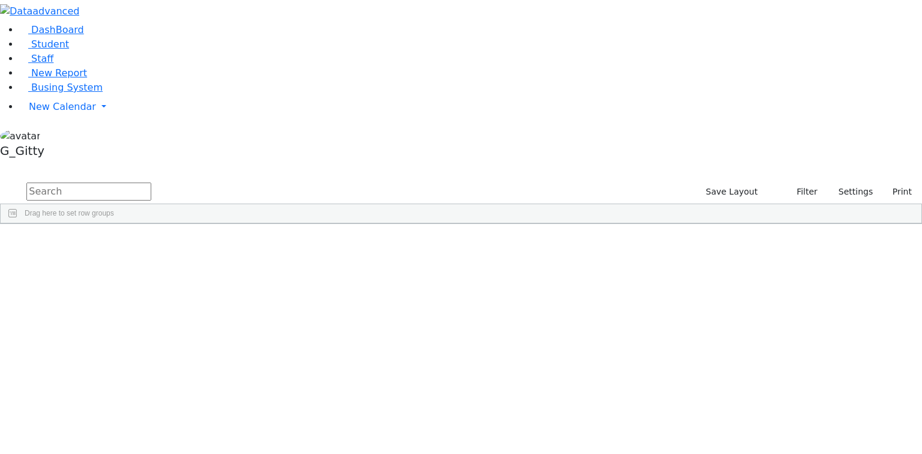
click at [151, 183] on input "text" at bounding box center [88, 192] width 125 height 18
type input "diam"
click at [110, 243] on div "Diamond" at bounding box center [83, 251] width 54 height 17
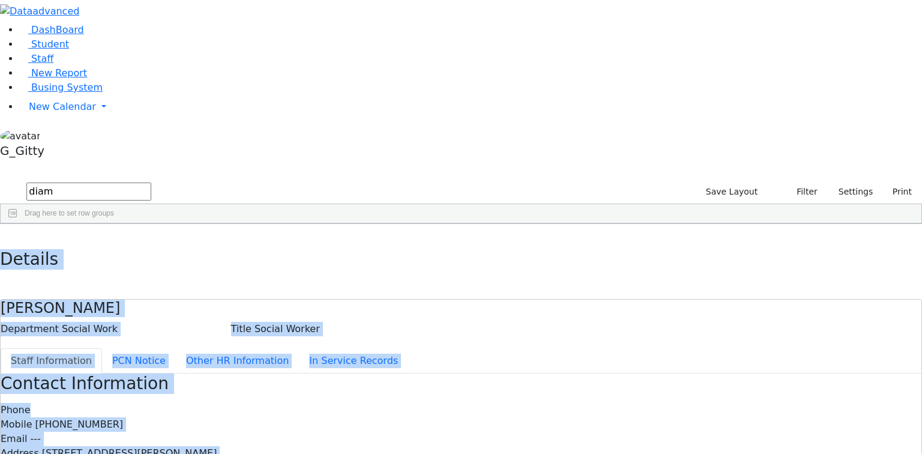
drag, startPoint x: 204, startPoint y: 17, endPoint x: 573, endPoint y: 351, distance: 498.2
click at [573, 351] on div "Details Diamond Mordechai D. Department Social Work Title Social Worker Staff I…" at bounding box center [461, 444] width 922 height 441
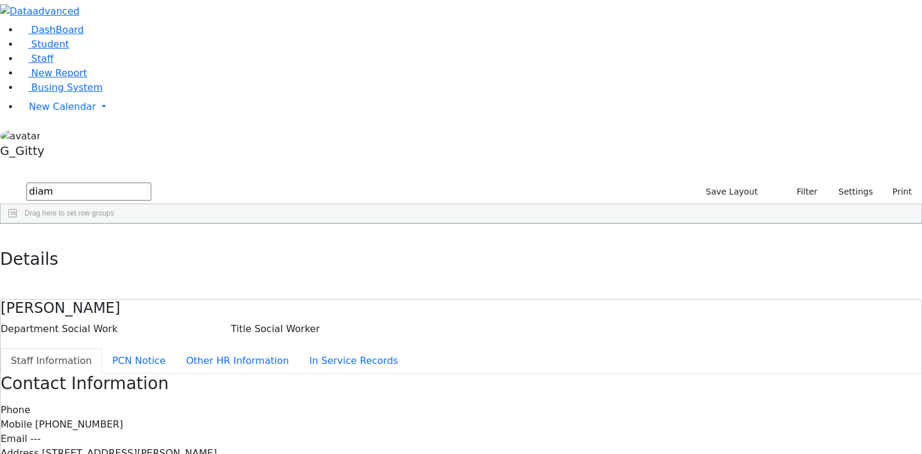
drag, startPoint x: 488, startPoint y: 168, endPoint x: 426, endPoint y: 166, distance: 61.9
click at [426, 417] on div "Mobile (718) 755-6754" at bounding box center [461, 424] width 921 height 14
click at [124, 418] on span "(718) 755-6754" at bounding box center [79, 423] width 88 height 11
drag, startPoint x: 495, startPoint y: 169, endPoint x: 426, endPoint y: 171, distance: 68.5
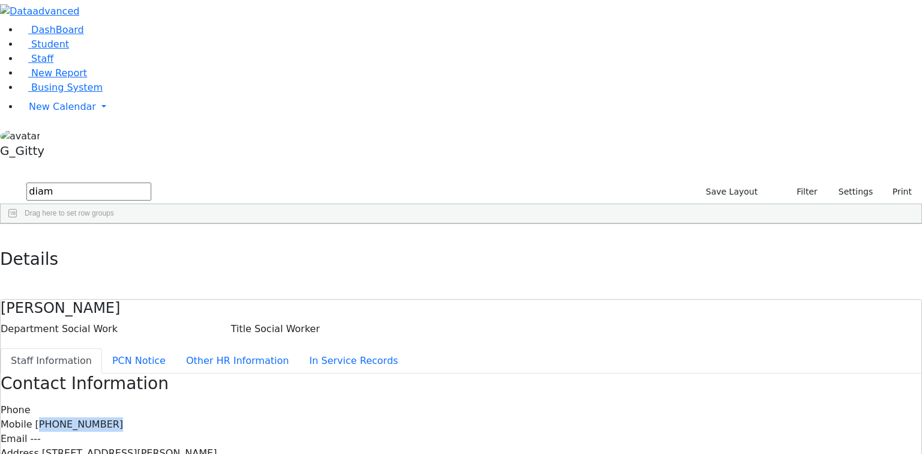
click at [426, 417] on div "Mobile (718) 755-6754" at bounding box center [461, 424] width 921 height 14
drag, startPoint x: 437, startPoint y: 171, endPoint x: 451, endPoint y: 171, distance: 13.8
click at [124, 418] on span "(718) 755-6754" at bounding box center [79, 423] width 88 height 11
click at [488, 417] on div "Mobile (718) 755-6754" at bounding box center [461, 424] width 921 height 14
drag, startPoint x: 483, startPoint y: 167, endPoint x: 425, endPoint y: 167, distance: 58.2
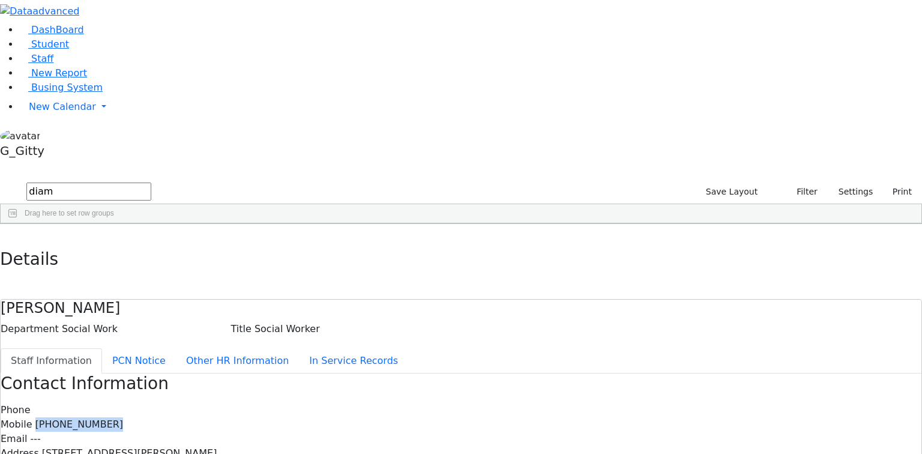
click at [425, 417] on div "Mobile (718) 755-6754" at bounding box center [461, 424] width 921 height 14
click at [124, 418] on span "(718) 755-6754" at bounding box center [79, 423] width 88 height 11
drag, startPoint x: 491, startPoint y: 169, endPoint x: 425, endPoint y: 169, distance: 65.4
click at [425, 417] on div "Mobile (718) 755-6754" at bounding box center [461, 424] width 921 height 14
click at [124, 418] on span "(718) 755-6754" at bounding box center [79, 423] width 88 height 11
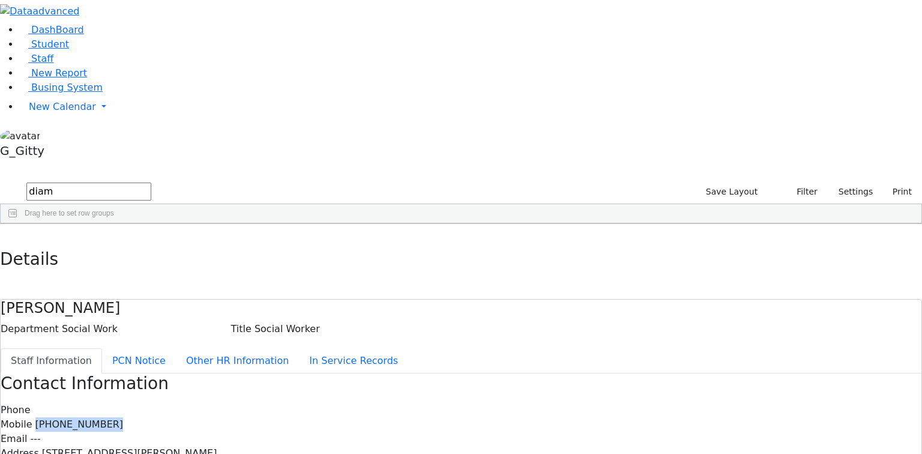
drag, startPoint x: 487, startPoint y: 168, endPoint x: 424, endPoint y: 167, distance: 62.5
click at [424, 417] on div "Mobile (718) 755-6754" at bounding box center [461, 424] width 921 height 14
click at [124, 418] on span "(718) 755-6754" at bounding box center [79, 423] width 88 height 11
drag, startPoint x: 488, startPoint y: 166, endPoint x: 421, endPoint y: 166, distance: 66.0
click at [421, 417] on div "Mobile (718) 755-6754" at bounding box center [461, 424] width 921 height 14
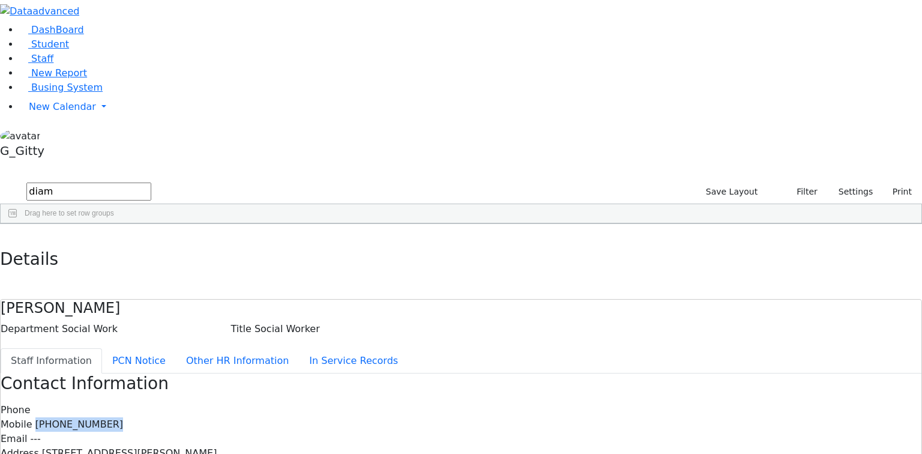
click at [124, 418] on span "(718) 755-6754" at bounding box center [79, 423] width 88 height 11
drag, startPoint x: 491, startPoint y: 167, endPoint x: 420, endPoint y: 169, distance: 70.9
click at [420, 417] on div "Mobile (718) 755-6754" at bounding box center [461, 424] width 921 height 14
click at [124, 418] on span "(718) 755-6754" at bounding box center [79, 423] width 88 height 11
drag, startPoint x: 459, startPoint y: 366, endPoint x: 424, endPoint y: 361, distance: 34.6
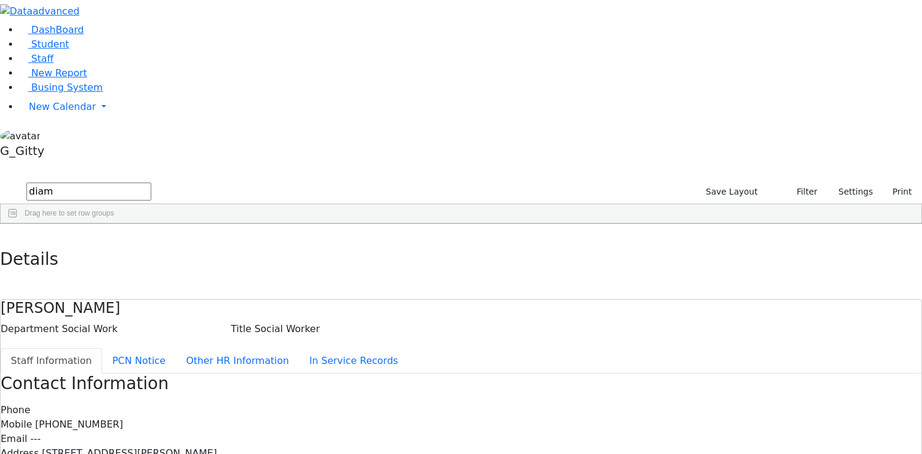
drag, startPoint x: 461, startPoint y: 364, endPoint x: 423, endPoint y: 364, distance: 38.4
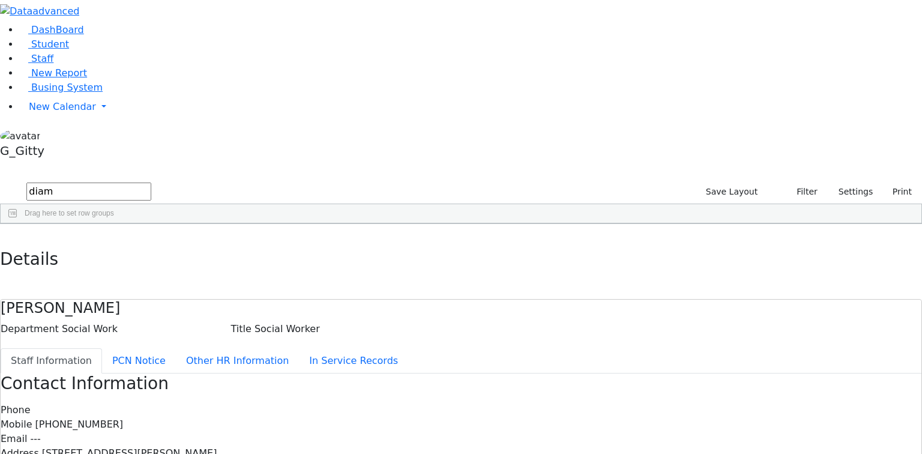
drag, startPoint x: 202, startPoint y: 22, endPoint x: 528, endPoint y: 408, distance: 505.8
click at [528, 408] on div "Details Diamond Mordechai D. Department Social Work Title Social Worker Staff I…" at bounding box center [461, 444] width 922 height 441
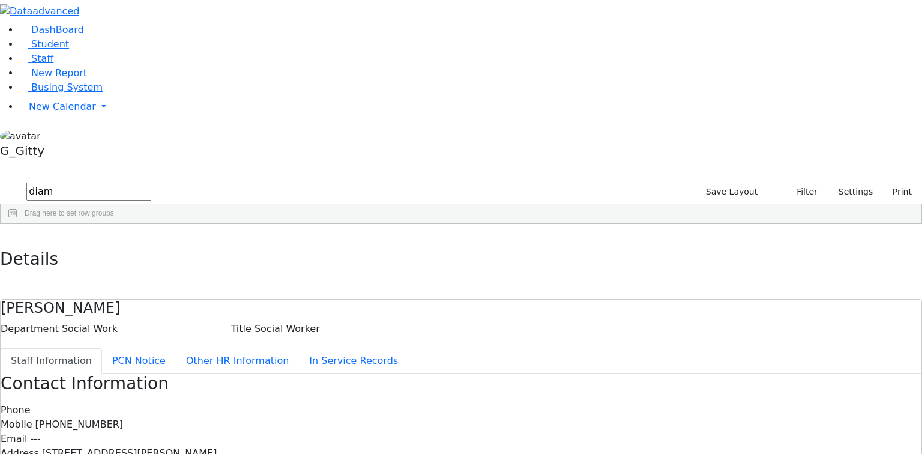
drag, startPoint x: 447, startPoint y: 269, endPoint x: 432, endPoint y: 257, distance: 19.7
click at [391, 403] on div "Phone Mobile (718) 755-6754 Email --- Address 10 Wayne Road City Spring Valley …" at bounding box center [461, 453] width 921 height 101
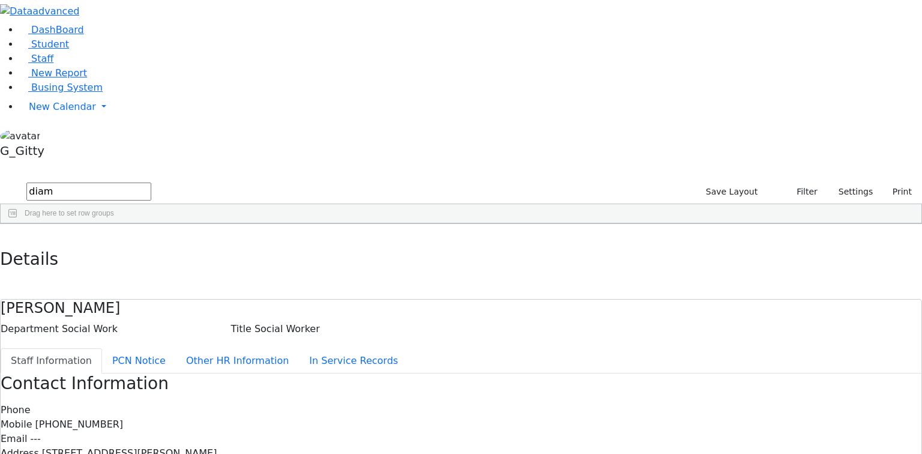
click at [17, 224] on button "button" at bounding box center [8, 236] width 17 height 25
click at [69, 93] on span "Busing System" at bounding box center [66, 87] width 71 height 11
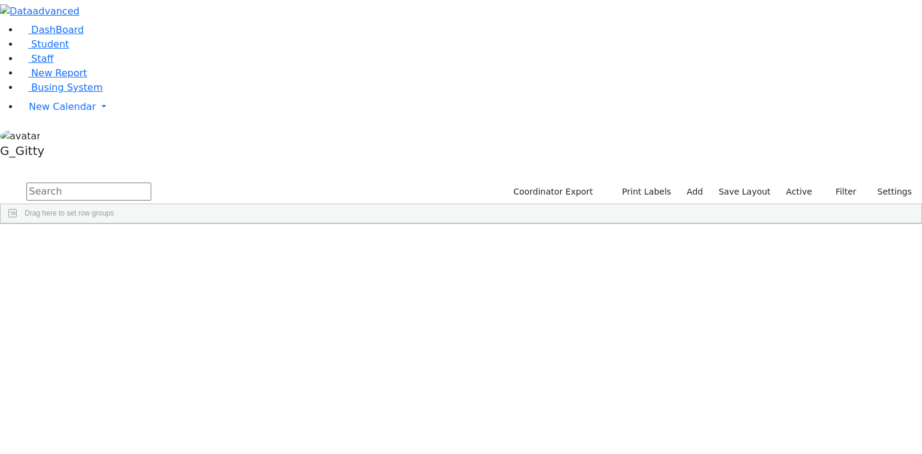
click at [151, 183] on input "text" at bounding box center [88, 192] width 125 height 18
type input "drummer"
click at [76, 243] on div "6506875" at bounding box center [38, 251] width 75 height 17
drag, startPoint x: 214, startPoint y: 115, endPoint x: 231, endPoint y: 103, distance: 21.0
click at [76, 243] on div "6506875" at bounding box center [38, 251] width 75 height 17
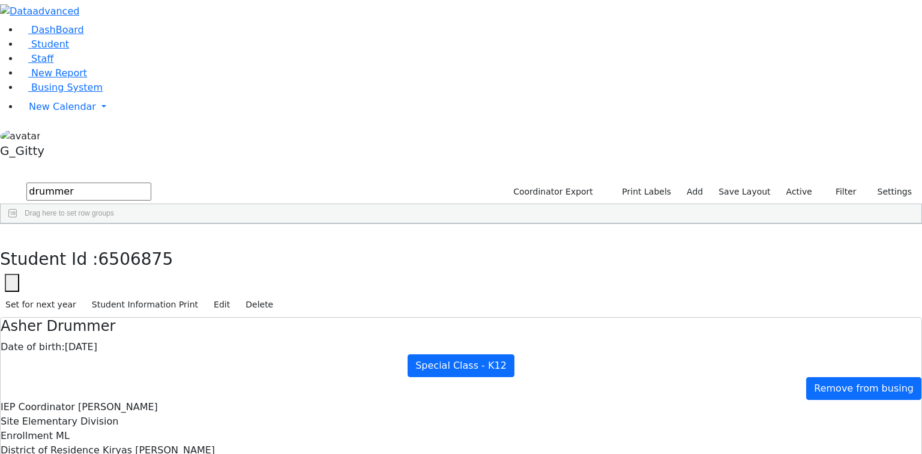
scroll to position [120, 0]
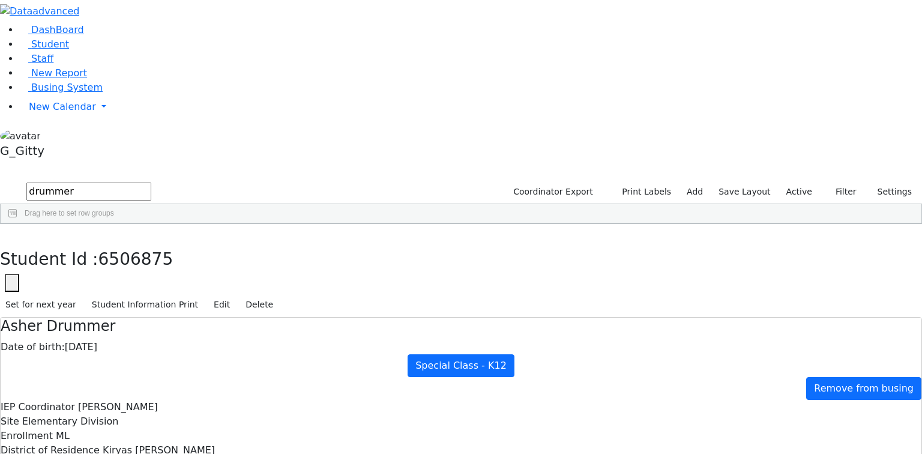
drag, startPoint x: 186, startPoint y: 20, endPoint x: 180, endPoint y: 38, distance: 19.7
click at [12, 233] on icon "button" at bounding box center [8, 236] width 7 height 7
click at [66, 93] on link "Busing System" at bounding box center [60, 87] width 83 height 11
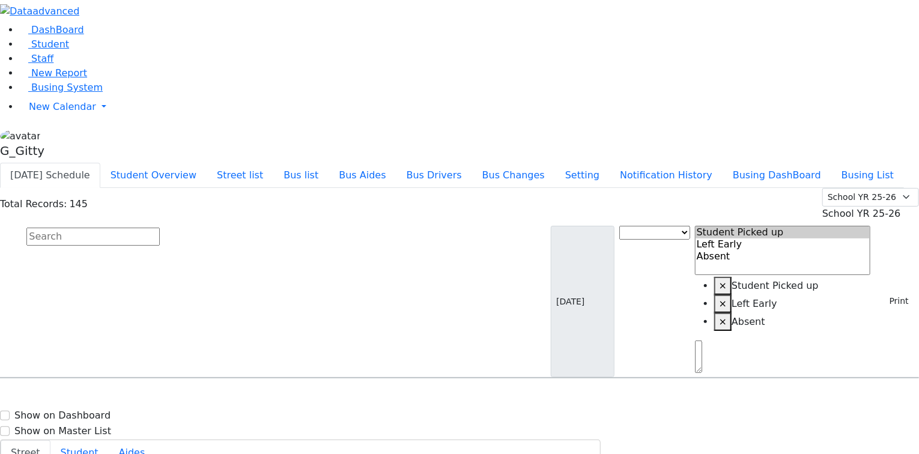
click at [160, 228] on input "text" at bounding box center [92, 237] width 133 height 18
click at [875, 292] on button "Print" at bounding box center [894, 301] width 39 height 19
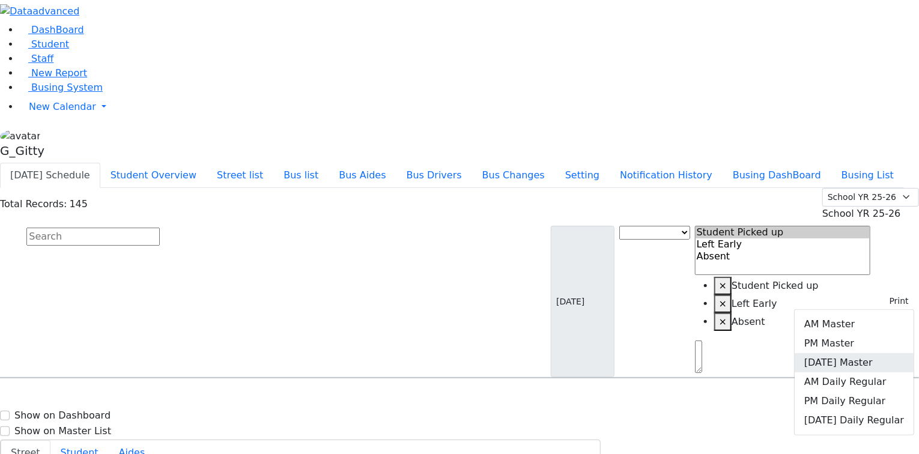
click at [856, 353] on link "[DATE] Master" at bounding box center [853, 362] width 119 height 19
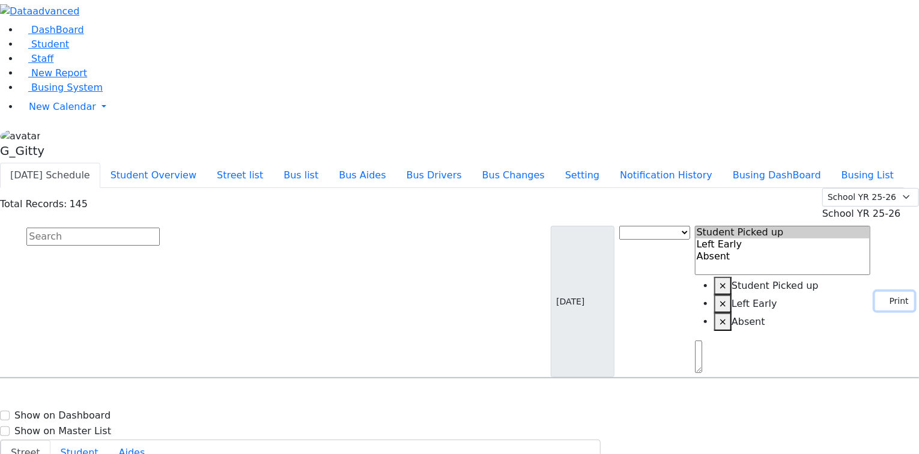
click at [877, 292] on button "Print" at bounding box center [894, 301] width 39 height 19
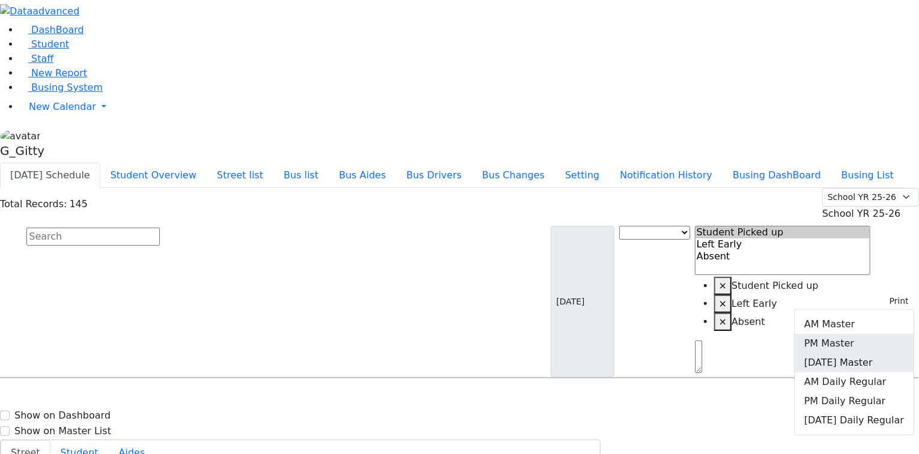
click at [863, 334] on link "PM Master" at bounding box center [853, 343] width 119 height 19
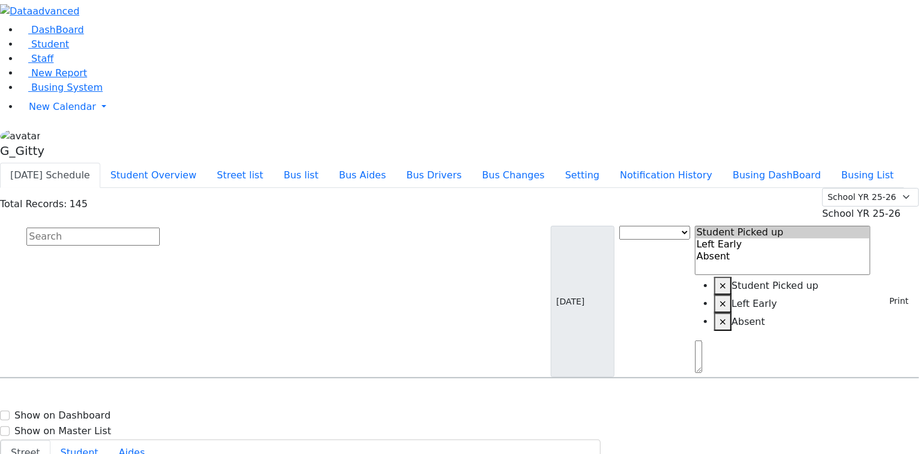
click at [160, 228] on input "text" at bounding box center [92, 237] width 133 height 18
drag, startPoint x: 379, startPoint y: 91, endPoint x: 375, endPoint y: 108, distance: 17.2
click at [160, 228] on input "text" at bounding box center [92, 237] width 133 height 18
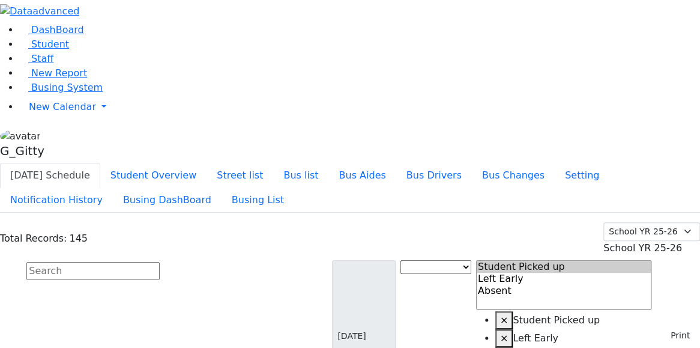
click at [53, 50] on span "Student" at bounding box center [50, 43] width 38 height 11
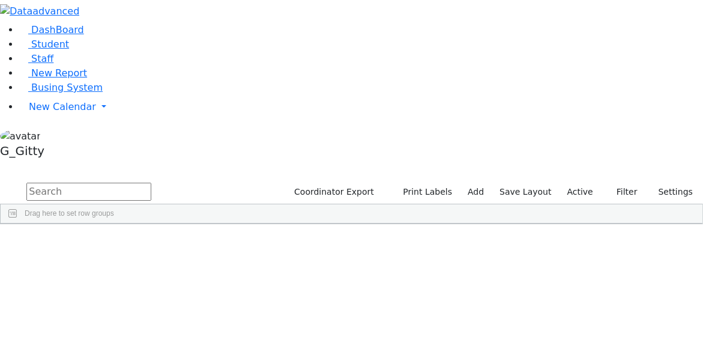
click at [151, 183] on input "text" at bounding box center [88, 192] width 125 height 18
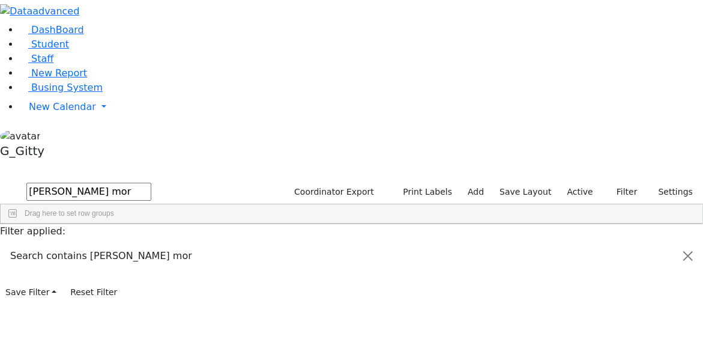
type input "aker mor"
click at [76, 243] on div "6511117" at bounding box center [38, 251] width 75 height 17
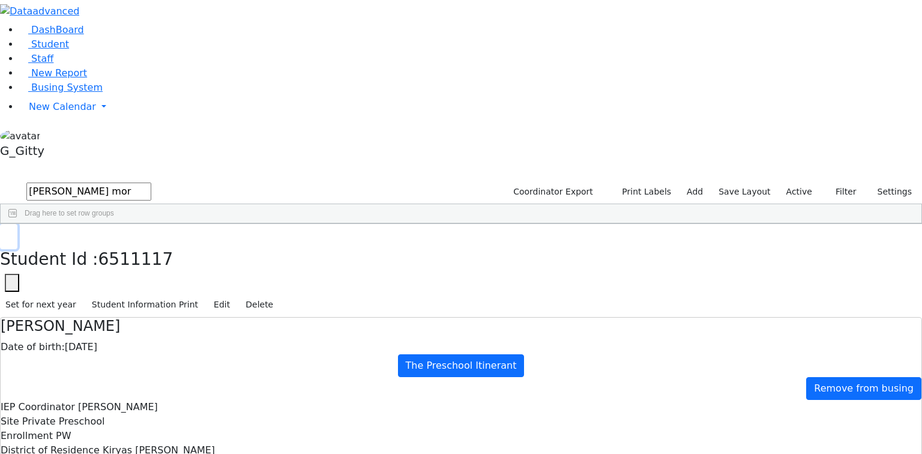
click at [12, 233] on icon "button" at bounding box center [8, 236] width 7 height 7
click at [151, 183] on input "aker mor" at bounding box center [88, 192] width 125 height 18
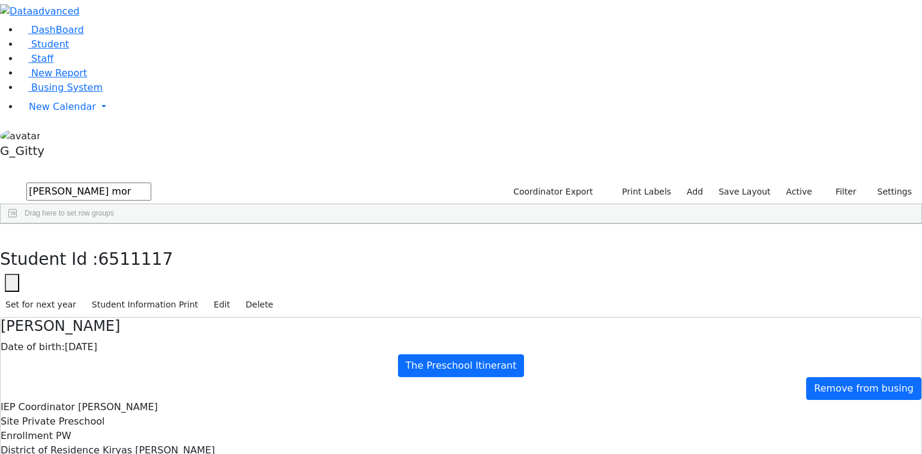
click at [151, 183] on input "aker mor" at bounding box center [88, 192] width 125 height 18
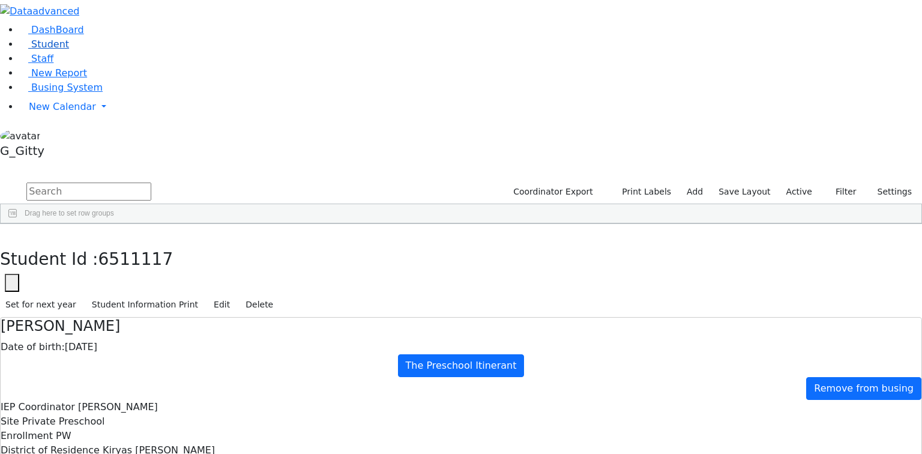
click at [69, 50] on link "Student" at bounding box center [44, 43] width 50 height 11
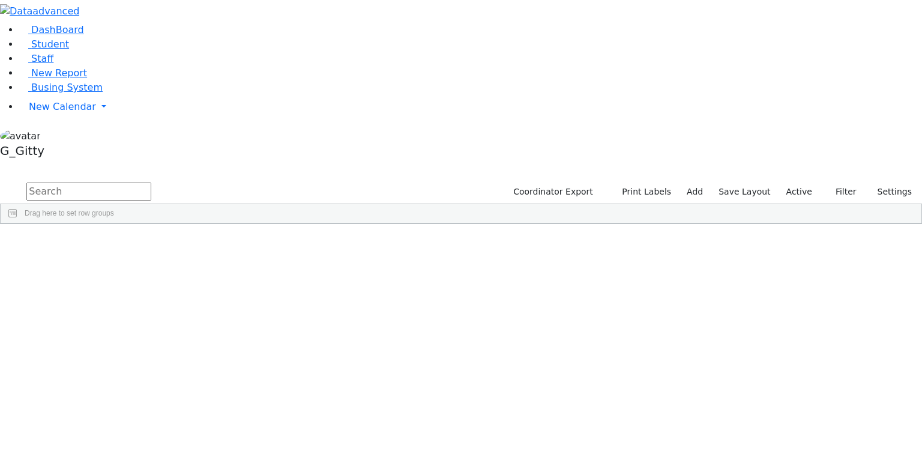
click at [151, 183] on input "text" at bounding box center [88, 192] width 125 height 18
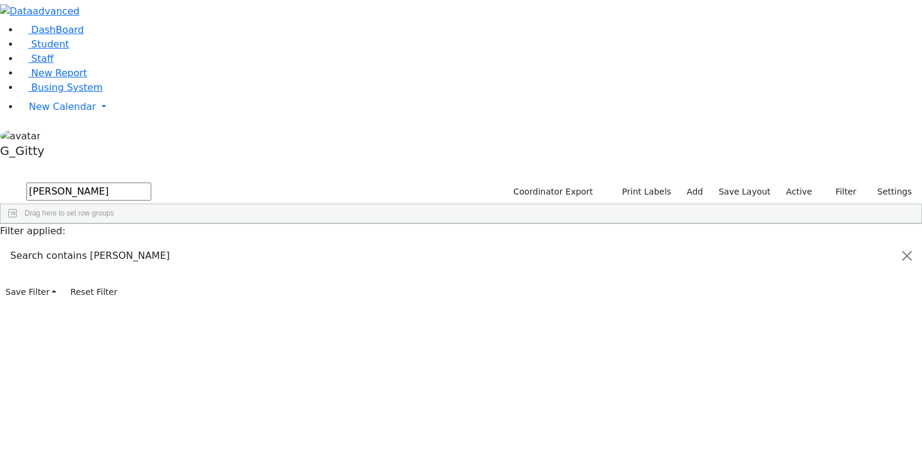
type input "[PERSON_NAME]"
click at [45, 112] on span "New Calendar" at bounding box center [62, 106] width 67 height 11
click at [61, 137] on span "Calendar" at bounding box center [47, 130] width 43 height 11
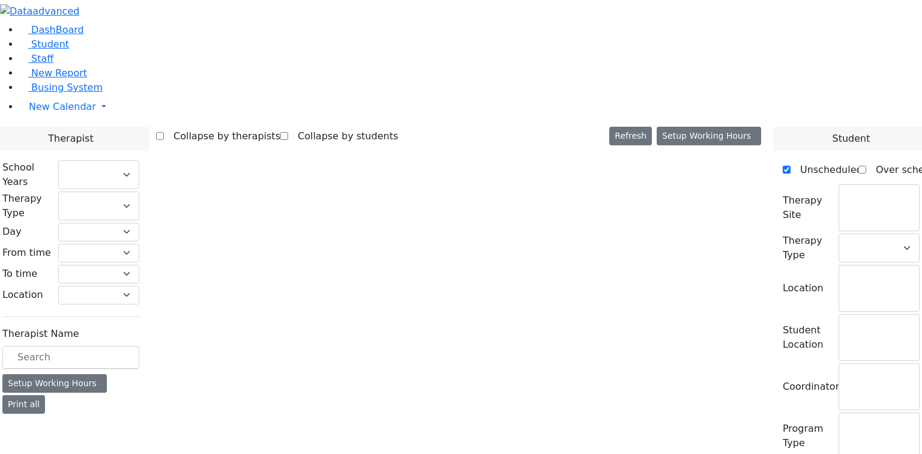
checkbox input "false"
select select "212"
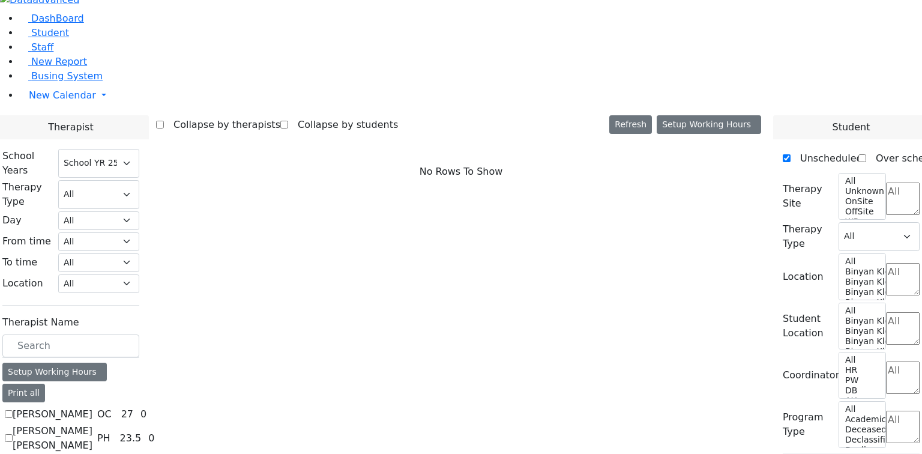
scroll to position [1568, 0]
checkbox input "true"
select select "3"
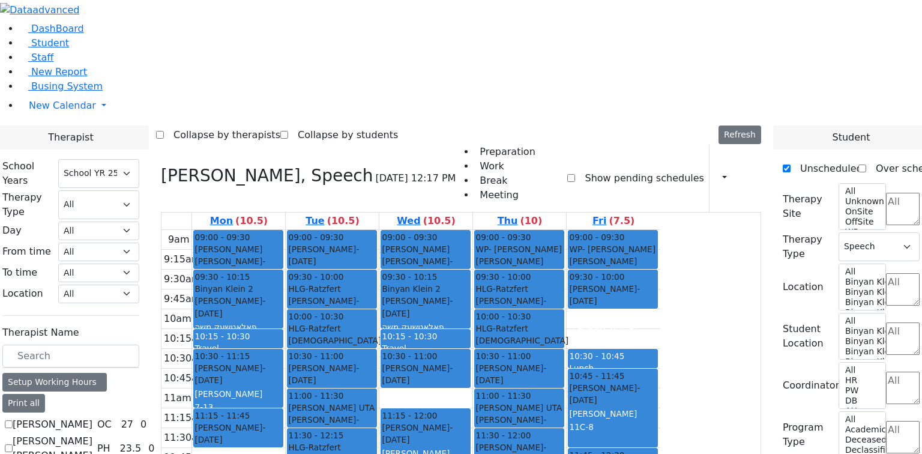
scroll to position [0, 0]
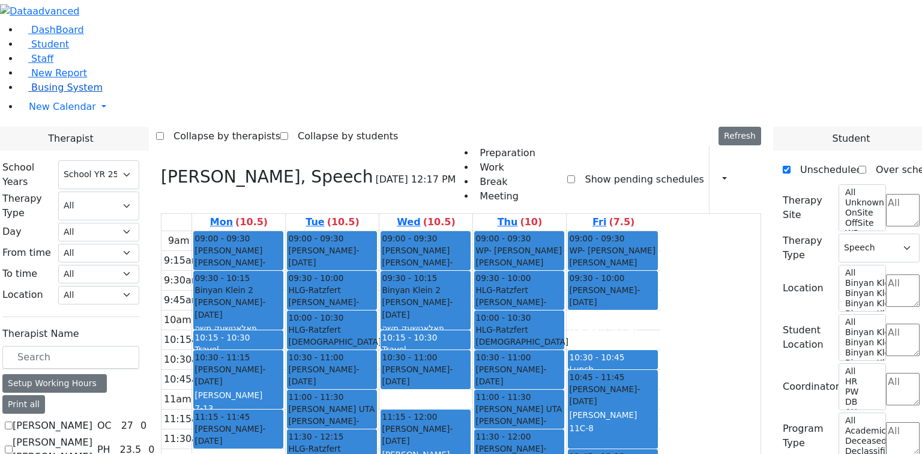
click at [74, 93] on span "Busing System" at bounding box center [66, 87] width 71 height 11
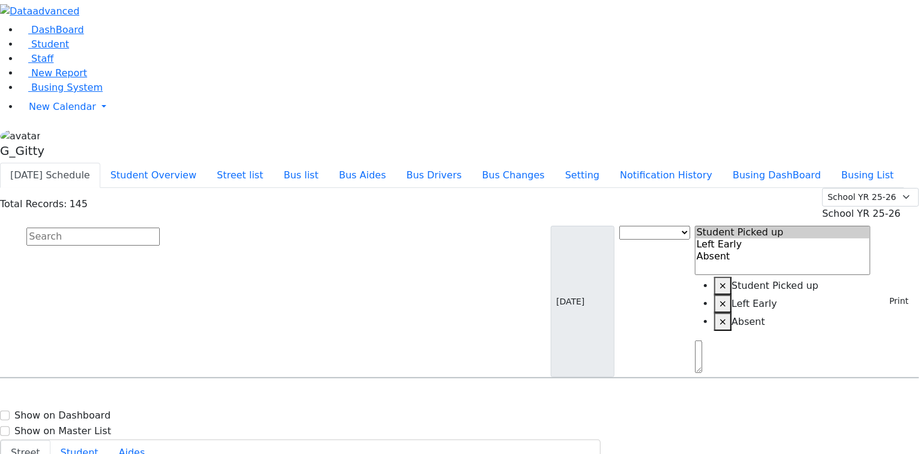
click at [160, 228] on input "text" at bounding box center [92, 237] width 133 height 18
type input "fis"
drag, startPoint x: 204, startPoint y: 183, endPoint x: 211, endPoint y: 196, distance: 15.9
click at [87, 426] on span "Fishman Eliezer 1/3/2017" at bounding box center [47, 442] width 79 height 32
select select
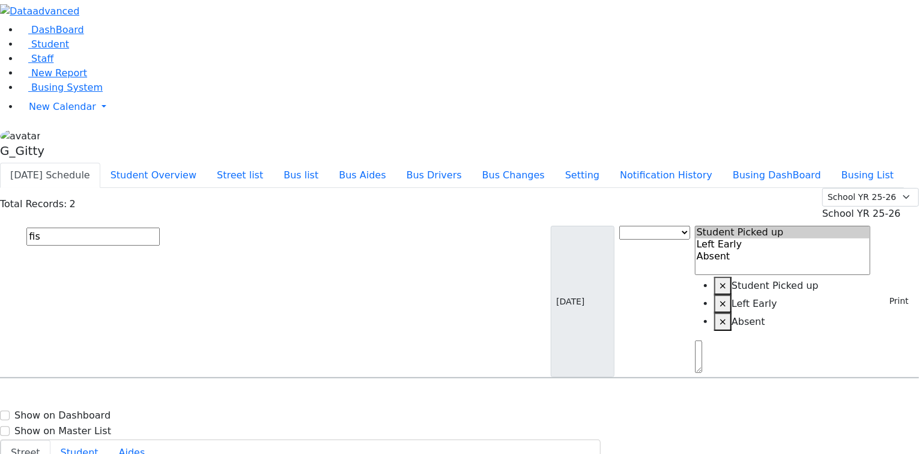
click at [160, 228] on input "fis" at bounding box center [92, 237] width 133 height 18
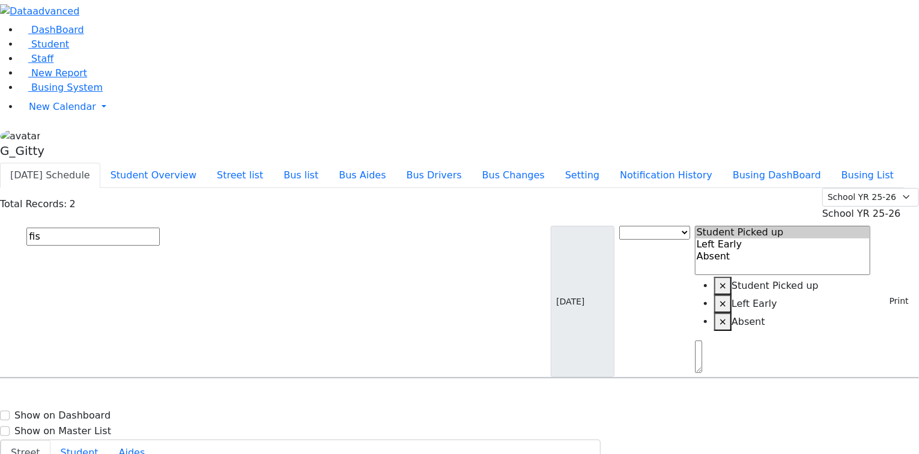
click at [160, 228] on input "fis" at bounding box center [92, 237] width 133 height 18
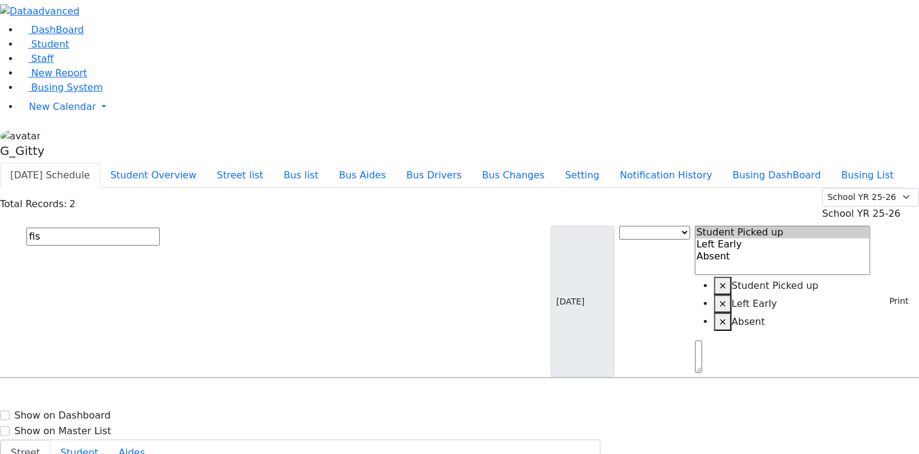
drag, startPoint x: 174, startPoint y: 91, endPoint x: 178, endPoint y: 101, distance: 10.5
click at [160, 228] on input "fis" at bounding box center [92, 237] width 133 height 18
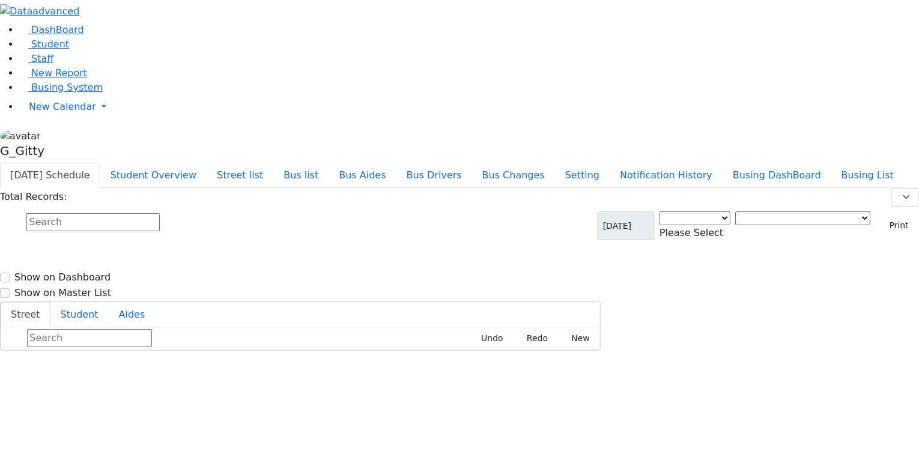
select select "3"
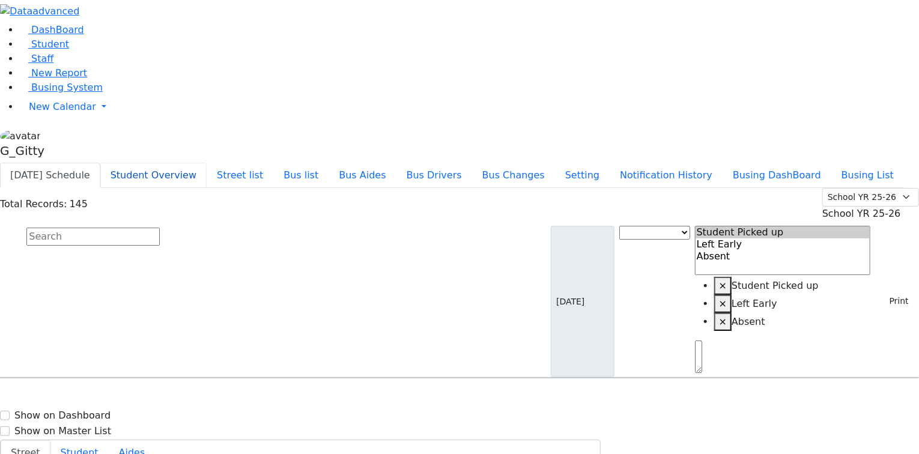
click at [207, 163] on button "Student Overview" at bounding box center [153, 175] width 106 height 25
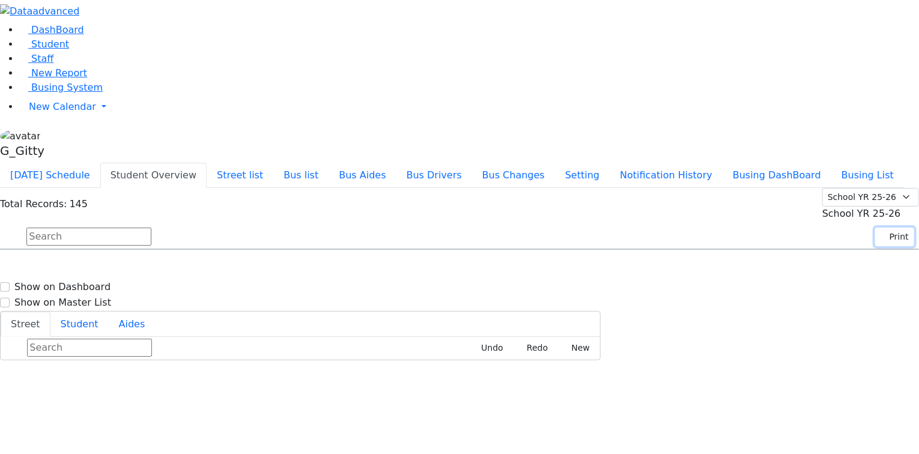
click at [884, 228] on button "Print" at bounding box center [894, 237] width 39 height 19
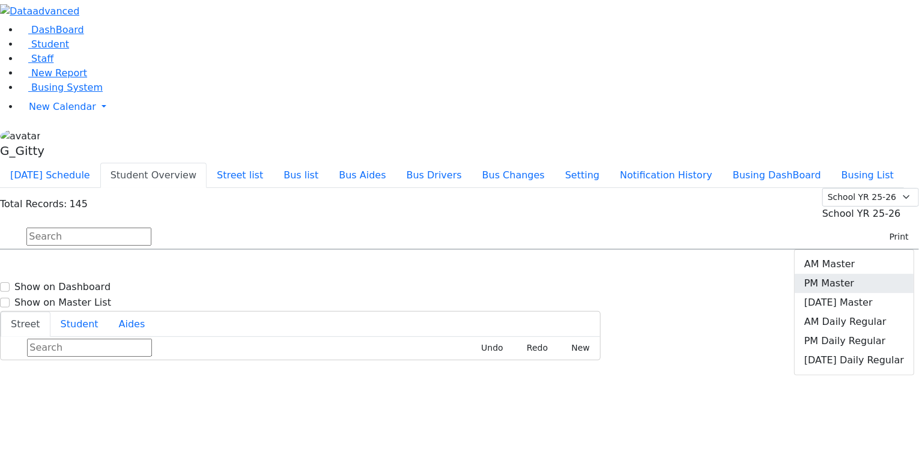
click at [850, 274] on link "PM Master" at bounding box center [853, 283] width 119 height 19
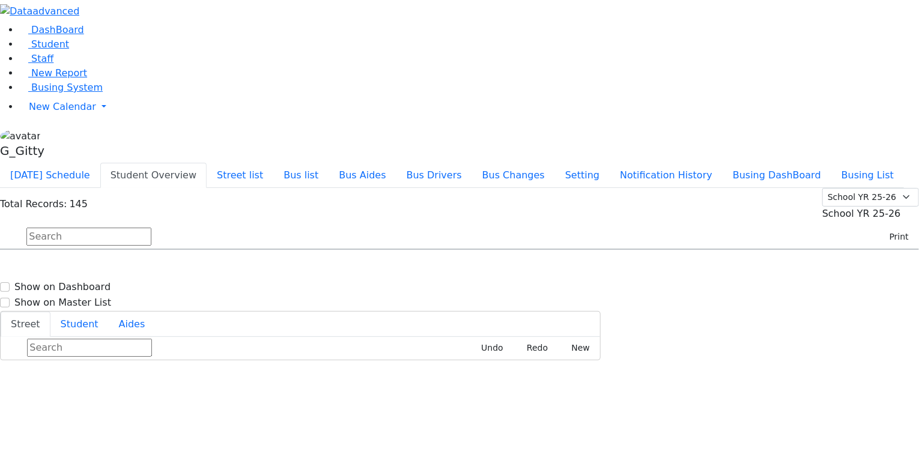
drag, startPoint x: 231, startPoint y: 95, endPoint x: 209, endPoint y: 101, distance: 22.4
click at [151, 228] on input "text" at bounding box center [88, 237] width 125 height 18
click at [50, 93] on span "Busing System" at bounding box center [66, 87] width 71 height 11
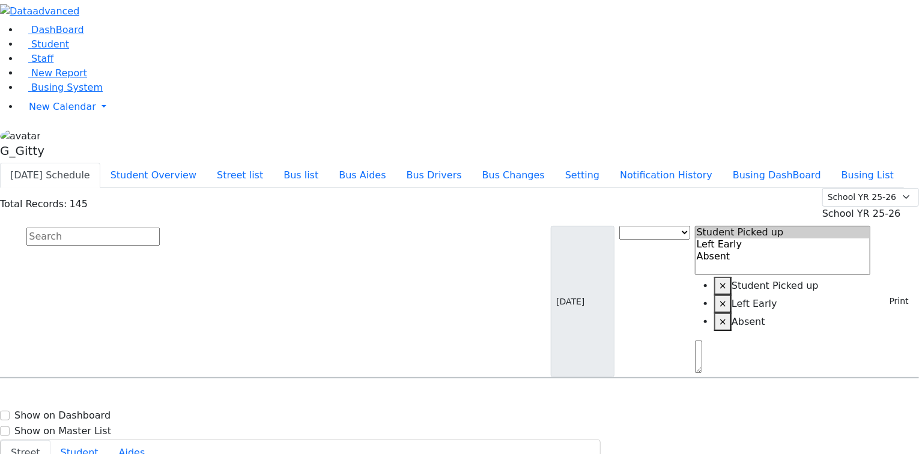
click at [160, 228] on input "text" at bounding box center [92, 237] width 133 height 18
click at [160, 228] on input "weiser" at bounding box center [92, 237] width 133 height 18
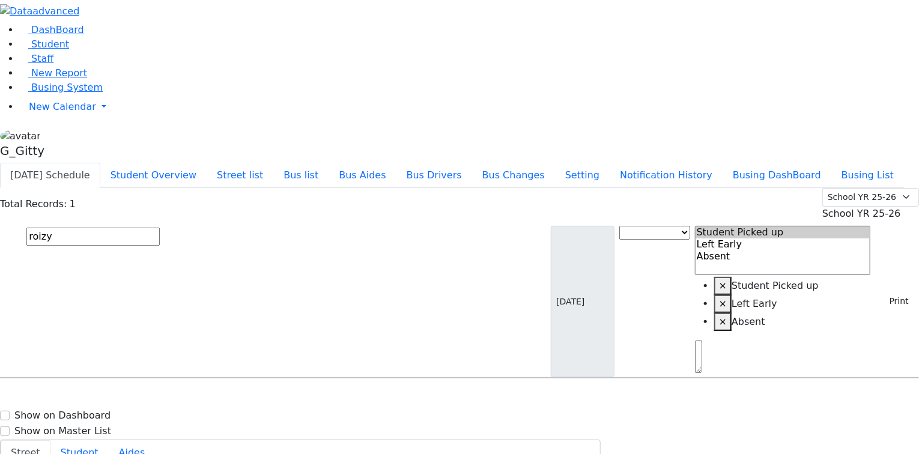
click at [160, 228] on input "roizy" at bounding box center [92, 237] width 133 height 18
type input "goldb"
click at [382, 397] on div "MW-17 4 Primrose Lane - (845) 783-2827" at bounding box center [318, 412] width 127 height 30
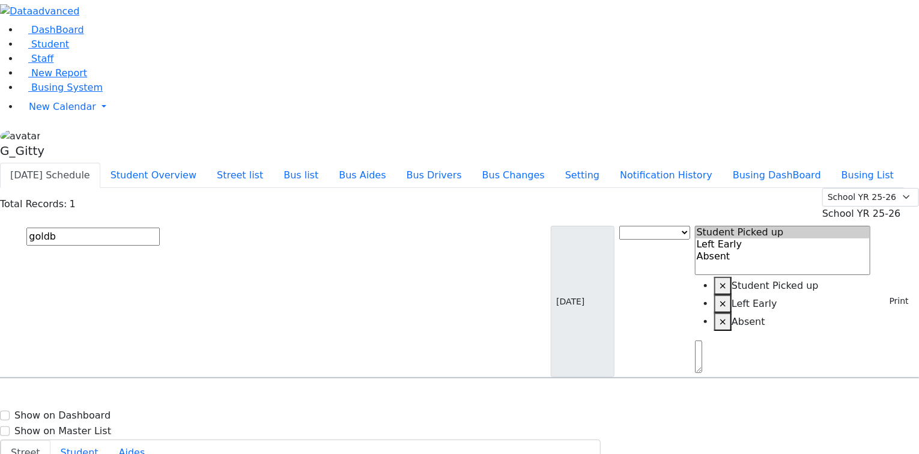
select select
drag, startPoint x: 649, startPoint y: 240, endPoint x: 632, endPoint y: 239, distance: 17.5
click at [160, 228] on input "goldb" at bounding box center [92, 237] width 133 height 18
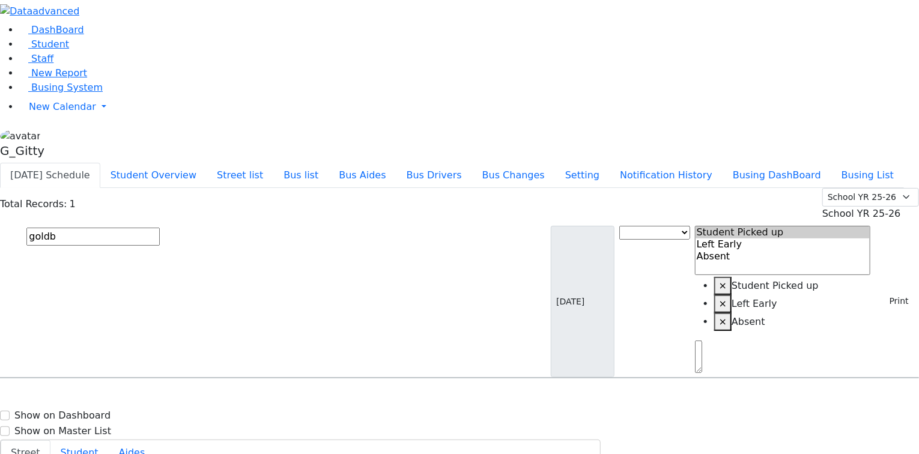
click at [160, 228] on input "goldb" at bounding box center [92, 237] width 133 height 18
type input "yit"
select select
click at [160, 228] on input "yit" at bounding box center [92, 237] width 133 height 18
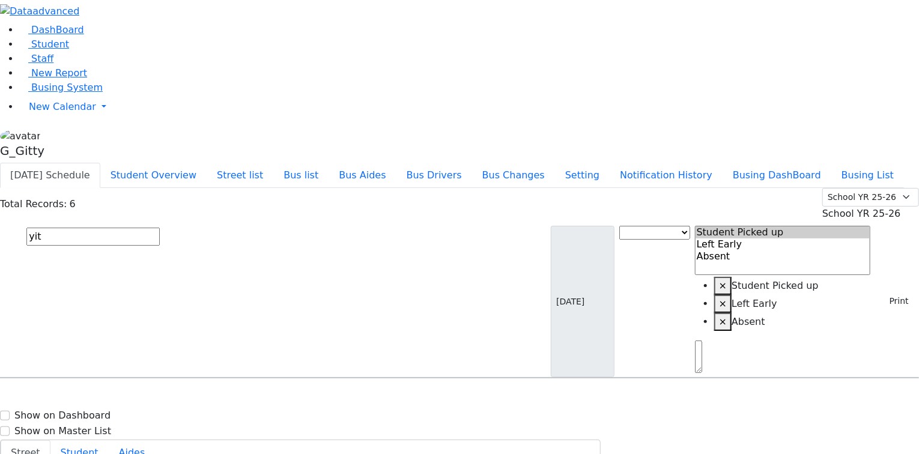
click at [160, 228] on input "yit" at bounding box center [92, 237] width 133 height 18
type input "silb"
click at [96, 412] on h6 "3/11/2017 8452386061" at bounding box center [52, 417] width 88 height 11
select select
click at [160, 228] on input "silb" at bounding box center [92, 237] width 133 height 18
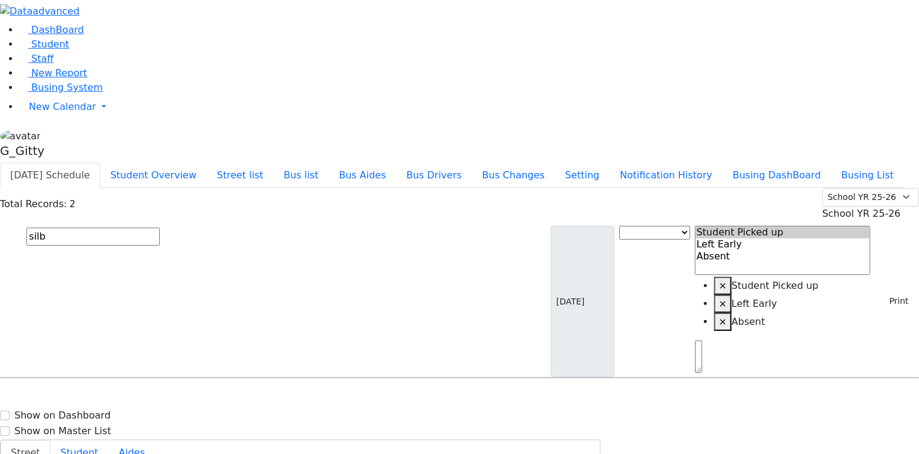
click at [160, 228] on input "silb" at bounding box center [92, 237] width 133 height 18
click at [160, 228] on input "padw" at bounding box center [92, 237] width 133 height 18
type input "padw"
click at [96, 413] on span "8457831087" at bounding box center [68, 418] width 56 height 10
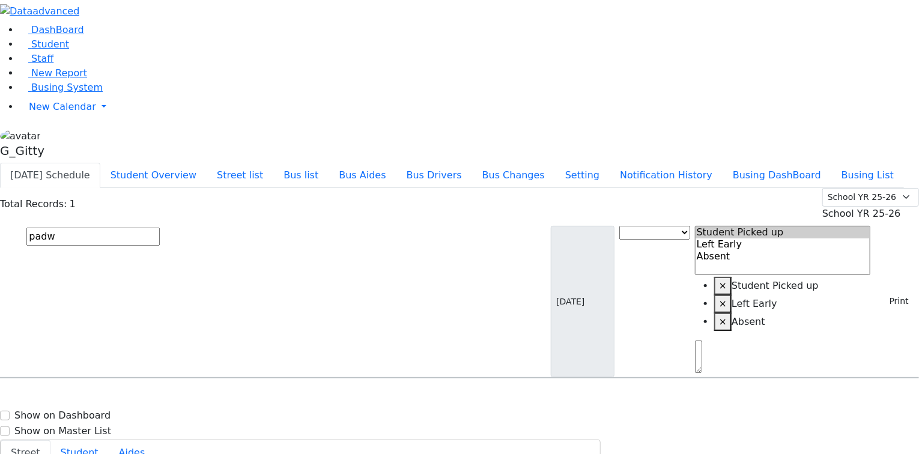
select select
click at [160, 228] on input "padw" at bounding box center [92, 237] width 133 height 18
click at [160, 228] on input "mosess" at bounding box center [92, 237] width 133 height 18
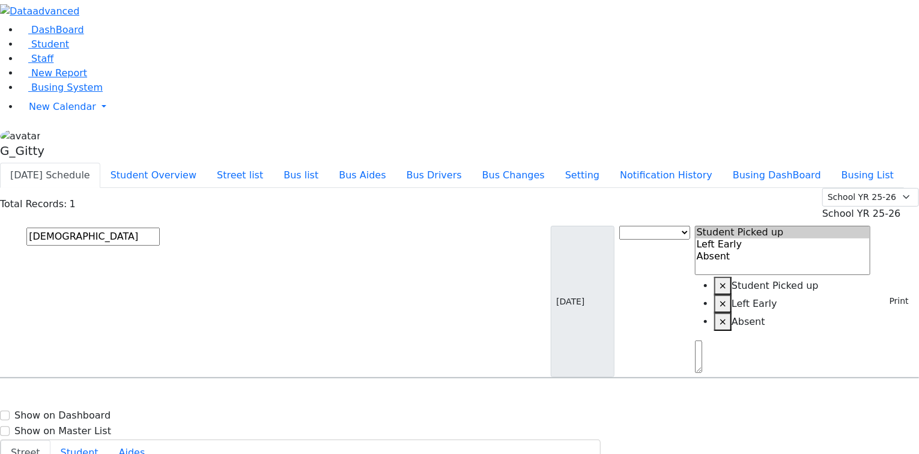
click at [160, 228] on input "mosess" at bounding box center [92, 237] width 133 height 18
type input "breu"
click at [96, 413] on span "8457829477" at bounding box center [68, 418] width 56 height 10
select select
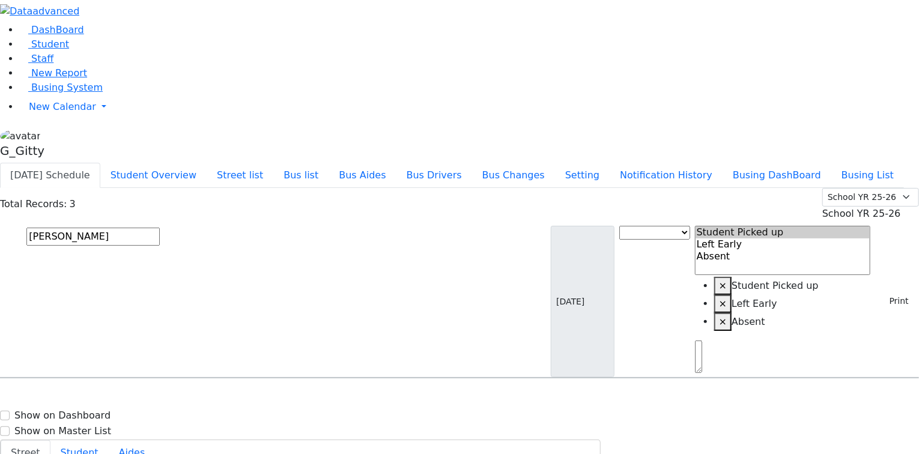
click at [160, 228] on input "breu" at bounding box center [92, 237] width 133 height 18
click at [160, 228] on input "weiser" at bounding box center [92, 237] width 133 height 18
click at [160, 228] on input "cik" at bounding box center [92, 237] width 133 height 18
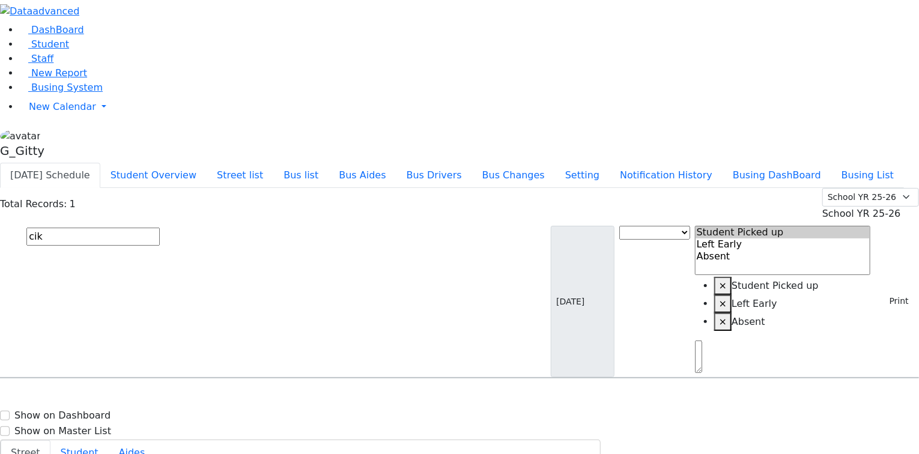
click at [160, 228] on input "cik" at bounding box center [92, 237] width 133 height 18
type input "frimy"
click at [96, 396] on h6 "Berkowitz Frimy" at bounding box center [52, 401] width 88 height 11
select select
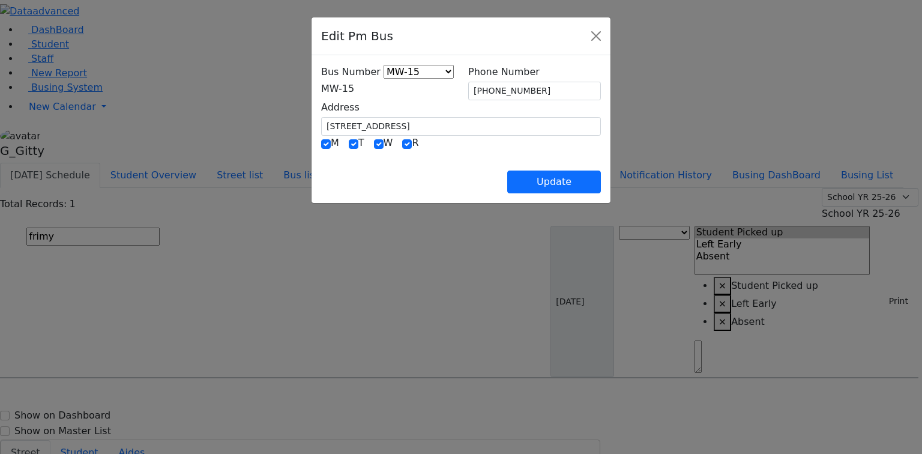
click at [345, 89] on span "MW-15" at bounding box center [337, 88] width 33 height 11
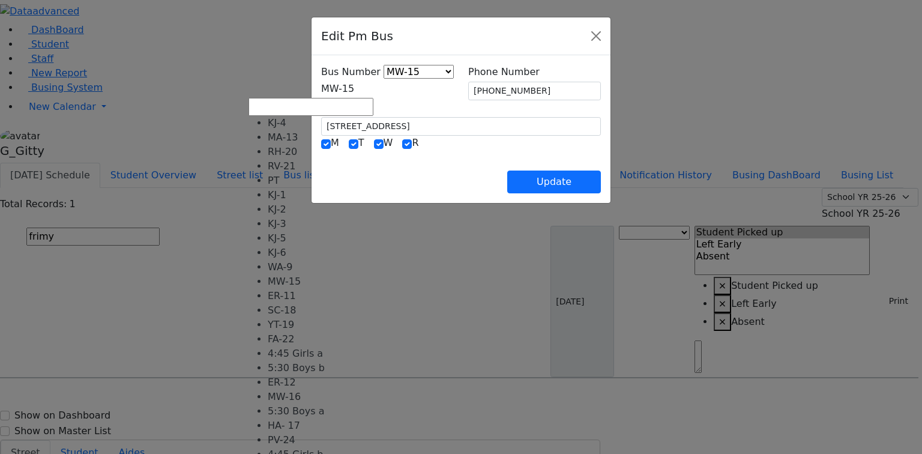
scroll to position [119, 0]
select select "446"
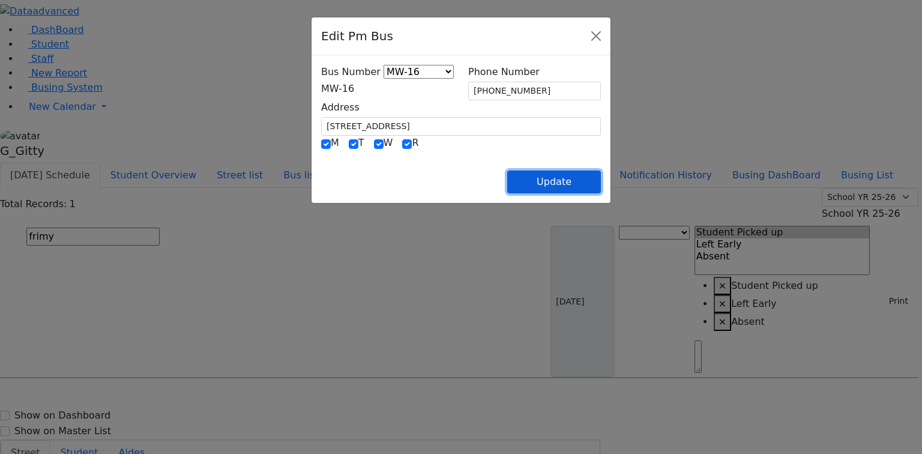
click at [601, 180] on button "Update" at bounding box center [554, 182] width 94 height 23
select select
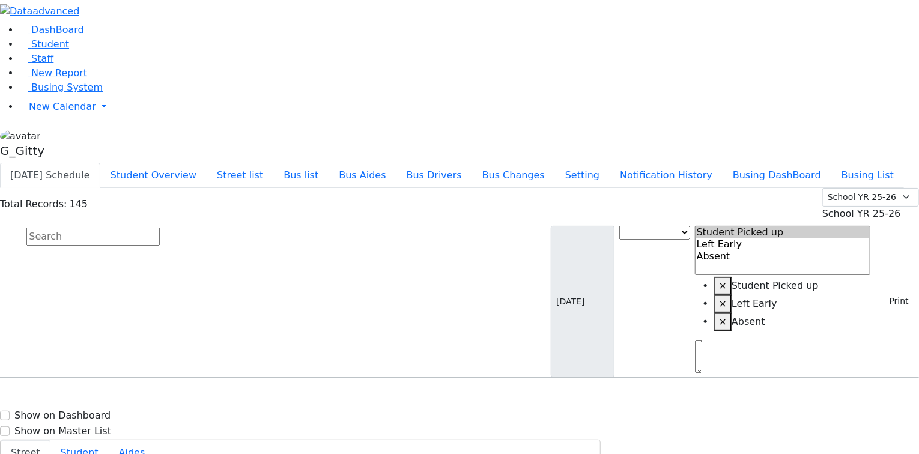
click at [160, 228] on input "text" at bounding box center [92, 237] width 133 height 18
click at [160, 228] on input "jose" at bounding box center [92, 237] width 133 height 18
type input "neust"
click at [96, 412] on h6 "10/11/2013 8457830670" at bounding box center [52, 417] width 88 height 11
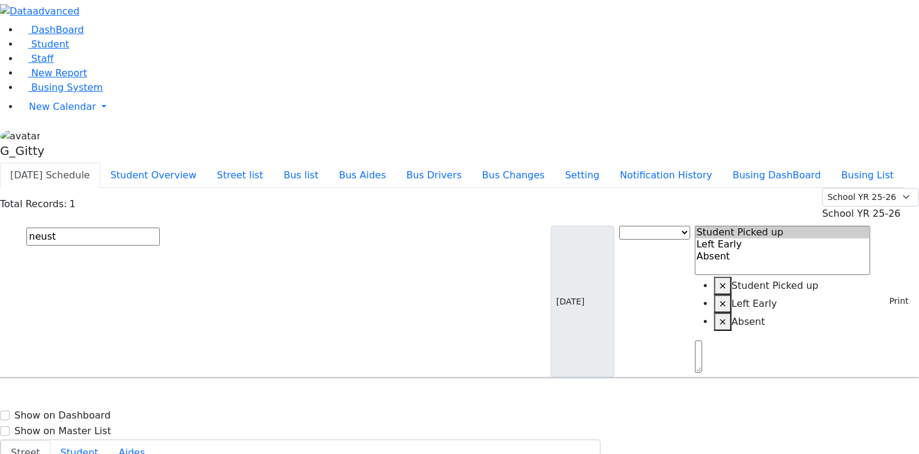
select select
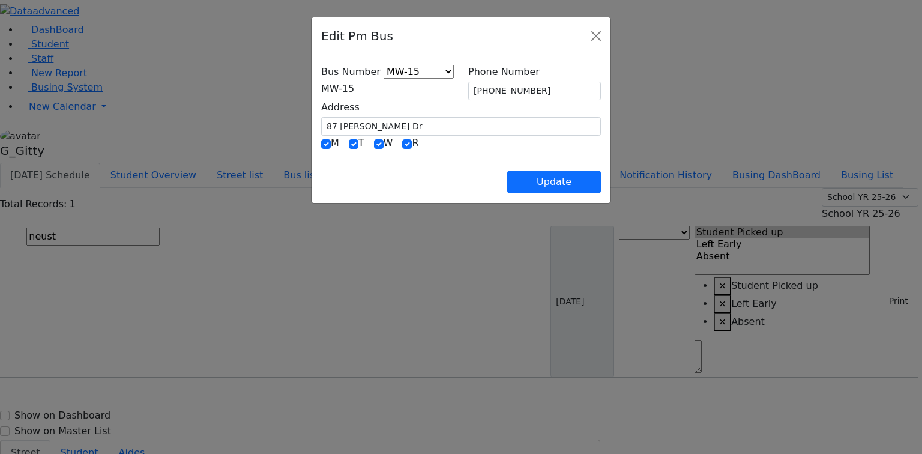
click at [351, 86] on span "MW-15" at bounding box center [337, 88] width 33 height 11
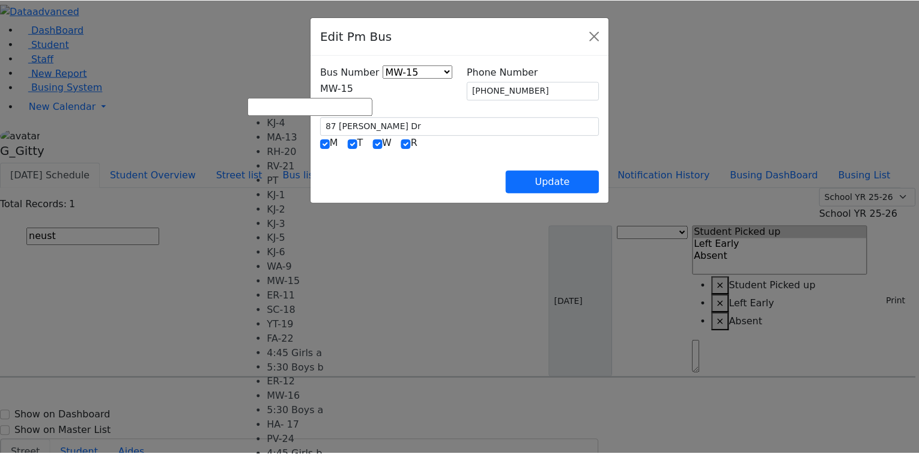
scroll to position [96, 0]
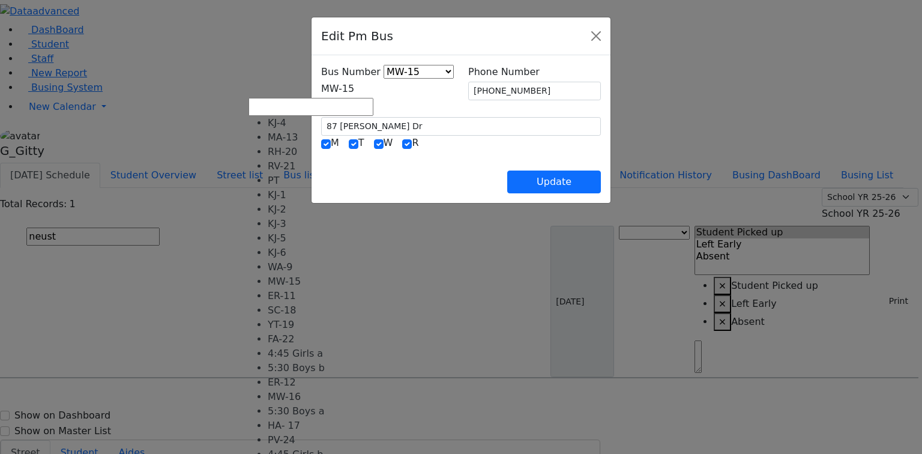
select select "446"
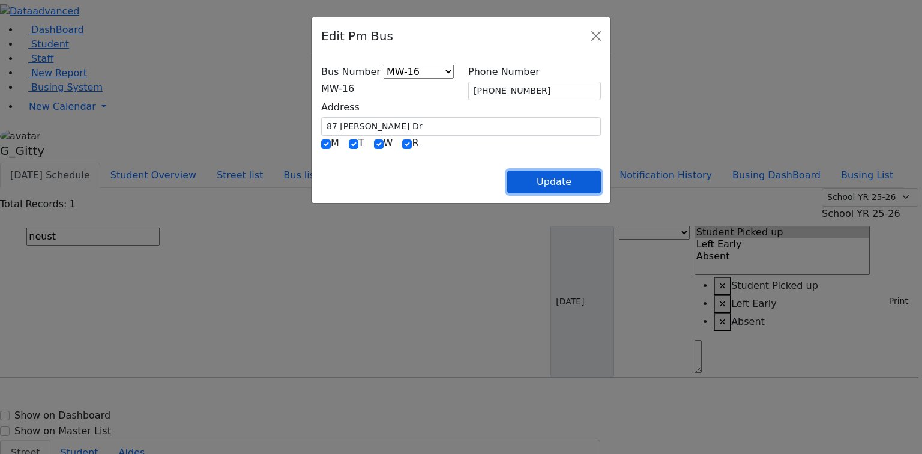
click at [601, 178] on button "Update" at bounding box center [554, 182] width 94 height 23
select select
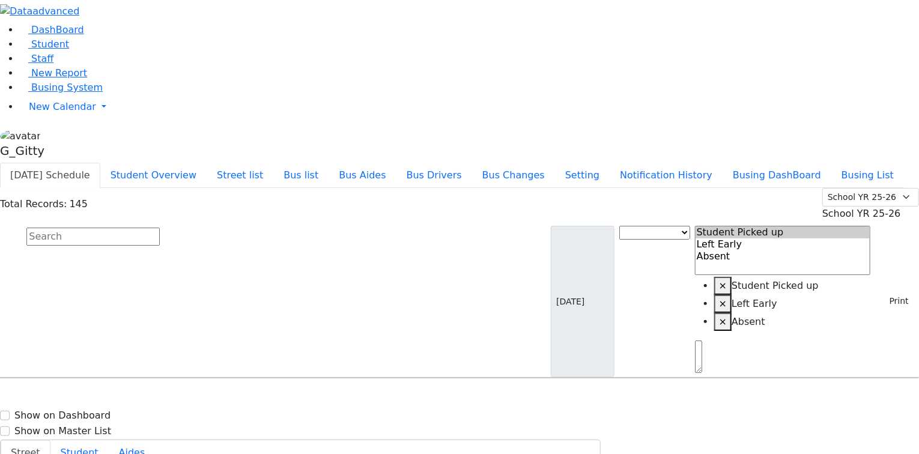
click at [160, 228] on input "text" at bounding box center [92, 237] width 133 height 18
click at [328, 163] on button "Bus list" at bounding box center [300, 175] width 55 height 25
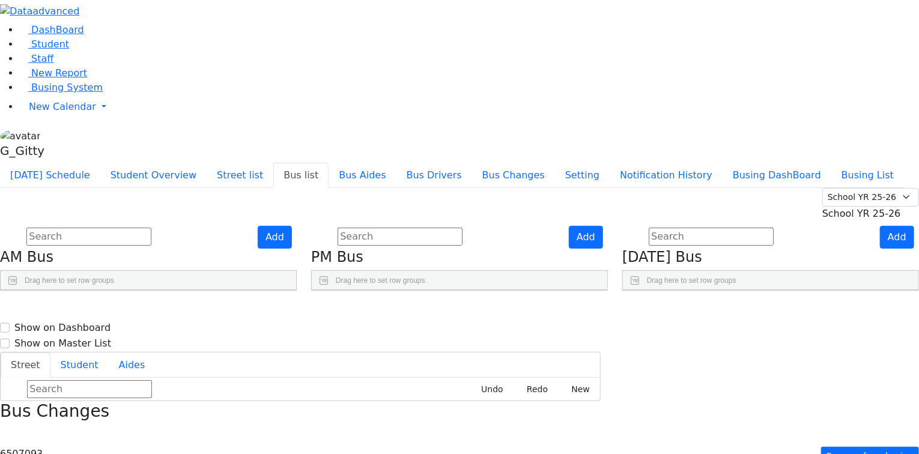
scroll to position [192, 0]
click at [545, 450] on use "Press SPACE to select this row." at bounding box center [545, 450] width 0 height 0
click at [440, 228] on input "text" at bounding box center [399, 237] width 125 height 18
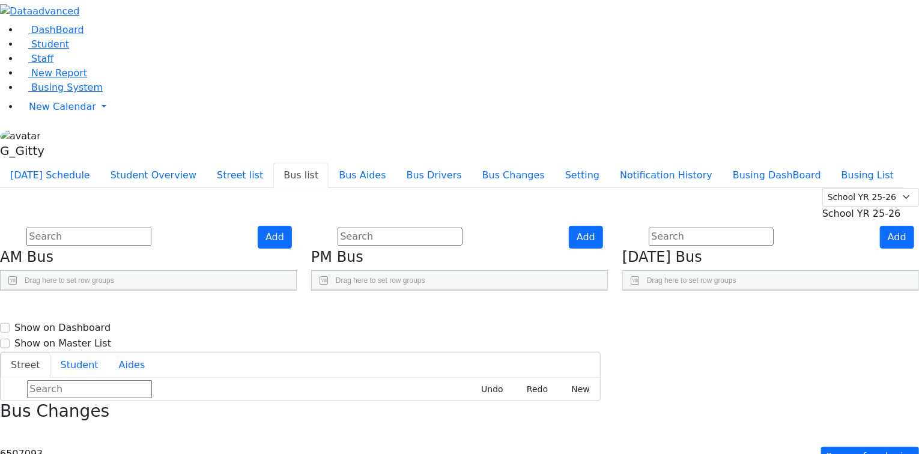
click at [151, 228] on input "text" at bounding box center [88, 237] width 125 height 18
click at [444, 228] on input "text" at bounding box center [399, 237] width 125 height 18
click at [694, 228] on input "text" at bounding box center [710, 237] width 125 height 18
click at [558, 163] on div "Today's Schedule Student Overview Street list Bus list Bus Aides Bus Drivers Bu…" at bounding box center [459, 175] width 919 height 25
click at [809, 163] on button "Busing DashBoard" at bounding box center [776, 175] width 109 height 25
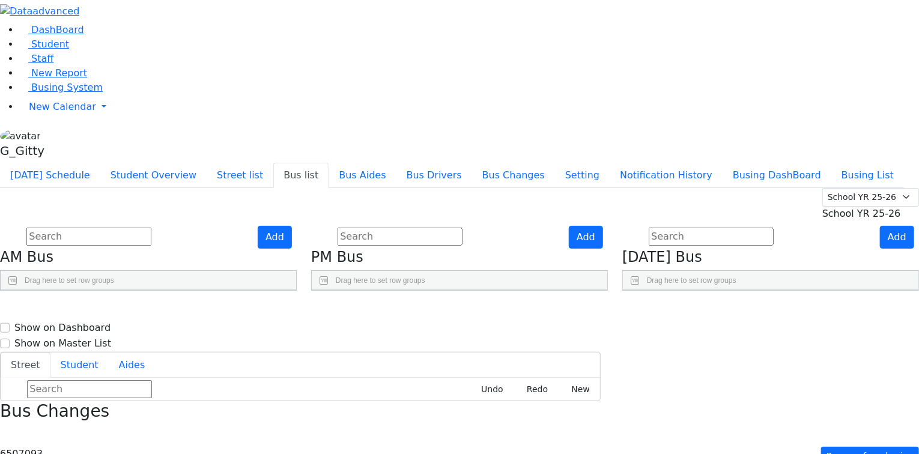
click at [328, 163] on button "Bus list" at bounding box center [300, 175] width 55 height 25
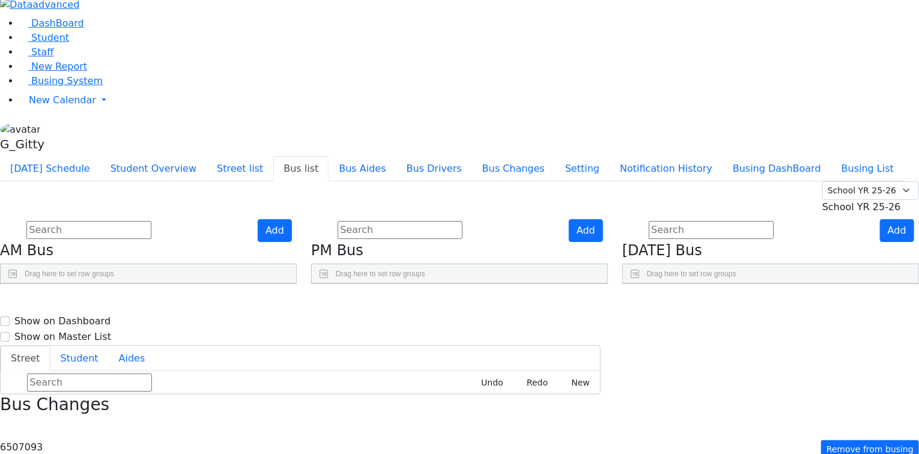
scroll to position [17, 0]
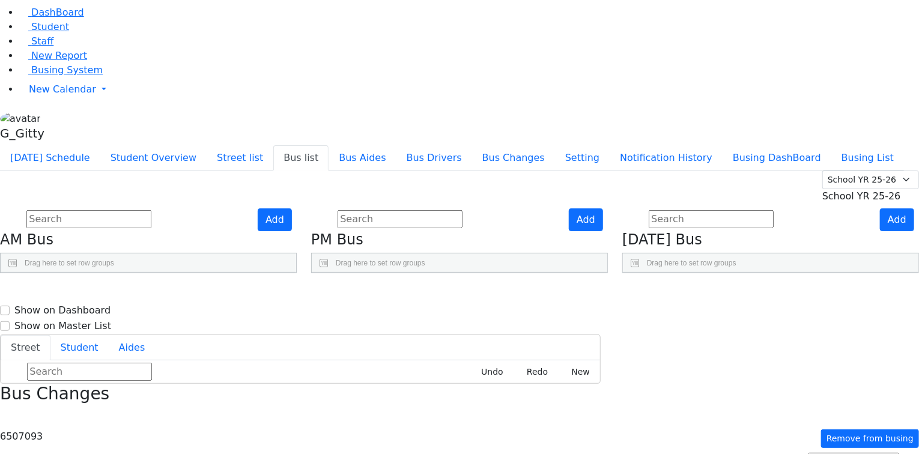
checkbox input "true"
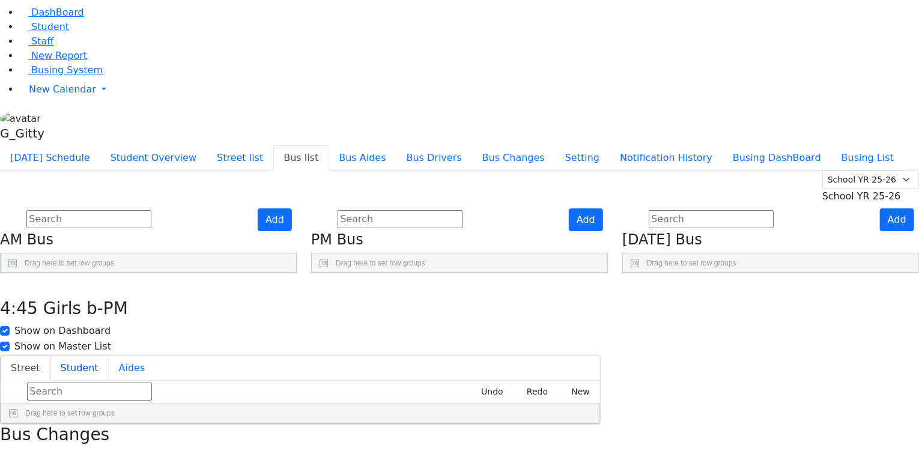
click at [109, 355] on button "Student" at bounding box center [79, 367] width 58 height 25
click at [564, 273] on div "4:45 Girls b-PM Show on Dashboard Show on Master List" at bounding box center [300, 313] width 600 height 80
click at [10, 326] on input "Show on Dashboard" at bounding box center [5, 331] width 10 height 10
checkbox input "true"
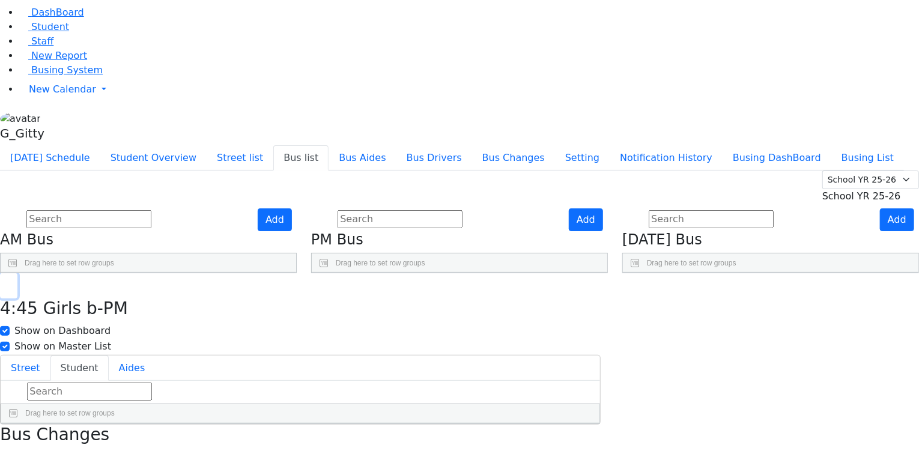
click at [12, 283] on icon "button" at bounding box center [8, 286] width 7 height 7
click at [109, 355] on button "Student" at bounding box center [79, 367] width 58 height 25
click at [12, 283] on icon "button" at bounding box center [8, 286] width 7 height 7
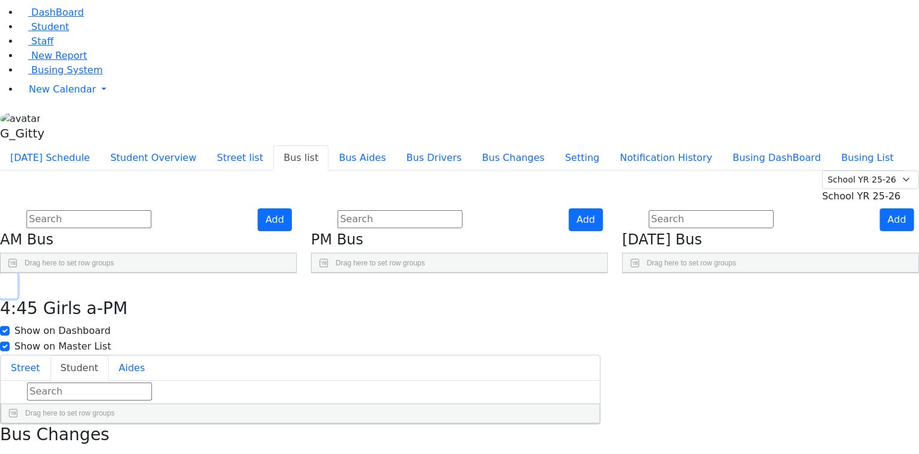
scroll to position [0, 0]
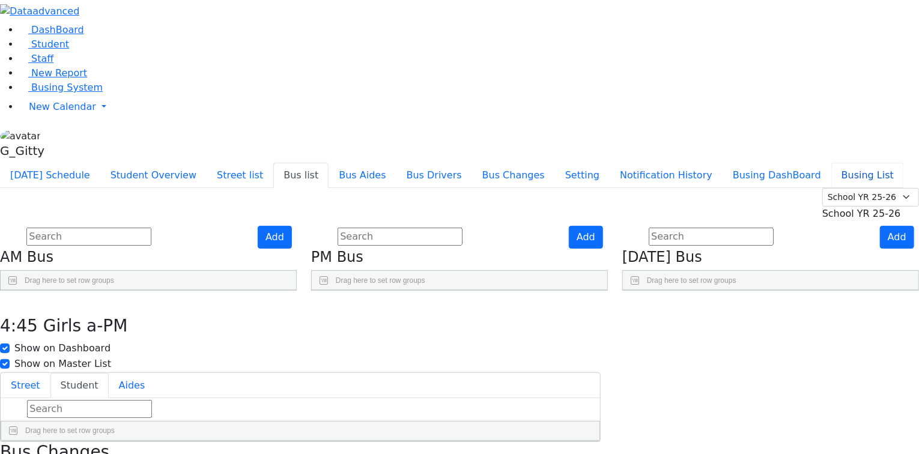
click at [831, 163] on button "Busing List" at bounding box center [867, 175] width 73 height 25
click at [781, 163] on button "Busing DashBoard" at bounding box center [776, 175] width 109 height 25
click at [48, 93] on span "Busing System" at bounding box center [66, 87] width 71 height 11
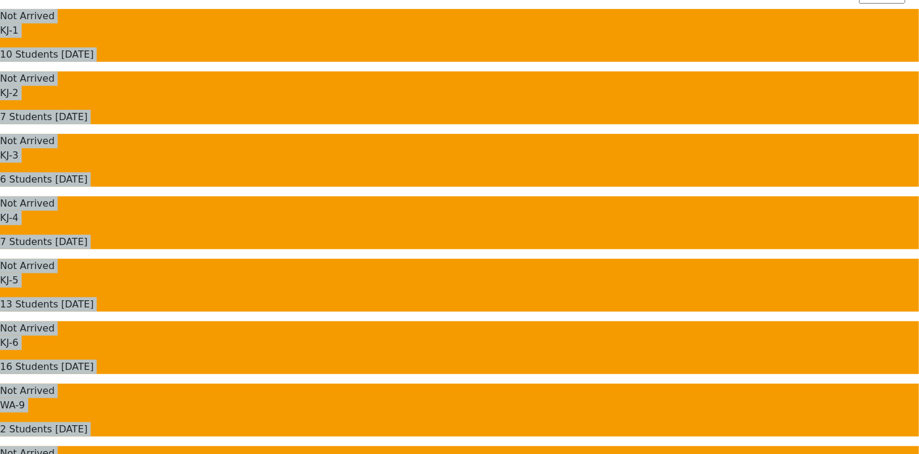
scroll to position [240, 0]
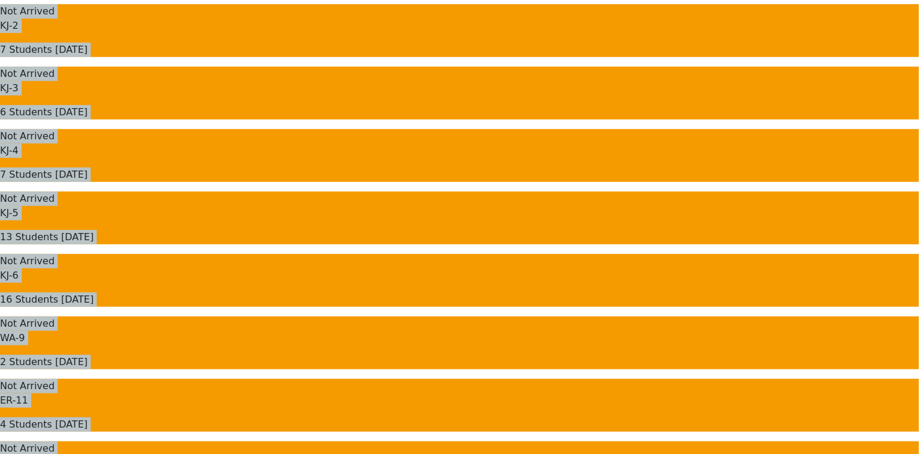
drag, startPoint x: 190, startPoint y: 68, endPoint x: 587, endPoint y: 400, distance: 517.4
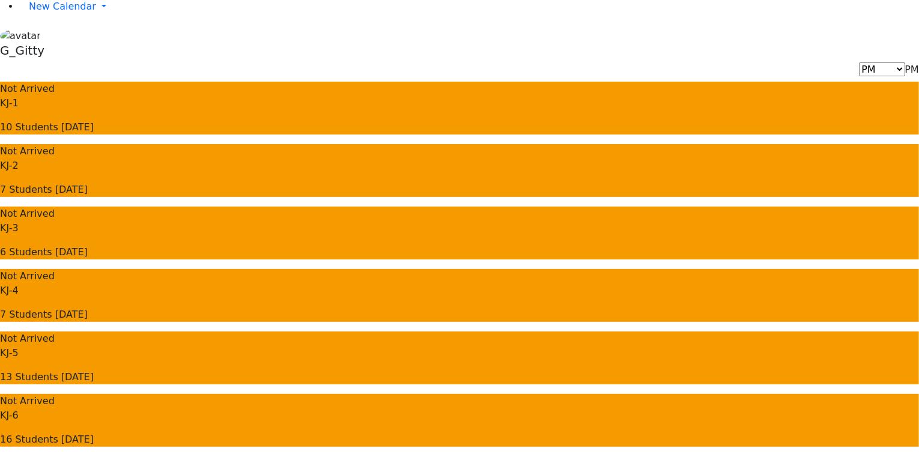
scroll to position [0, 0]
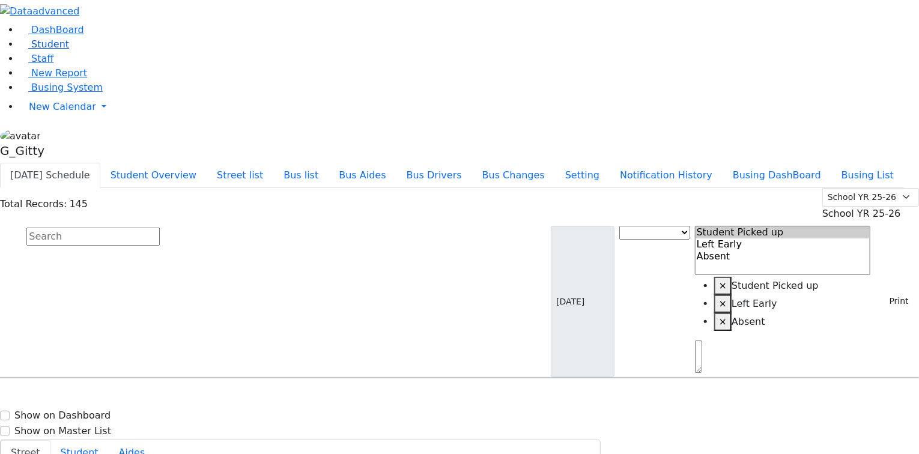
click at [56, 50] on span "Student" at bounding box center [50, 43] width 38 height 11
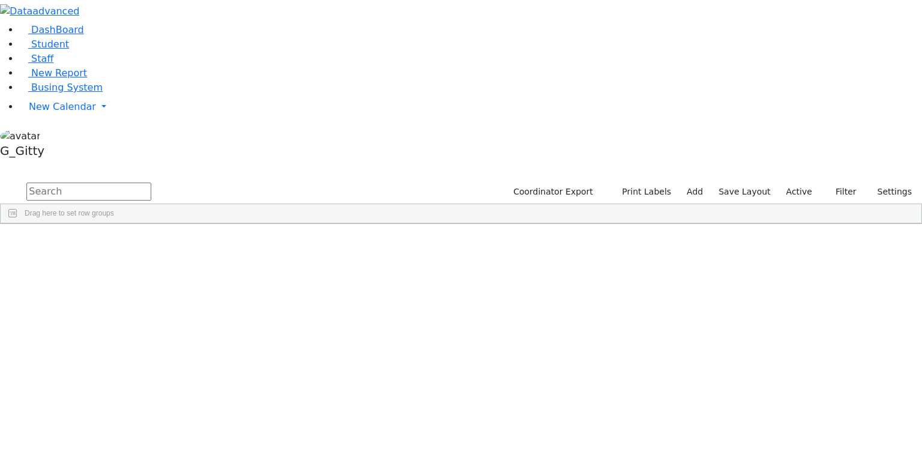
click at [151, 183] on input "text" at bounding box center [88, 192] width 125 height 18
type input "drummer"
click at [152, 243] on div "Drummer" at bounding box center [114, 251] width 76 height 17
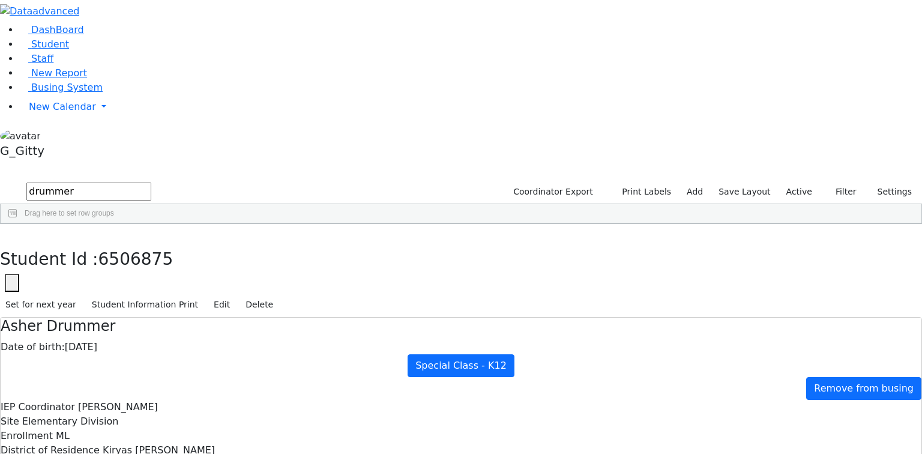
scroll to position [120, 0]
drag, startPoint x: 314, startPoint y: 288, endPoint x: 630, endPoint y: 404, distance: 336.4
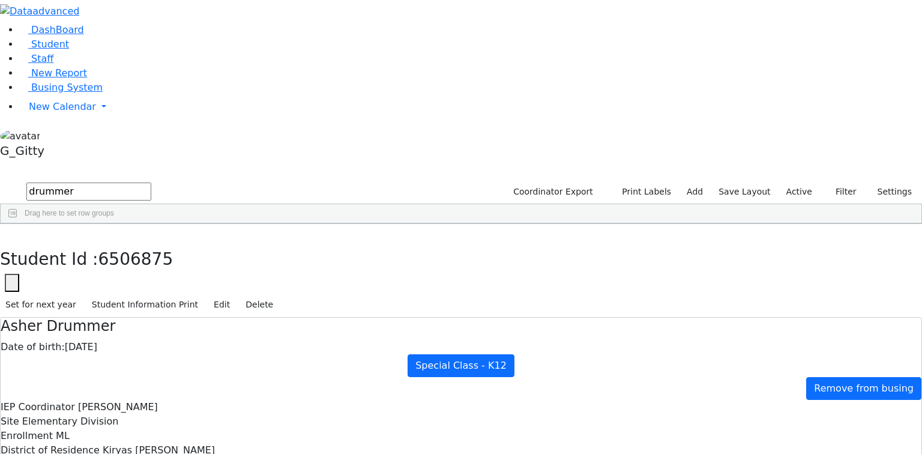
scroll to position [0, 0]
drag, startPoint x: 324, startPoint y: 169, endPoint x: 454, endPoint y: 358, distance: 229.3
drag, startPoint x: 317, startPoint y: 166, endPoint x: 464, endPoint y: 378, distance: 258.1
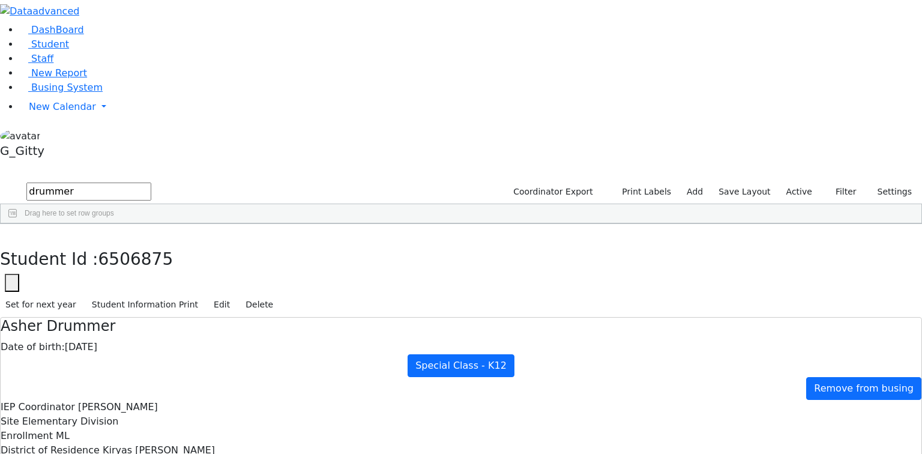
drag, startPoint x: 315, startPoint y: 151, endPoint x: 482, endPoint y: 358, distance: 265.5
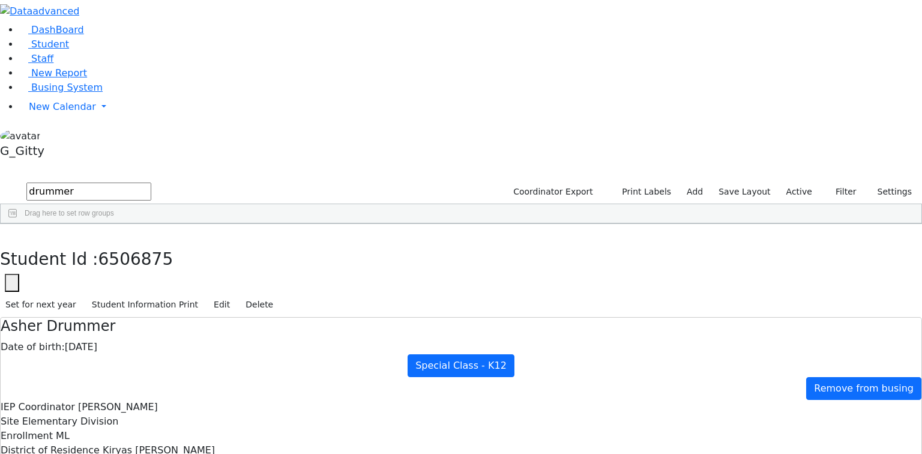
drag, startPoint x: 564, startPoint y: 282, endPoint x: 482, endPoint y: 244, distance: 90.5
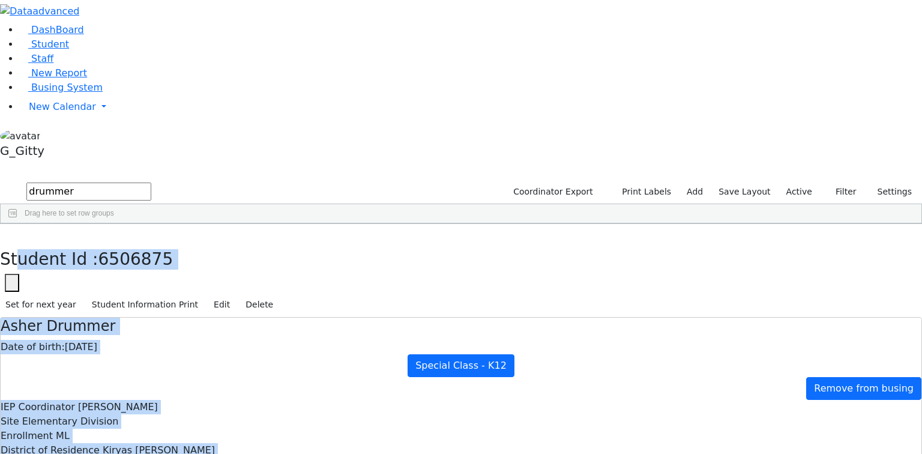
drag, startPoint x: 212, startPoint y: 22, endPoint x: 562, endPoint y: 304, distance: 450.0
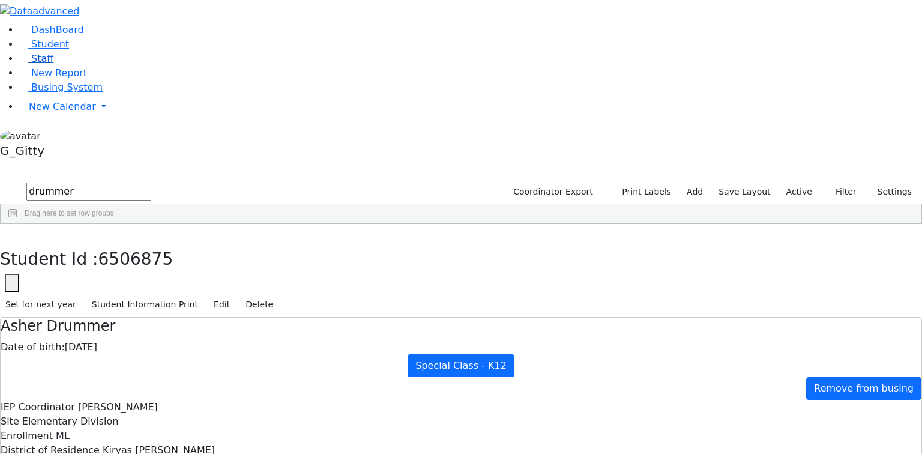
click at [53, 64] on link "Staff" at bounding box center [36, 58] width 34 height 11
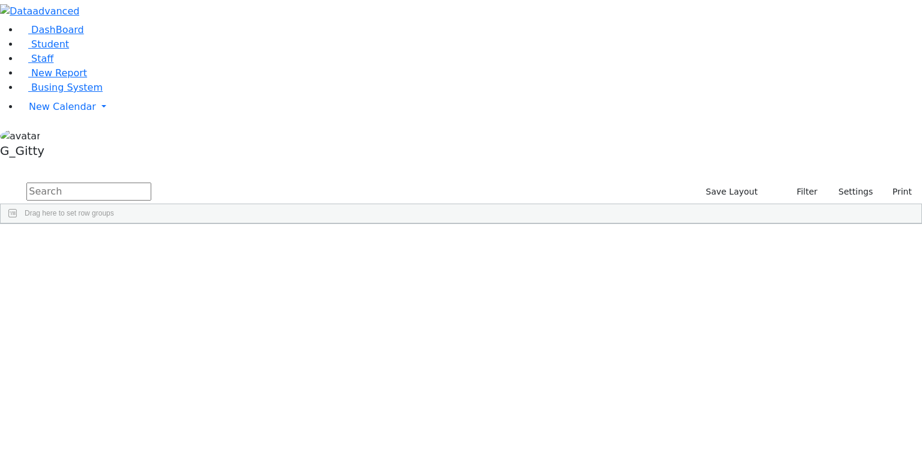
click at [151, 183] on input "text" at bounding box center [88, 192] width 125 height 18
type input "floh"
click at [110, 260] on div "Flohr" at bounding box center [83, 268] width 54 height 17
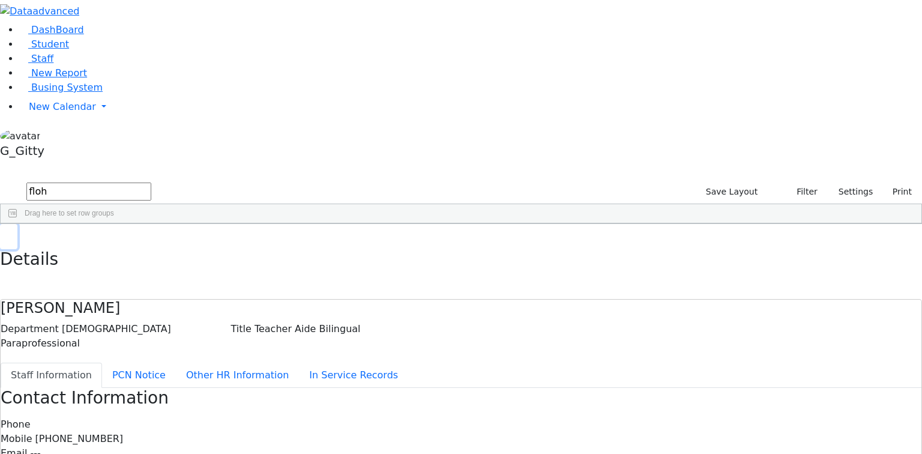
click at [12, 233] on icon "button" at bounding box center [8, 236] width 7 height 7
click at [151, 183] on input "floh" at bounding box center [88, 192] width 125 height 18
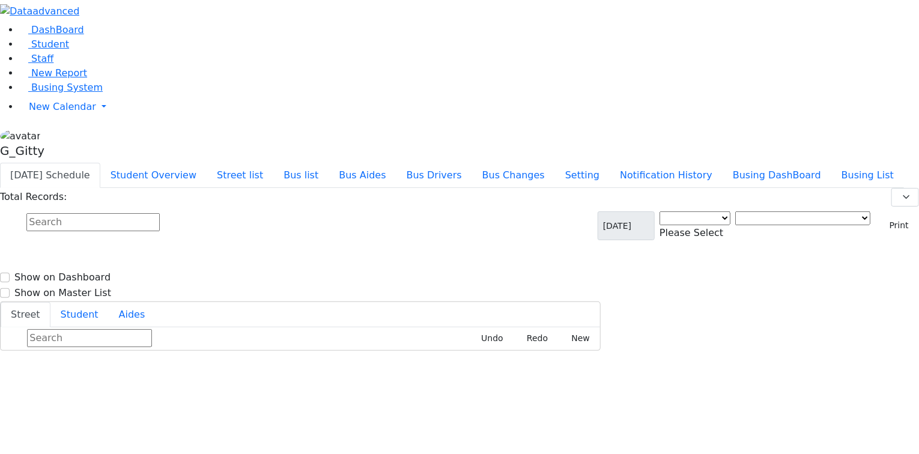
select select "3"
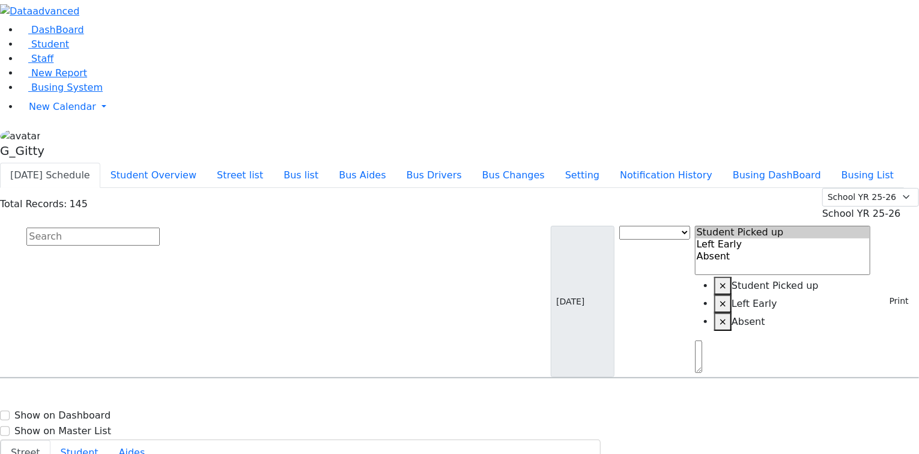
click at [160, 228] on input "text" at bounding box center [92, 237] width 133 height 18
click at [328, 163] on button "Bus list" at bounding box center [300, 175] width 55 height 25
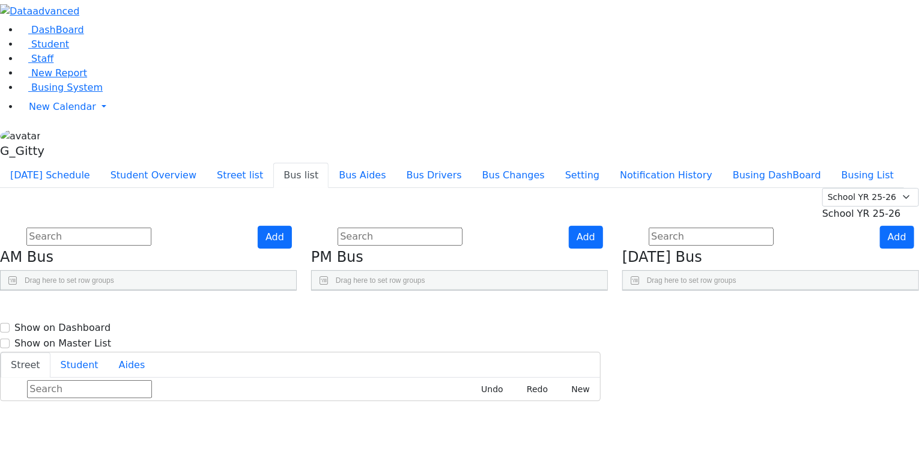
scroll to position [48, 0]
drag, startPoint x: 495, startPoint y: 171, endPoint x: 574, endPoint y: 180, distance: 79.8
click at [574, 290] on div "BusNumber Aides" at bounding box center [459, 309] width 295 height 39
drag, startPoint x: 423, startPoint y: 168, endPoint x: 451, endPoint y: 173, distance: 29.2
click at [357, 290] on div at bounding box center [354, 299] width 5 height 19
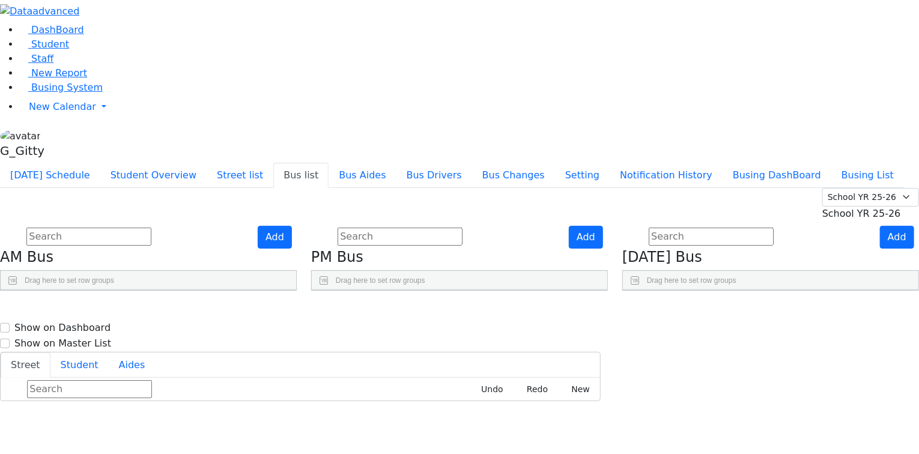
scroll to position [17, 0]
click at [151, 228] on input "text" at bounding box center [88, 237] width 125 height 18
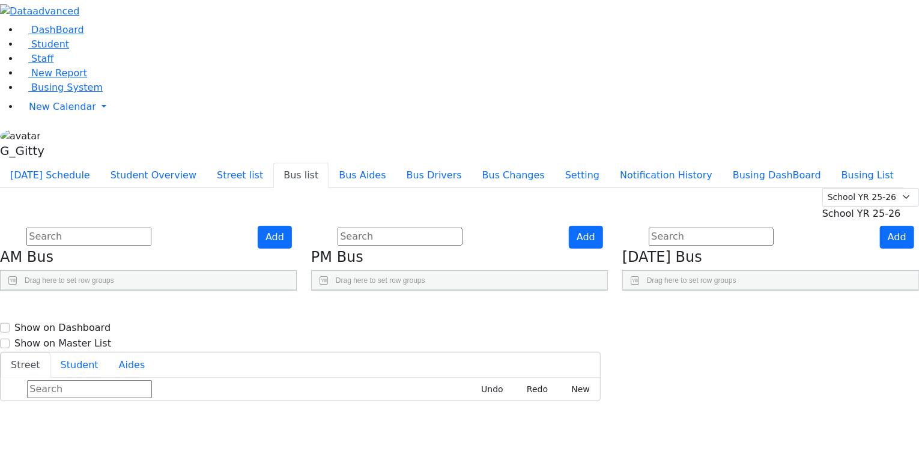
click at [151, 228] on input "text" at bounding box center [88, 237] width 125 height 18
